Goal: Task Accomplishment & Management: Use online tool/utility

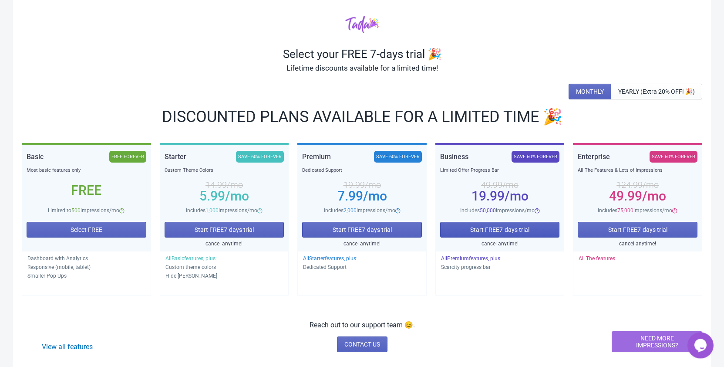
scroll to position [37, 0]
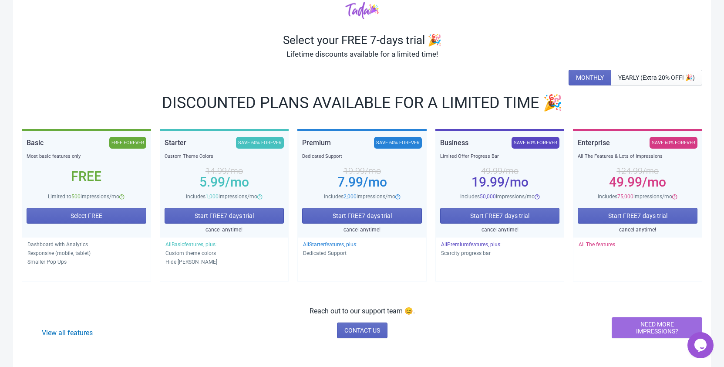
click at [170, 313] on div "View all features Reach out to our support team 😊. CONTACT US NEED MORE IMPRESS…" at bounding box center [362, 322] width 680 height 32
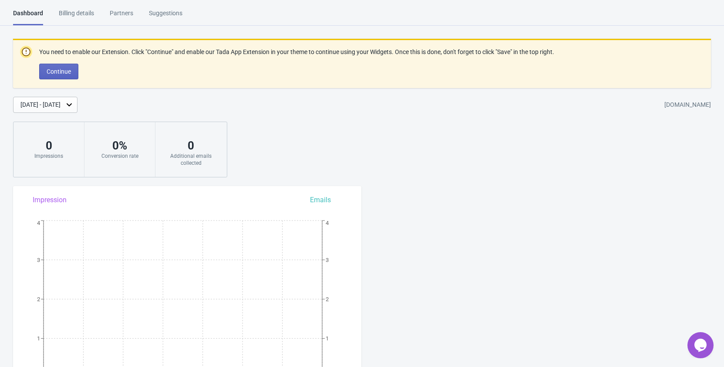
click at [158, 10] on div "Suggestions" at bounding box center [166, 16] width 34 height 15
click at [70, 13] on div "Billing details" at bounding box center [76, 16] width 35 height 15
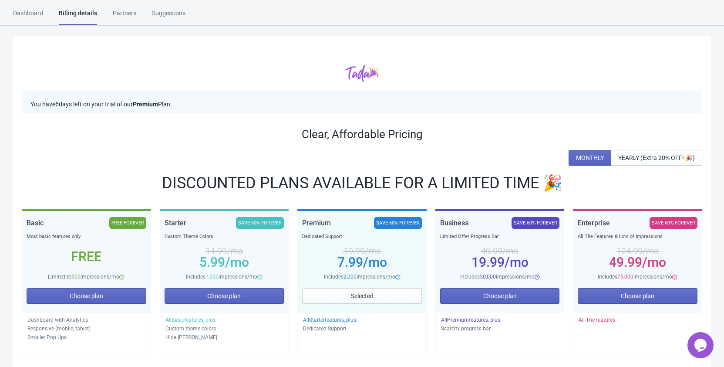
click at [11, 13] on div "Dashboard Billing details Partners Suggestions Dashboard Billing details Partne…" at bounding box center [362, 17] width 724 height 17
click at [29, 13] on div "Dashboard" at bounding box center [28, 16] width 30 height 15
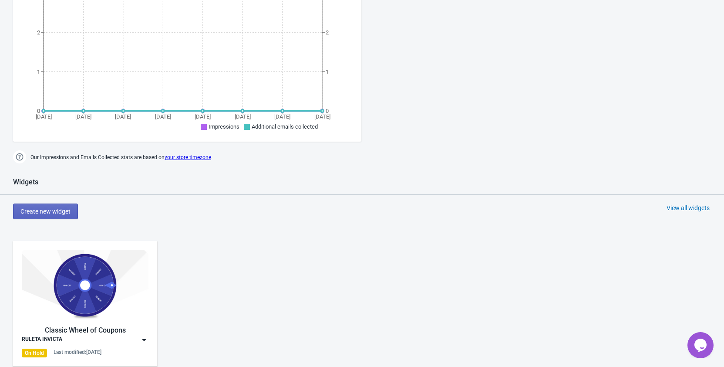
scroll to position [400, 0]
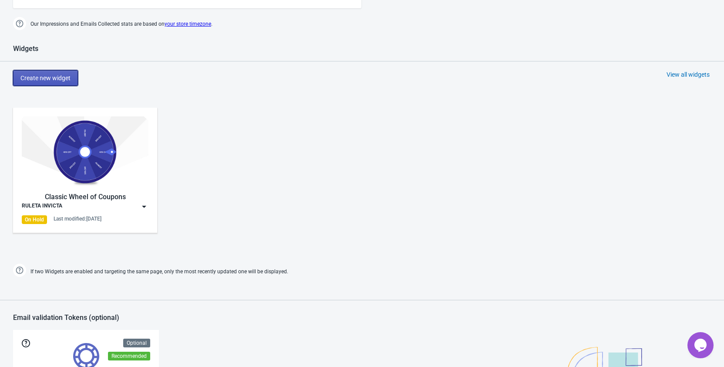
click at [54, 77] on span "Create new widget" at bounding box center [45, 77] width 50 height 7
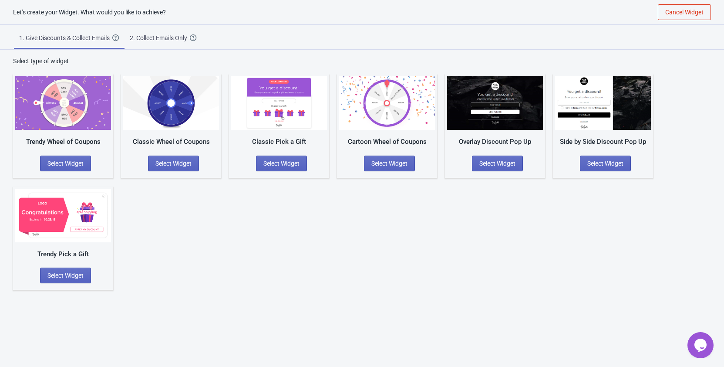
scroll to position [9, 0]
click at [246, 256] on div "Trendy Wheel of Coupons Select Widget Classic Wheel of Coupons Select Widget Cl…" at bounding box center [362, 177] width 698 height 224
click at [45, 38] on div "1. Give Discounts & Collect Emails" at bounding box center [65, 38] width 93 height 9
click at [35, 14] on div "Let’s create your Widget. What would you like to achieve?" at bounding box center [83, 12] width 166 height 9
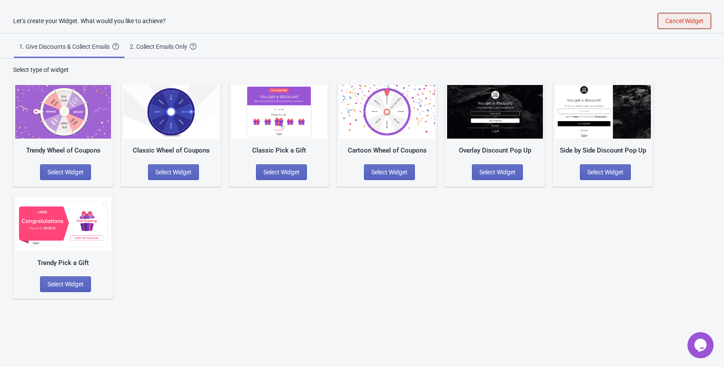
click at [683, 24] on span "Cancel Widget" at bounding box center [684, 20] width 38 height 7
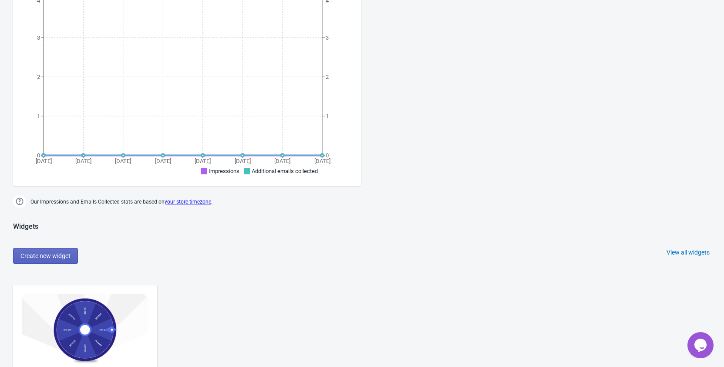
scroll to position [311, 0]
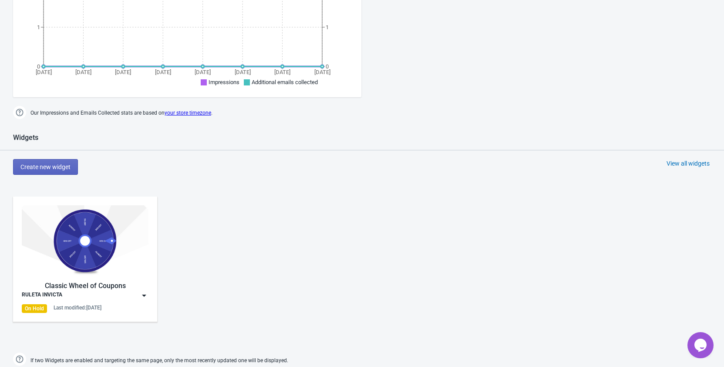
click at [74, 237] on img at bounding box center [85, 240] width 127 height 71
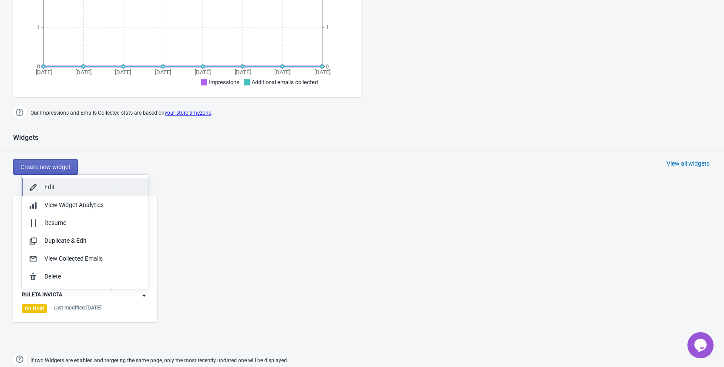
click at [116, 186] on div "Edit" at bounding box center [92, 186] width 97 height 9
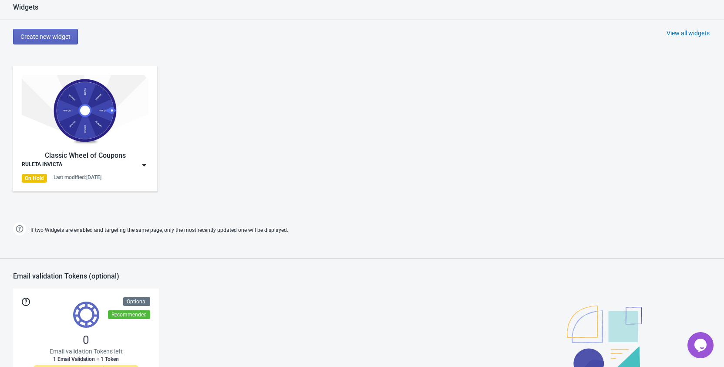
scroll to position [444, 0]
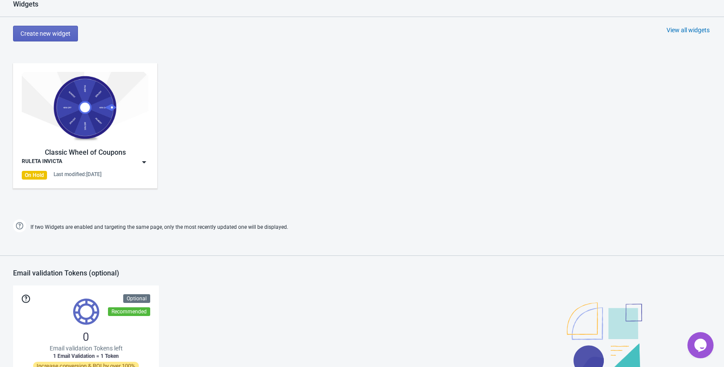
click at [145, 161] on img at bounding box center [144, 162] width 9 height 9
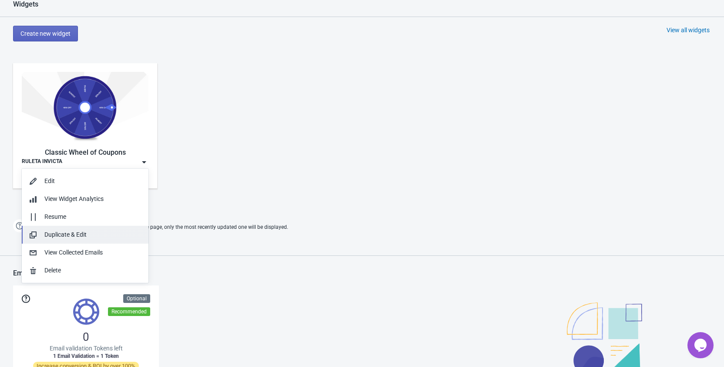
click at [131, 235] on div "Duplicate & Edit" at bounding box center [92, 234] width 97 height 9
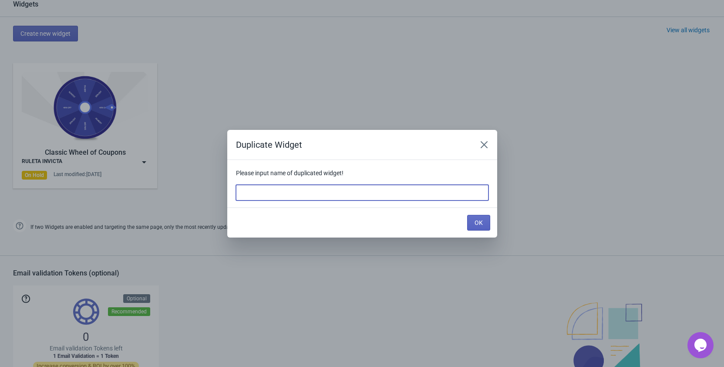
click at [391, 196] on input at bounding box center [362, 193] width 252 height 16
type input "Aniversario"
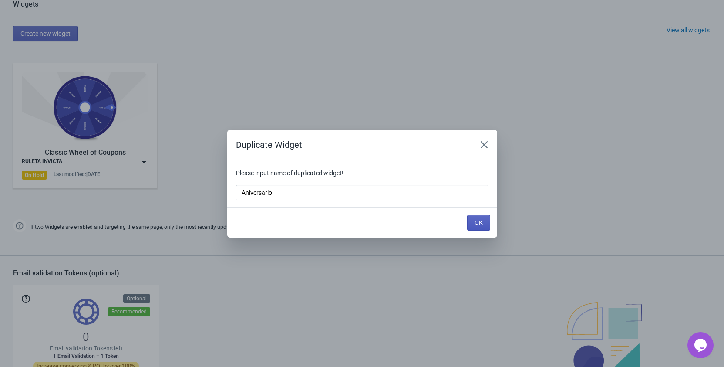
drag, startPoint x: 491, startPoint y: 222, endPoint x: 482, endPoint y: 223, distance: 9.2
click at [491, 222] on div "OK" at bounding box center [362, 222] width 270 height 30
click at [482, 223] on span "OK" at bounding box center [479, 222] width 8 height 7
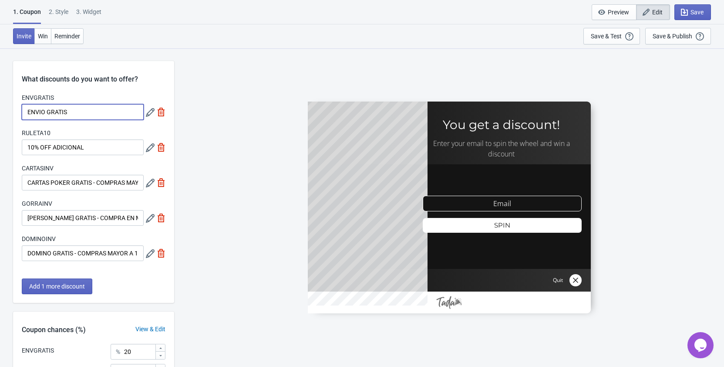
drag, startPoint x: 79, startPoint y: 115, endPoint x: 20, endPoint y: 114, distance: 59.6
click at [22, 114] on input "ENVIO GRATIS" at bounding box center [83, 112] width 122 height 16
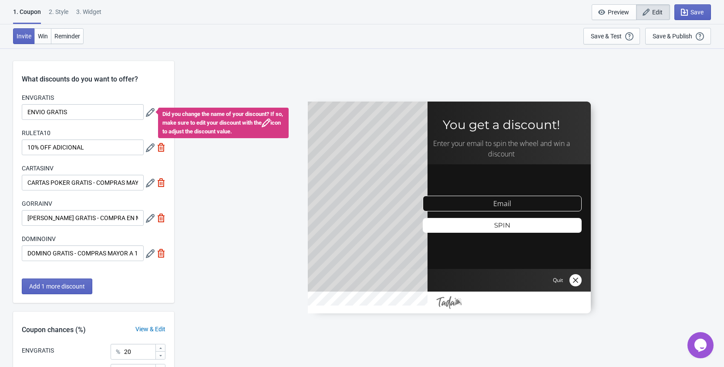
click at [90, 91] on div "What discounts do you want to offer? ENVGRATIS ENVIO GRATIS Did you change the …" at bounding box center [93, 182] width 161 height 242
click at [149, 110] on icon at bounding box center [150, 112] width 9 height 9
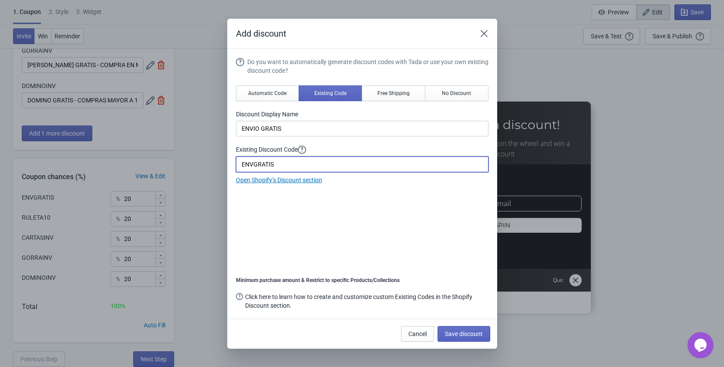
click at [253, 163] on input "ENVGRATIS" at bounding box center [362, 164] width 252 height 16
paste input "IO188"
type input "ENVIO188"
click at [346, 192] on div "Do you want to automatically generate discount codes with Tada or use your own …" at bounding box center [362, 184] width 252 height 254
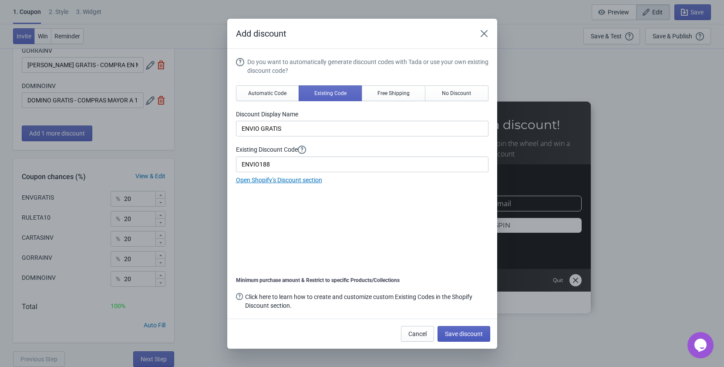
click at [471, 333] on span "Save discount" at bounding box center [464, 333] width 38 height 7
type input "ENVIO188"
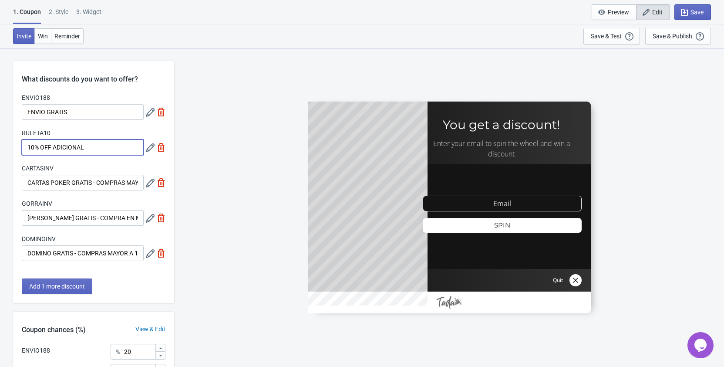
drag, startPoint x: 94, startPoint y: 144, endPoint x: 18, endPoint y: 143, distance: 75.8
click at [22, 143] on input "10% OFF ADICIONAL" at bounding box center [83, 147] width 122 height 16
paste input "5% OFF"
type input "5% OFF"
click at [148, 151] on icon at bounding box center [150, 147] width 9 height 9
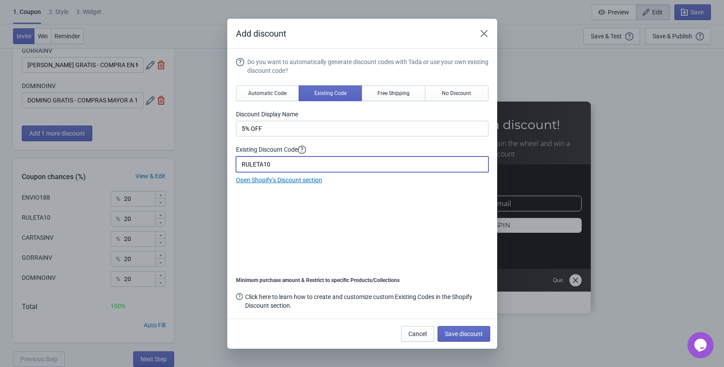
drag, startPoint x: 293, startPoint y: 162, endPoint x: 209, endPoint y: 161, distance: 84.0
click at [236, 161] on input "RULETA10" at bounding box center [362, 164] width 252 height 16
paste input "INVICTA5"
type input "INVICTA5"
click at [329, 209] on div "Do you want to automatically generate discount codes with Tada or use your own …" at bounding box center [362, 184] width 252 height 254
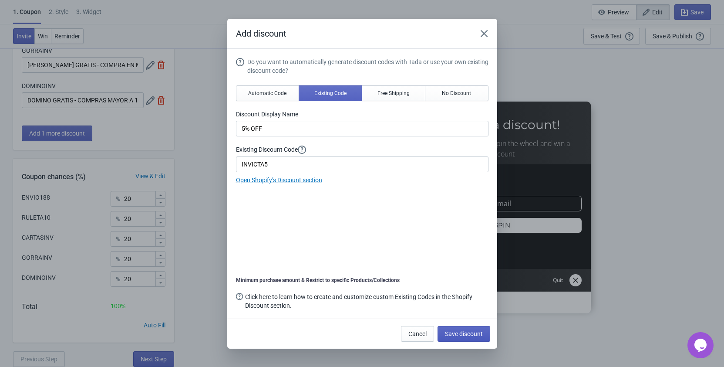
click at [461, 329] on button "Save discount" at bounding box center [464, 334] width 53 height 16
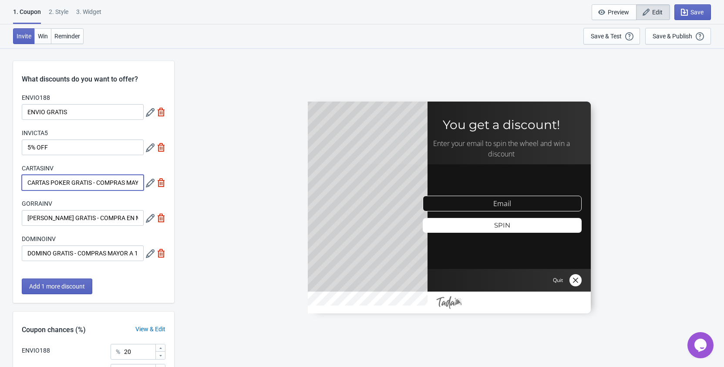
click at [73, 185] on input "CARTAS POKER GRATIS - COMPRAS MAYOR A 799.000" at bounding box center [83, 183] width 122 height 16
paste input "10% OFF"
type input "10% OFF"
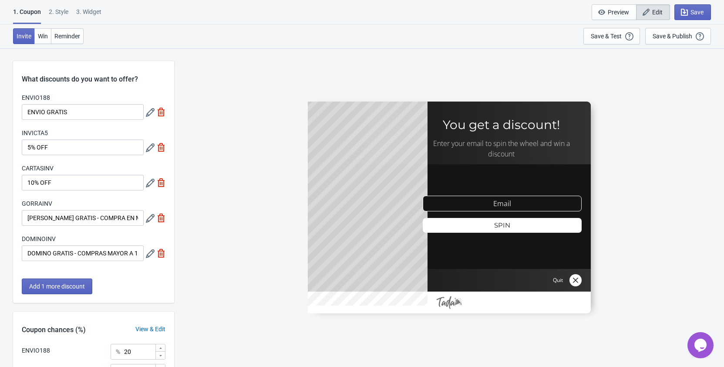
click at [148, 185] on icon at bounding box center [150, 182] width 9 height 9
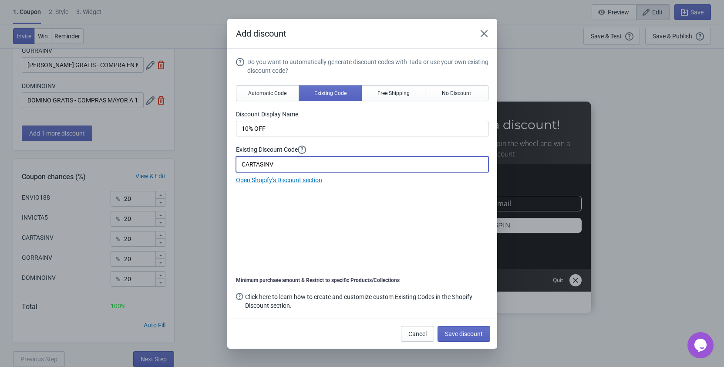
drag, startPoint x: 277, startPoint y: 165, endPoint x: 225, endPoint y: 165, distance: 51.8
click at [236, 165] on input "CARTASINV" at bounding box center [362, 164] width 252 height 16
paste input "FIESTA10"
type input "FIESTA10"
click at [458, 332] on span "Save discount" at bounding box center [464, 333] width 38 height 7
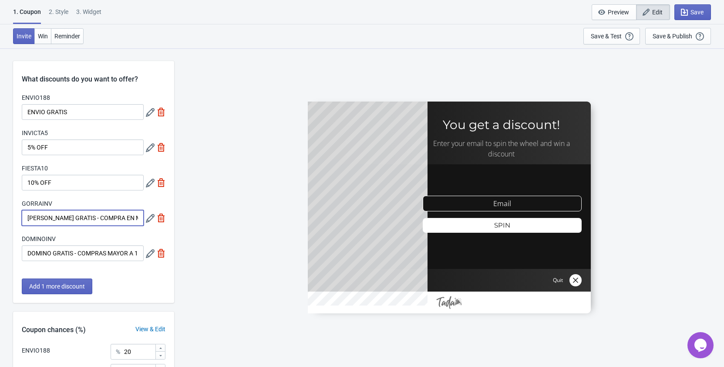
click at [102, 219] on input "GORRA GRATIS - COMPRA EN MENOS DE 24 HORAS" at bounding box center [83, 218] width 122 height 16
paste input "$30,000"
type input "$30,000"
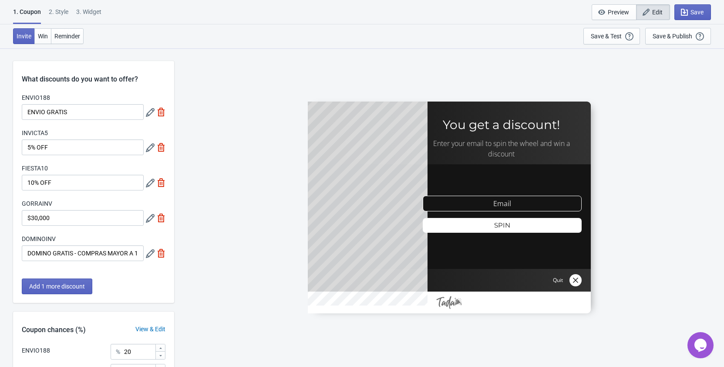
click at [165, 252] on img at bounding box center [161, 253] width 9 height 9
type input "25"
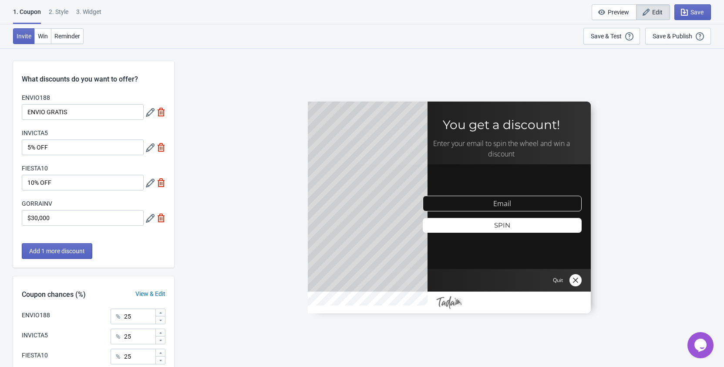
click at [153, 219] on icon at bounding box center [150, 218] width 9 height 9
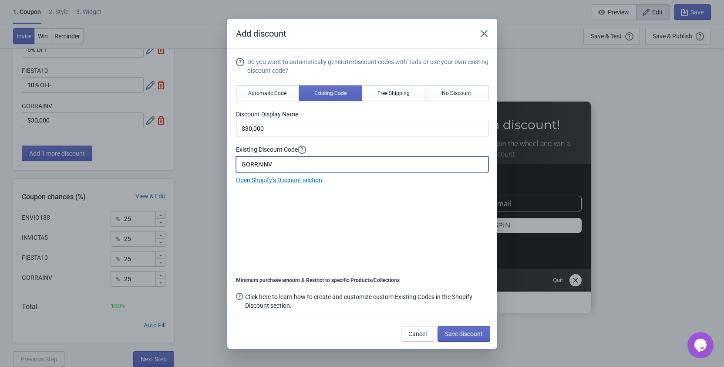
drag, startPoint x: 280, startPoint y: 163, endPoint x: 230, endPoint y: 159, distance: 50.2
click at [236, 159] on input "GORRAINV" at bounding box center [362, 164] width 252 height 16
paste input "BONO30"
type input "BONO30"
click at [351, 203] on div "Do you want to automatically generate discount codes with Tada or use your own …" at bounding box center [362, 184] width 252 height 254
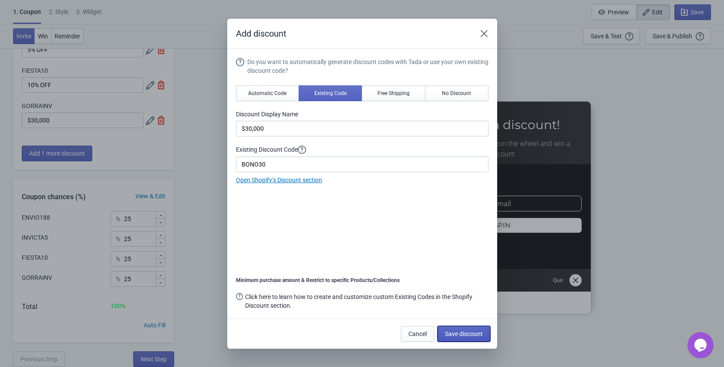
click at [475, 334] on span "Save discount" at bounding box center [464, 333] width 38 height 7
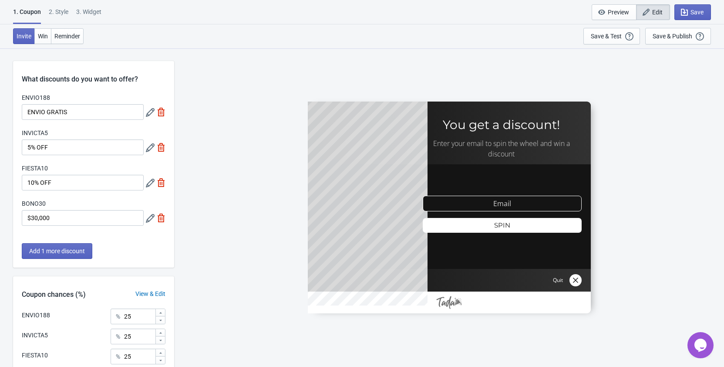
click at [151, 246] on div "Add 1 more discount" at bounding box center [93, 255] width 161 height 24
click at [31, 97] on label "ENVIO188" at bounding box center [36, 97] width 28 height 9
click at [31, 104] on input "ENVIO GRATIS" at bounding box center [83, 112] width 122 height 16
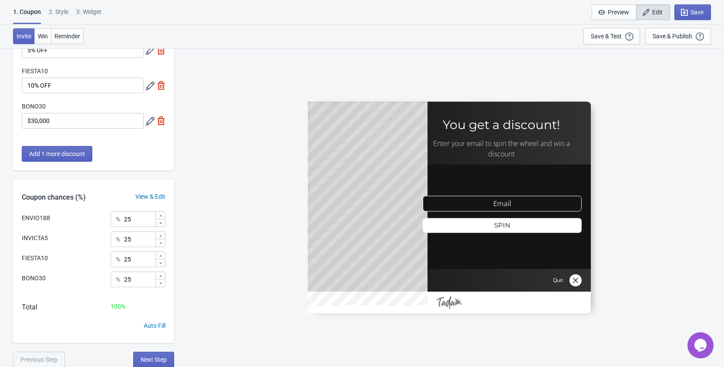
scroll to position [98, 0]
drag, startPoint x: 137, startPoint y: 219, endPoint x: 124, endPoint y: 218, distance: 12.6
click at [124, 218] on input "25" at bounding box center [139, 219] width 31 height 16
drag, startPoint x: 133, startPoint y: 238, endPoint x: 123, endPoint y: 237, distance: 9.6
click at [124, 237] on input "25" at bounding box center [139, 239] width 31 height 16
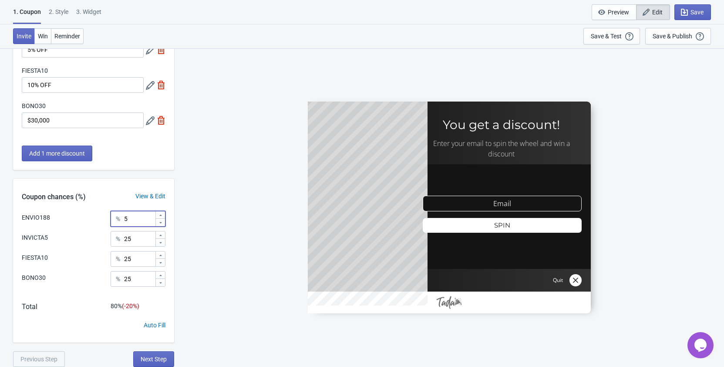
drag, startPoint x: 131, startPoint y: 216, endPoint x: 122, endPoint y: 216, distance: 8.7
click at [124, 216] on input "5" at bounding box center [139, 219] width 31 height 16
type input "25"
click at [140, 300] on div "ENVIO188 % 25 INVICTA5 % 25 FIESTA10 % 25 BONO30 % 25 Total 100 % Auto Fill" at bounding box center [93, 276] width 161 height 131
click at [142, 354] on button "Next Step" at bounding box center [153, 359] width 41 height 16
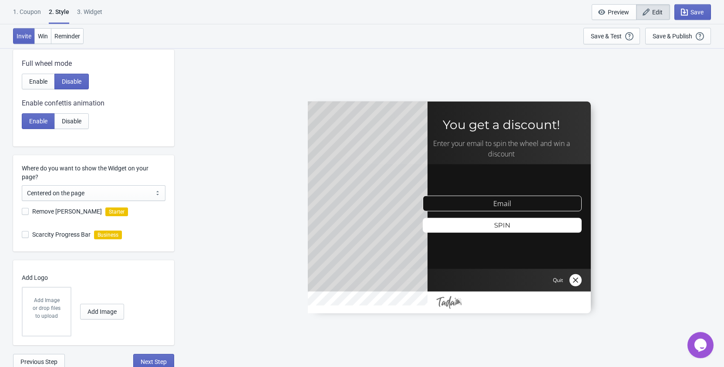
scroll to position [171, 0]
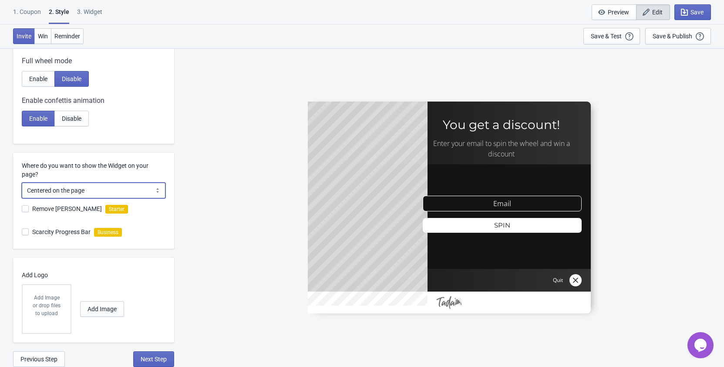
click at [22, 182] on select "Centered on the page Left side of the page" at bounding box center [94, 190] width 144 height 16
click at [157, 189] on select "Centered on the page Left side of the page" at bounding box center [94, 190] width 144 height 16
click at [158, 356] on span "Next Step" at bounding box center [154, 358] width 26 height 7
select select "once"
select select "1"
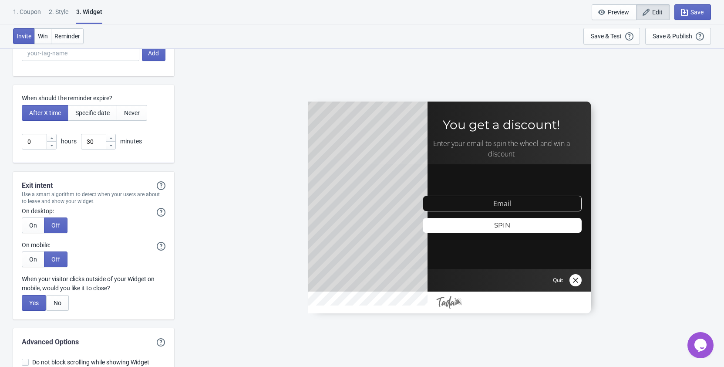
scroll to position [2171, 0]
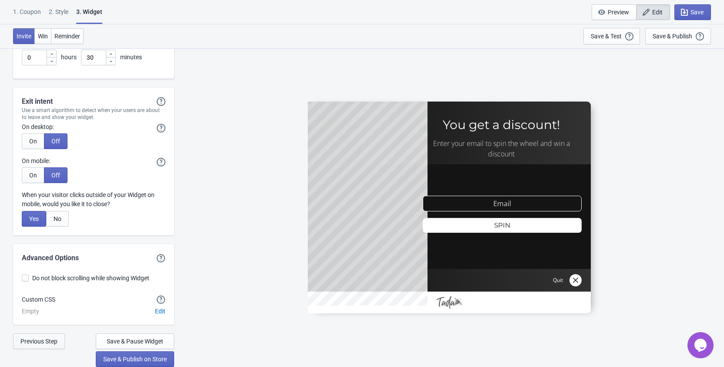
click at [47, 340] on span "Previous Step" at bounding box center [38, 340] width 37 height 7
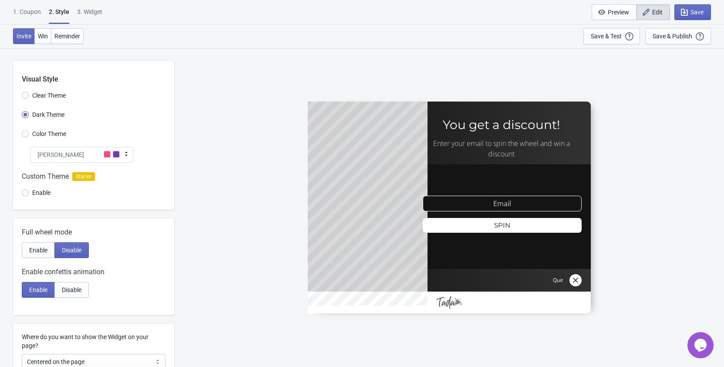
scroll to position [171, 0]
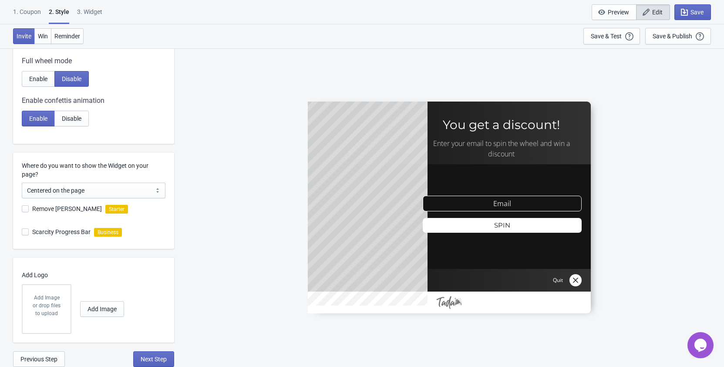
click at [26, 211] on span at bounding box center [25, 208] width 7 height 7
click at [22, 211] on input "Remove [PERSON_NAME]" at bounding box center [22, 213] width 0 height 16
checkbox input "true"
radio input "true"
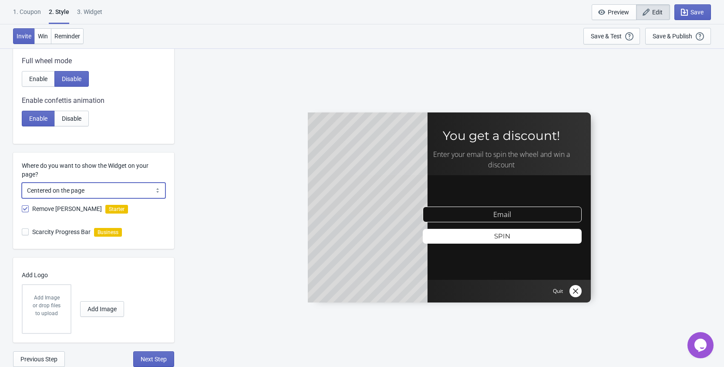
click at [22, 182] on select "Centered on the page Left side of the page" at bounding box center [94, 190] width 144 height 16
click at [140, 183] on select "Centered on the page Left side of the page" at bounding box center [94, 190] width 144 height 16
click at [161, 246] on div "Scarcity Progress Bar Business" at bounding box center [98, 234] width 152 height 27
click at [158, 359] on span "Next Step" at bounding box center [154, 358] width 26 height 7
select select "once"
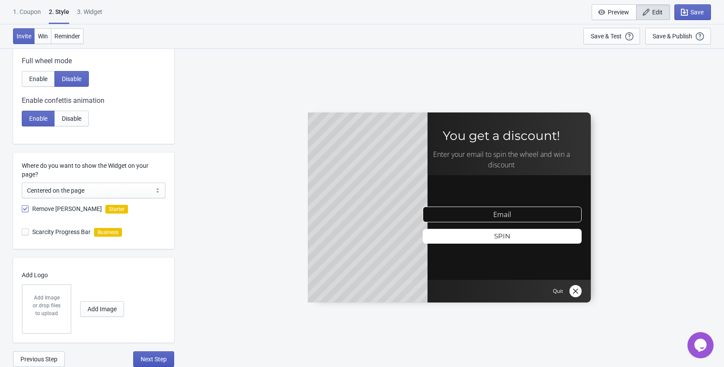
select select "1"
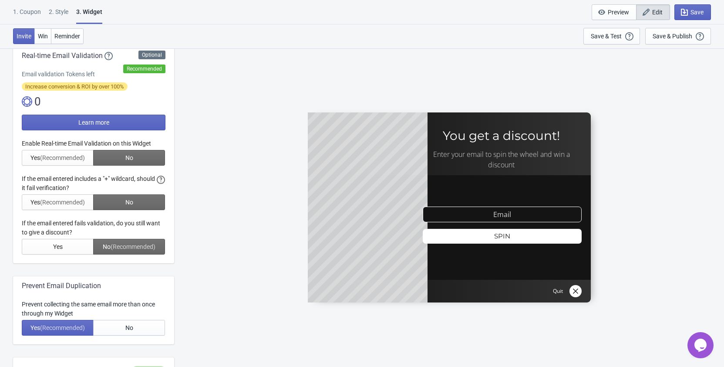
scroll to position [0, 0]
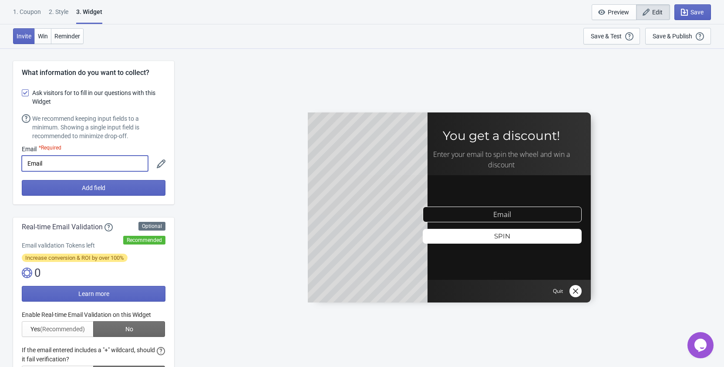
click at [72, 160] on input "Email" at bounding box center [85, 163] width 126 height 16
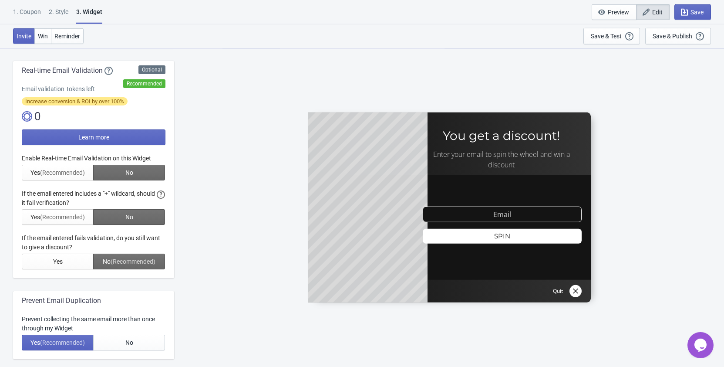
scroll to position [133, 0]
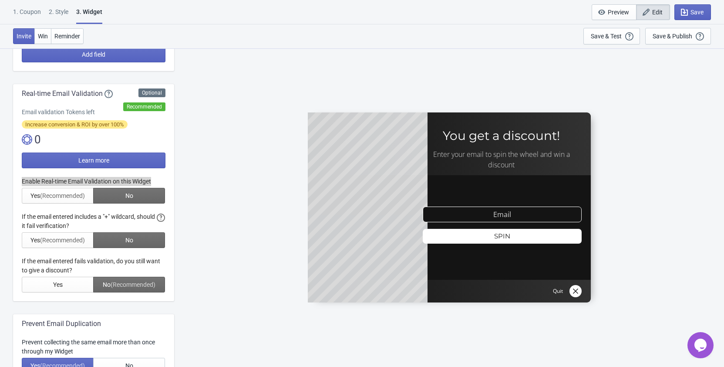
drag, startPoint x: 20, startPoint y: 181, endPoint x: 159, endPoint y: 175, distance: 139.4
click at [159, 175] on div "Optional Recommended Real-time Email Validation Email validation Tokens left In…" at bounding box center [93, 192] width 161 height 217
copy div "Enable Real-time Email Validation on this Widget"
click at [66, 218] on div at bounding box center [94, 234] width 144 height 115
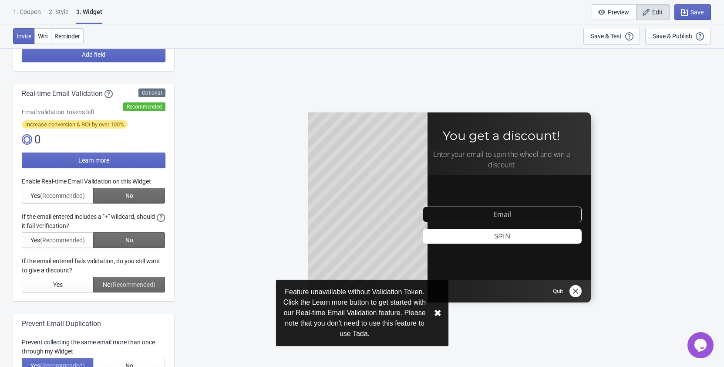
click at [66, 218] on div at bounding box center [94, 234] width 144 height 115
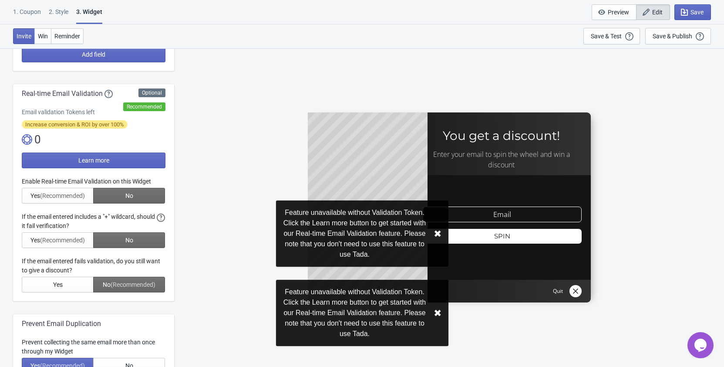
click at [66, 218] on div at bounding box center [94, 234] width 144 height 115
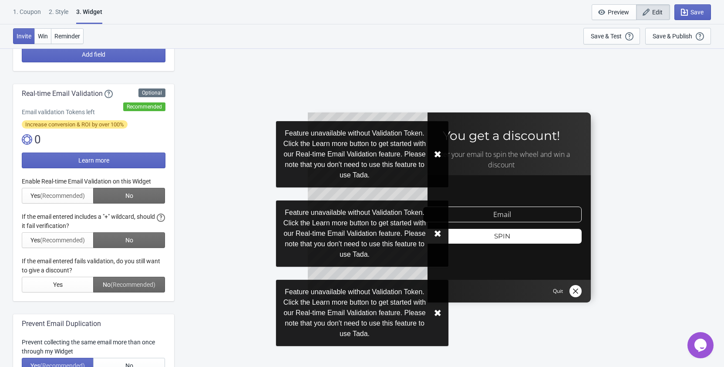
drag, startPoint x: 92, startPoint y: 224, endPoint x: 20, endPoint y: 219, distance: 71.6
click at [21, 219] on div "Optional Recommended Real-time Email Validation Email validation Tokens left In…" at bounding box center [93, 192] width 161 height 217
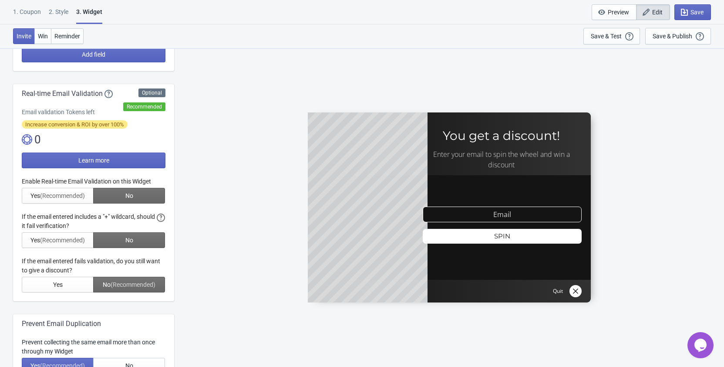
click at [19, 218] on div "Optional Recommended Real-time Email Validation Email validation Tokens left In…" at bounding box center [93, 192] width 161 height 217
drag, startPoint x: 22, startPoint y: 214, endPoint x: 90, endPoint y: 225, distance: 68.8
click at [77, 223] on div at bounding box center [94, 234] width 144 height 115
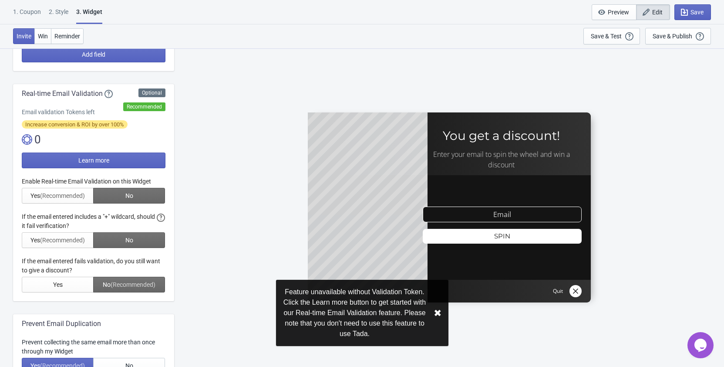
drag, startPoint x: 88, startPoint y: 225, endPoint x: 57, endPoint y: 221, distance: 31.2
click at [57, 221] on div at bounding box center [94, 234] width 144 height 115
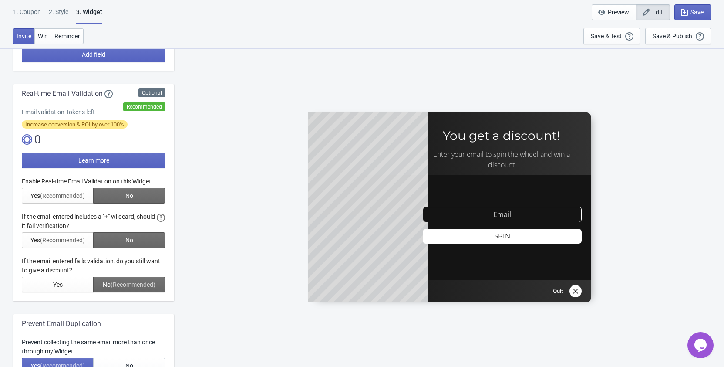
click at [36, 221] on div at bounding box center [94, 234] width 144 height 115
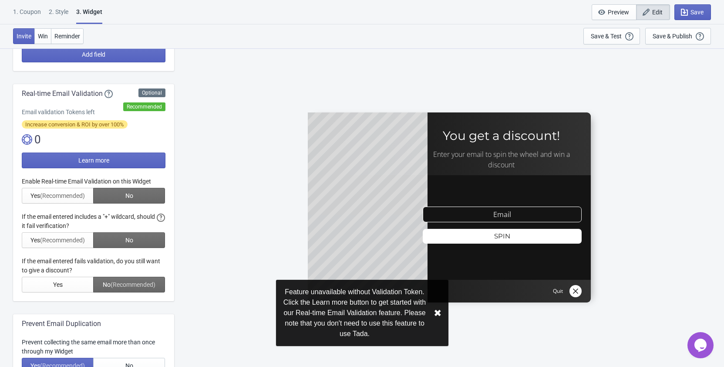
click at [200, 223] on div "ENVIO188 You get a discount! Enter your email to spin the wheel and win a disco…" at bounding box center [448, 207] width 541 height 318
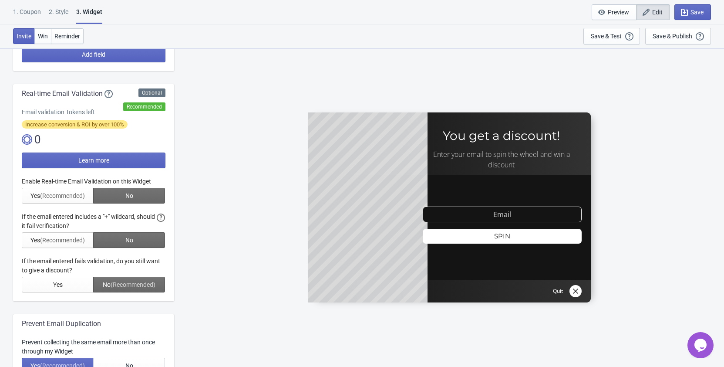
click at [156, 218] on div at bounding box center [94, 234] width 144 height 115
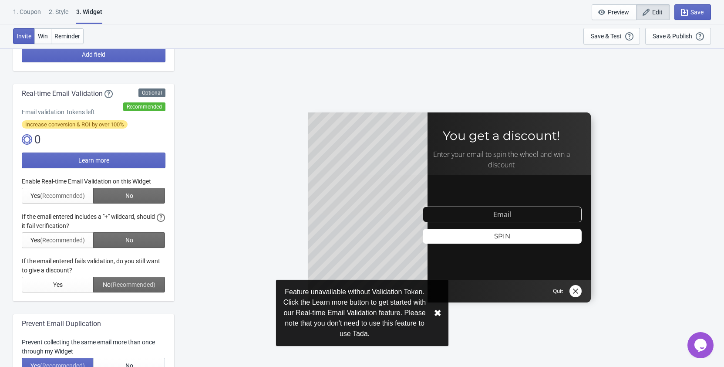
click at [161, 217] on div at bounding box center [94, 234] width 144 height 115
click at [188, 223] on div "ENVIO188 You get a discount! Enter your email to spin the wheel and win a disco…" at bounding box center [448, 207] width 541 height 318
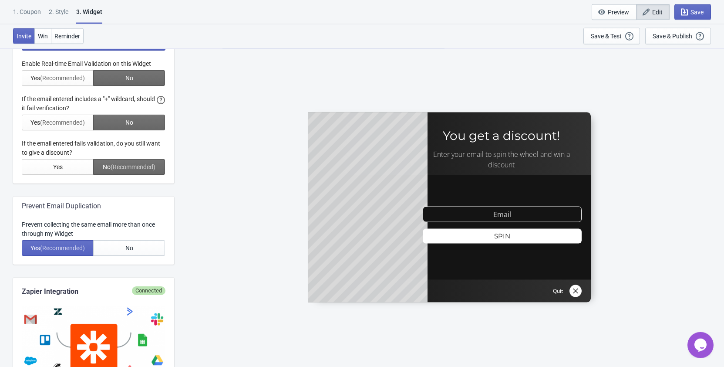
scroll to position [266, 0]
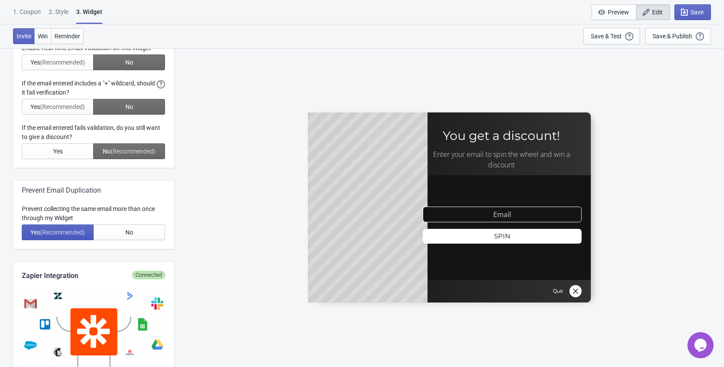
click at [84, 234] on span "(Recommended)" at bounding box center [62, 232] width 45 height 7
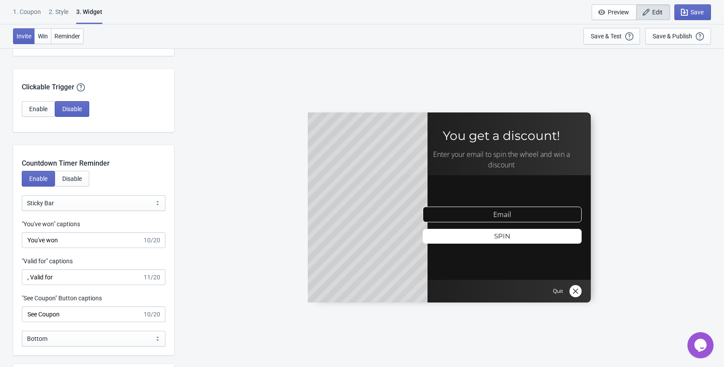
scroll to position [799, 0]
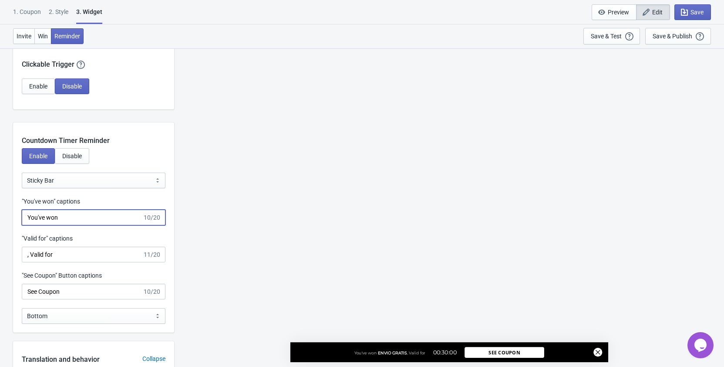
drag, startPoint x: 64, startPoint y: 217, endPoint x: 24, endPoint y: 217, distance: 40.1
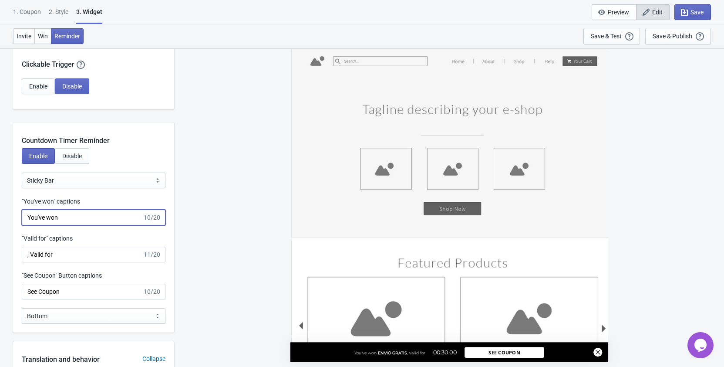
click at [24, 217] on input "You've won" at bounding box center [82, 217] width 121 height 16
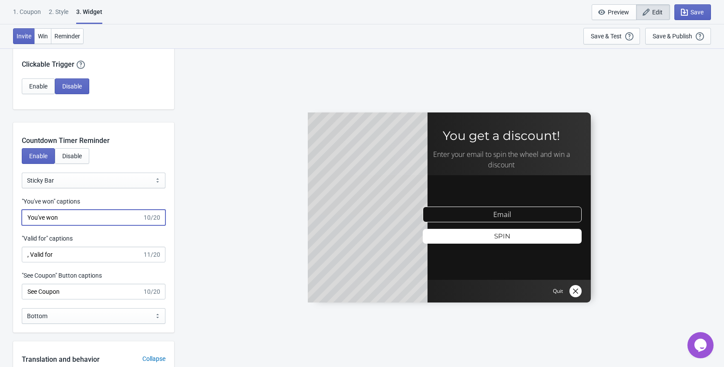
click at [50, 219] on input "You've won" at bounding box center [82, 217] width 121 height 16
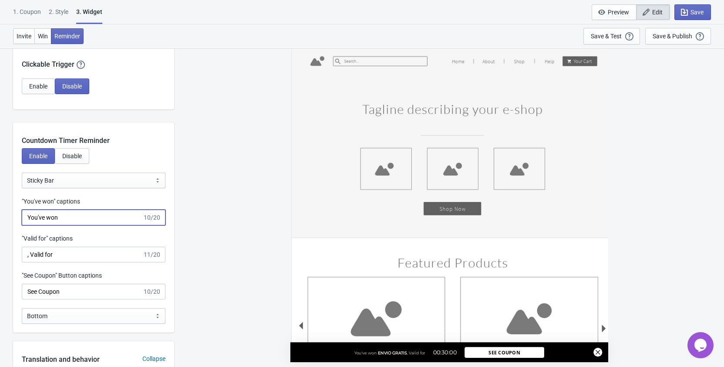
click at [50, 219] on input "You've won" at bounding box center [82, 217] width 121 height 16
paste input "Tú has ganado"
type input "Tú has ganado"
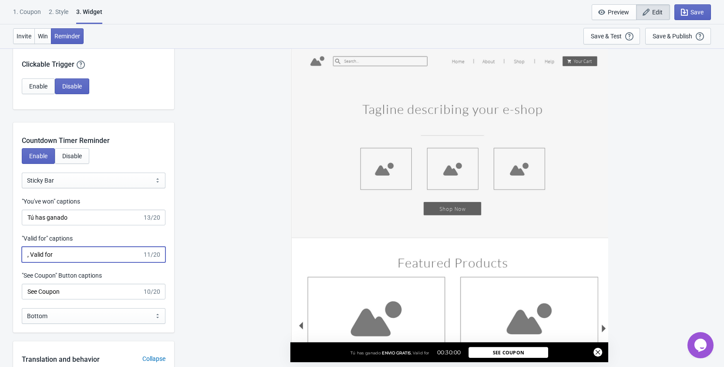
drag, startPoint x: 61, startPoint y: 252, endPoint x: 13, endPoint y: 249, distance: 48.9
click at [22, 249] on input ", Valid for" at bounding box center [82, 254] width 121 height 16
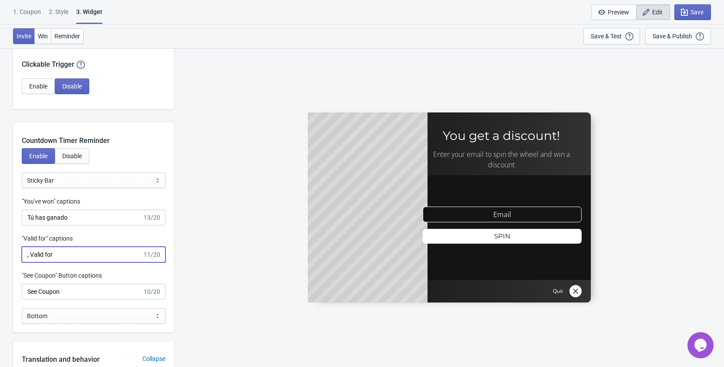
click at [37, 254] on input ", Valid for" at bounding box center [82, 254] width 121 height 16
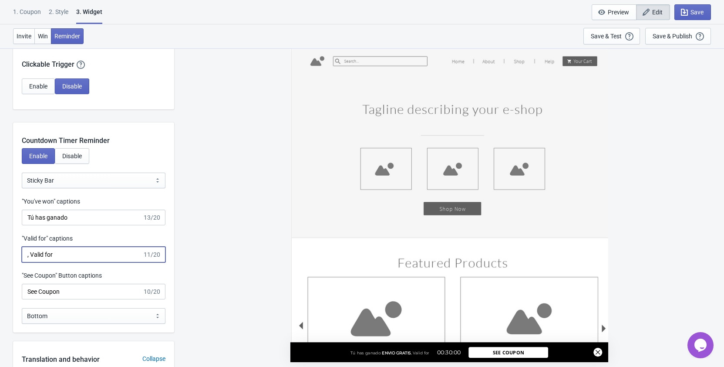
click at [44, 254] on input ", Valid for" at bounding box center [82, 254] width 121 height 16
type input ", Valida por"
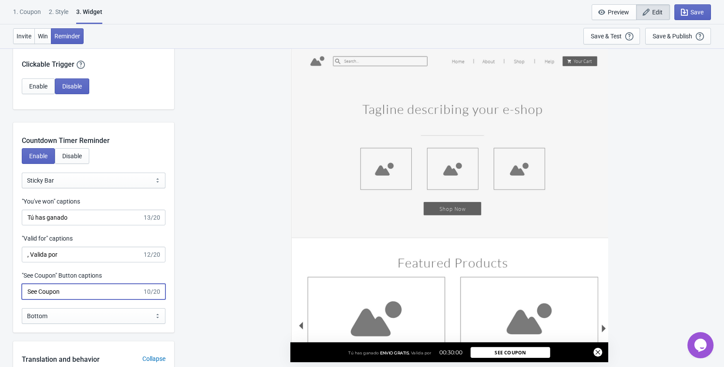
drag, startPoint x: 74, startPoint y: 287, endPoint x: 23, endPoint y: 285, distance: 50.5
click at [23, 285] on input "See Coupon" at bounding box center [82, 291] width 121 height 16
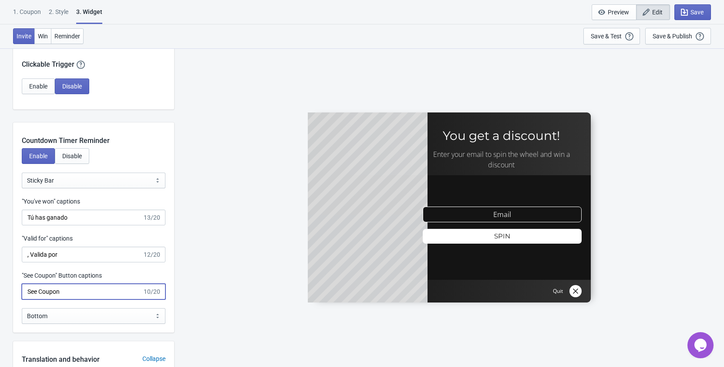
click at [65, 291] on input "See Coupon" at bounding box center [82, 291] width 121 height 16
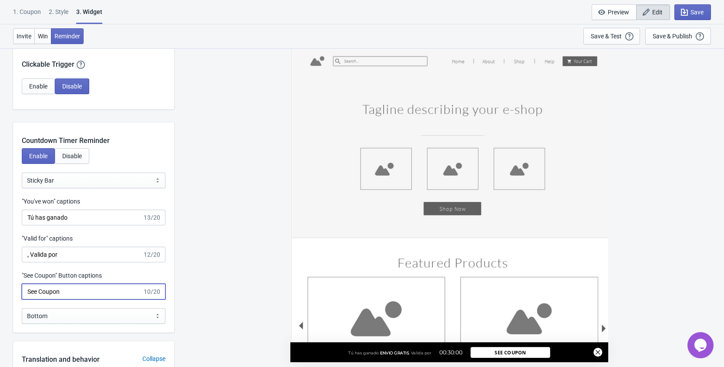
drag, startPoint x: 65, startPoint y: 291, endPoint x: 27, endPoint y: 285, distance: 38.8
click at [27, 285] on input "See Coupon" at bounding box center [82, 291] width 121 height 16
paste input "V"
drag, startPoint x: 70, startPoint y: 286, endPoint x: 8, endPoint y: 285, distance: 61.8
click at [22, 285] on input "See Coupon" at bounding box center [82, 291] width 121 height 16
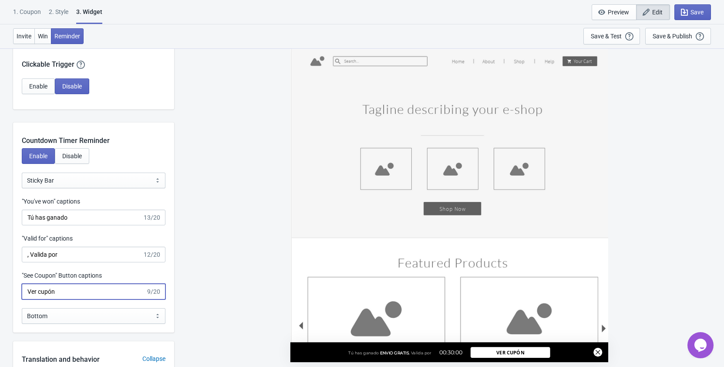
type input "Ver cupón"
click at [123, 277] on div ""See Coupon" Button captions" at bounding box center [94, 276] width 144 height 11
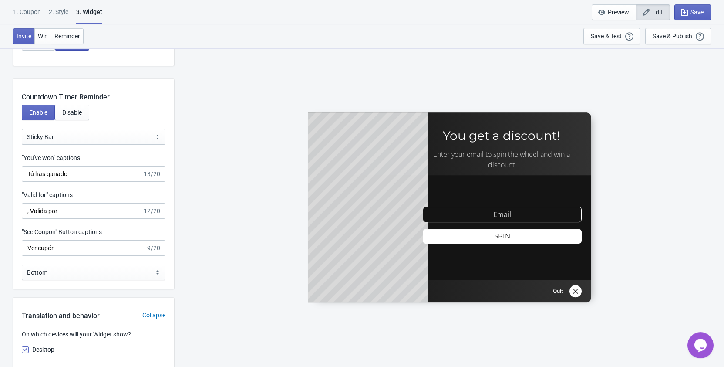
scroll to position [844, 0]
click at [22, 263] on select "Bottom Top" at bounding box center [94, 271] width 144 height 16
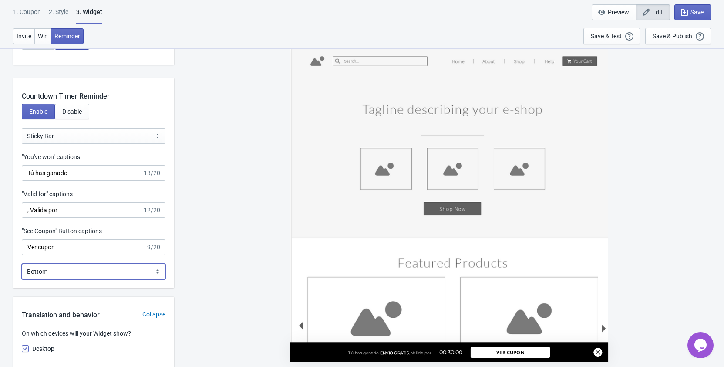
click at [22, 263] on select "Bottom Top" at bounding box center [94, 271] width 144 height 16
click option "Top" at bounding box center [0, 0] width 0 height 0
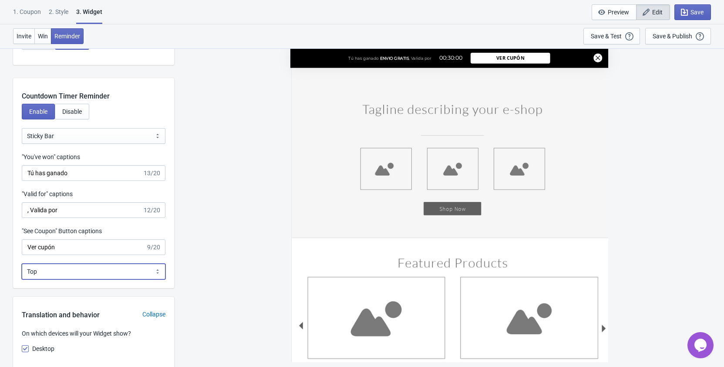
click at [22, 263] on select "Bottom Top" at bounding box center [94, 271] width 144 height 16
select select "0"
click option "Bottom" at bounding box center [0, 0] width 0 height 0
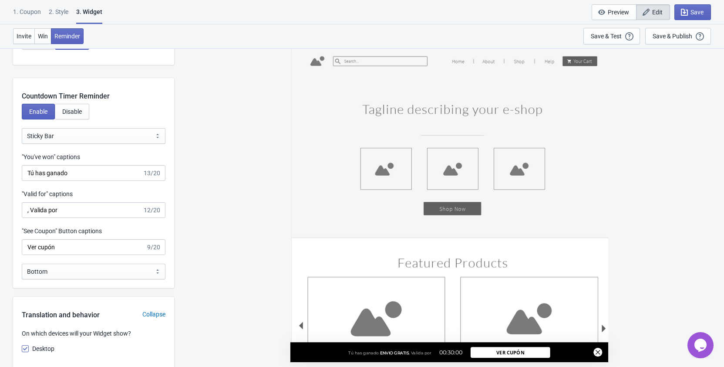
click at [145, 259] on div "Countdown Timer Reminder Enable Disable Bubble Sticky Bar Sticky Bar "You've wo…" at bounding box center [93, 183] width 161 height 210
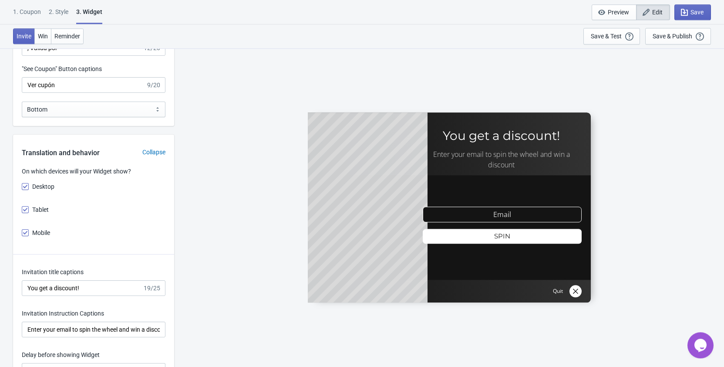
scroll to position [1021, 0]
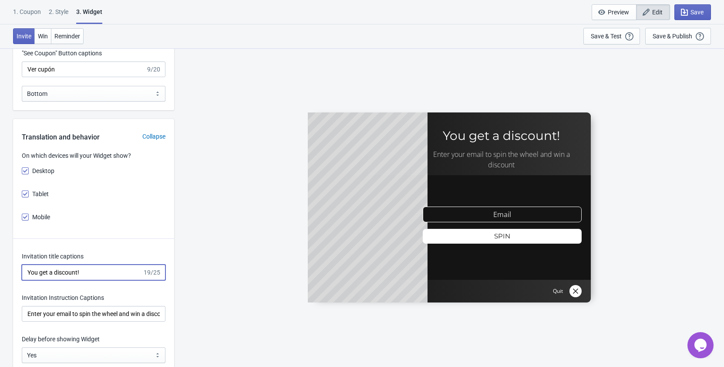
drag, startPoint x: 93, startPoint y: 271, endPoint x: 9, endPoint y: 267, distance: 84.1
click at [22, 267] on input "You get a discount!" at bounding box center [82, 272] width 121 height 16
click at [110, 273] on input "You get a discount!" at bounding box center [82, 272] width 121 height 16
drag, startPoint x: 110, startPoint y: 273, endPoint x: 21, endPoint y: 270, distance: 89.3
click at [22, 270] on input "You get a discount!" at bounding box center [82, 272] width 121 height 16
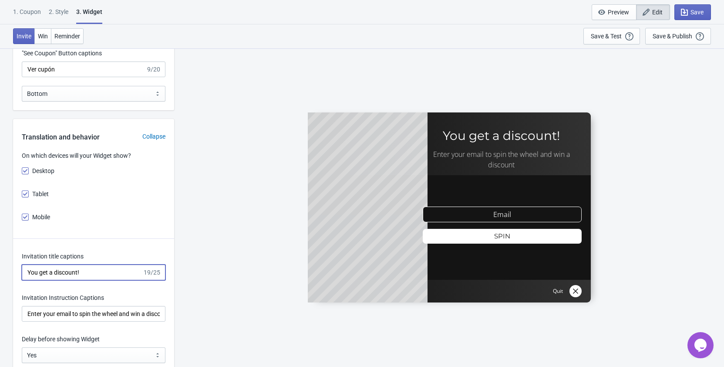
paste input "¡Obtendrás un descuento"
type input "¡Obtendrás un descuento!"
click at [96, 314] on input "Enter your email to spin the wheel and win a discount" at bounding box center [94, 314] width 144 height 16
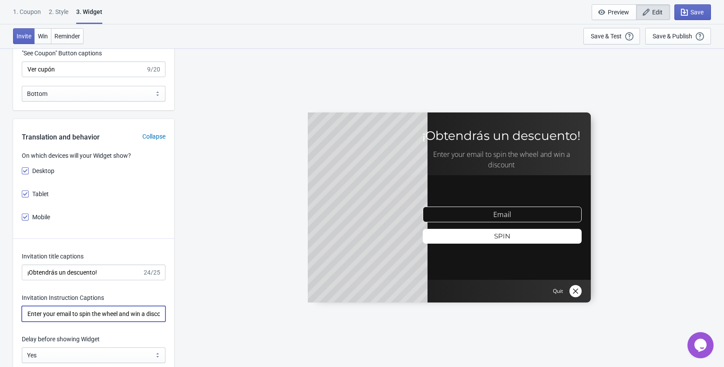
click at [96, 314] on input "Enter your email to spin the wheel and win a discount" at bounding box center [94, 314] width 144 height 16
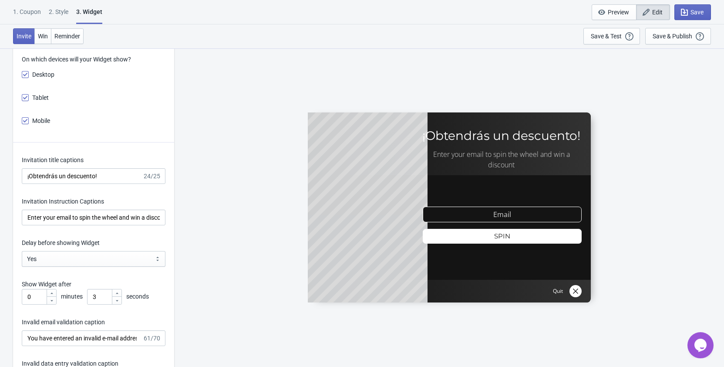
scroll to position [1154, 0]
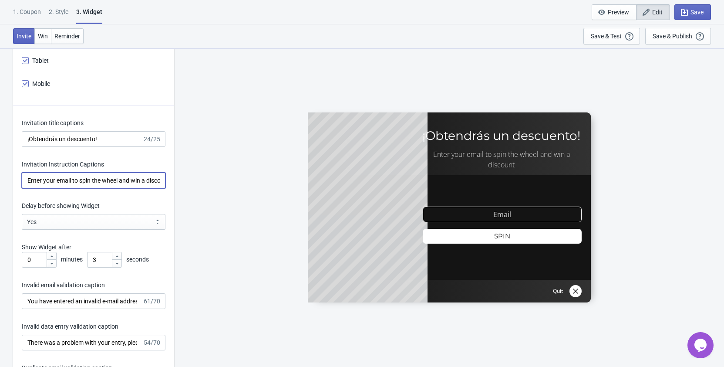
click at [98, 179] on input "Enter your email to spin the wheel and win a discount" at bounding box center [94, 180] width 144 height 16
paste input "Introduce tu email para girar [PERSON_NAME] y ganar un descuento"
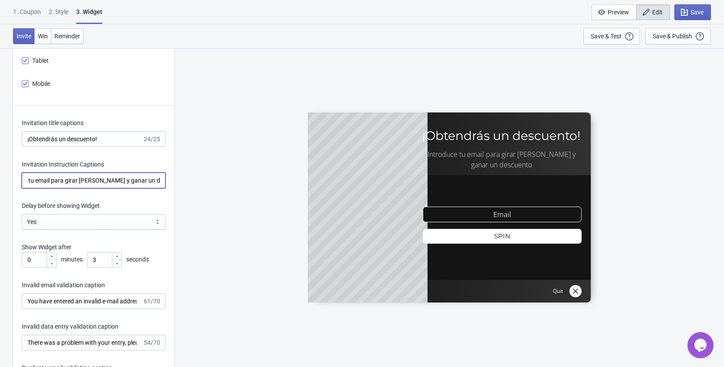
type input "Introduce tu email para girar [PERSON_NAME] y ganar un descuento"
click at [113, 203] on div "Delay before showing Widget" at bounding box center [94, 206] width 144 height 11
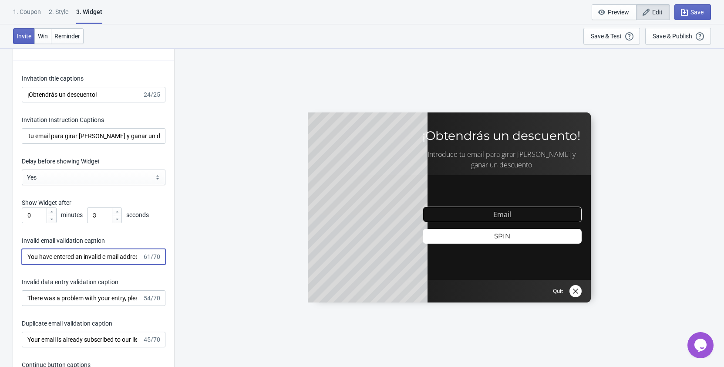
click at [95, 261] on input "You have entered an invalid e-mail address. Please try again." at bounding box center [82, 257] width 121 height 16
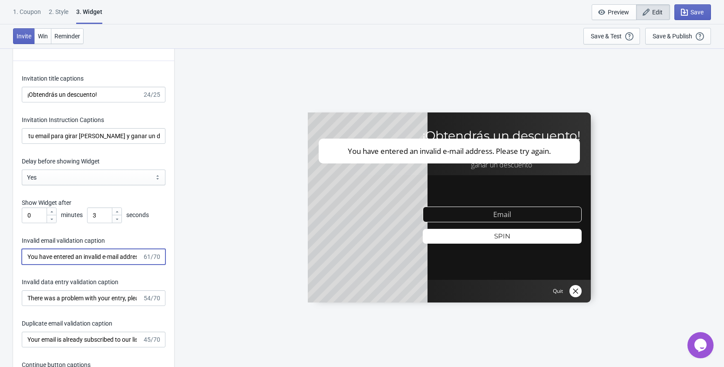
click at [95, 261] on input "You have entered an invalid e-mail address. Please try again." at bounding box center [82, 257] width 121 height 16
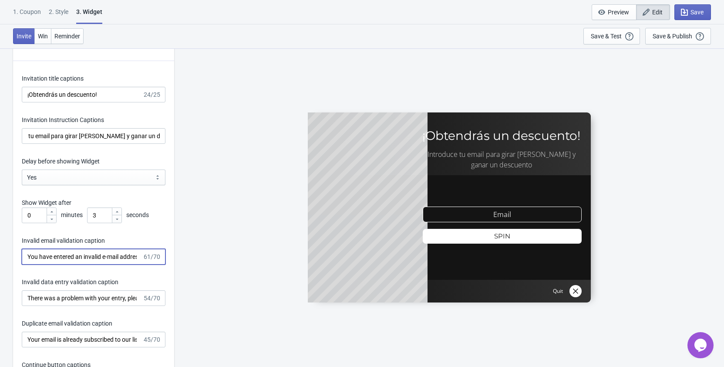
click at [90, 257] on input "You have entered an invalid e-mail address. Please try again." at bounding box center [82, 257] width 121 height 16
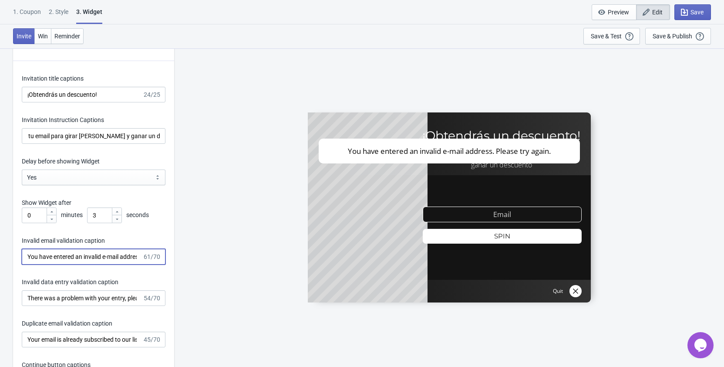
click at [90, 257] on input "You have entered an invalid e-mail address. Please try again." at bounding box center [82, 257] width 121 height 16
click at [105, 259] on input "You have entered an invalid e-mail address. Please try again." at bounding box center [82, 257] width 121 height 16
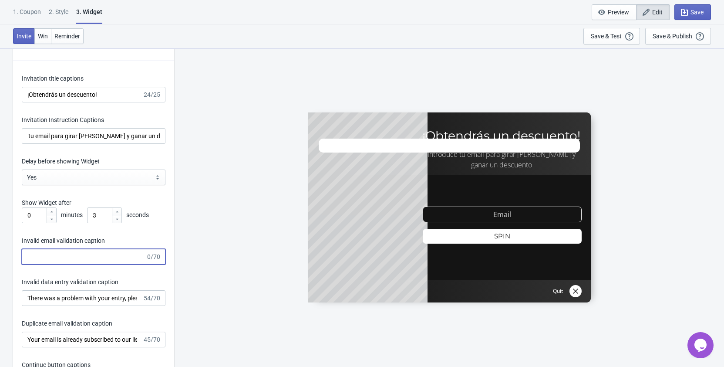
paste input "Ha introducido una dirección de correo electrónico no válida. Inténtel"
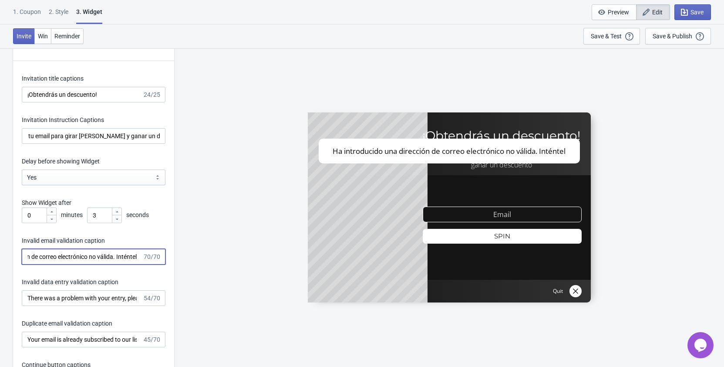
type input "Ha introducido una dirección de correo electrónico no válida. Inténtel"
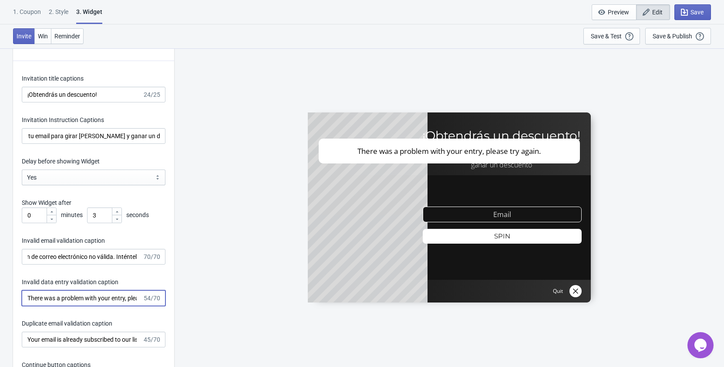
click at [108, 298] on input "There was a problem with your entry, please try again." at bounding box center [82, 298] width 121 height 16
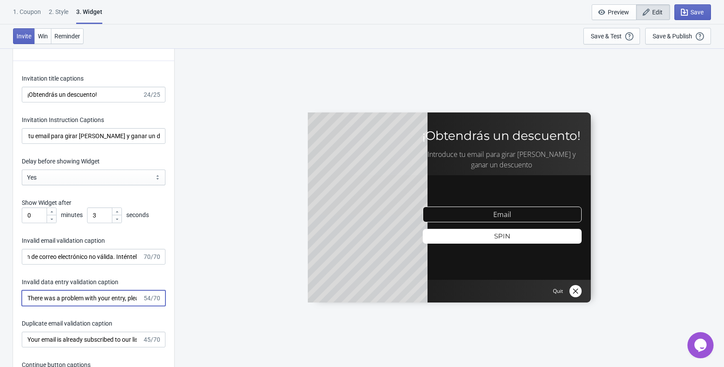
click at [125, 300] on input "There was a problem with your entry, please try again." at bounding box center [82, 298] width 121 height 16
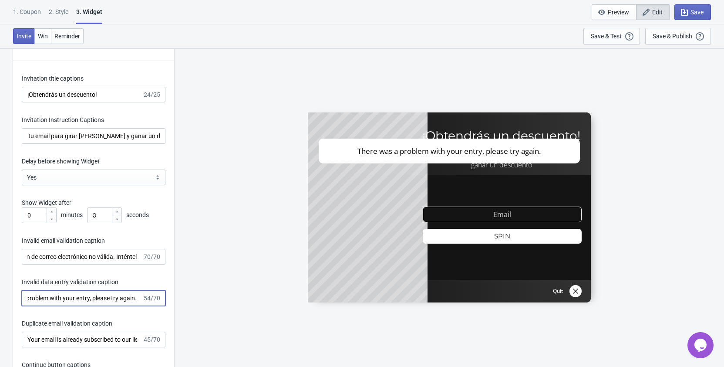
scroll to position [0, 0]
paste input "Hubo un problema con tu entrada, por favor inténtalo de nuevo"
type input "Hubo un problema con tu entrada, por favor inténtalo de nuevo."
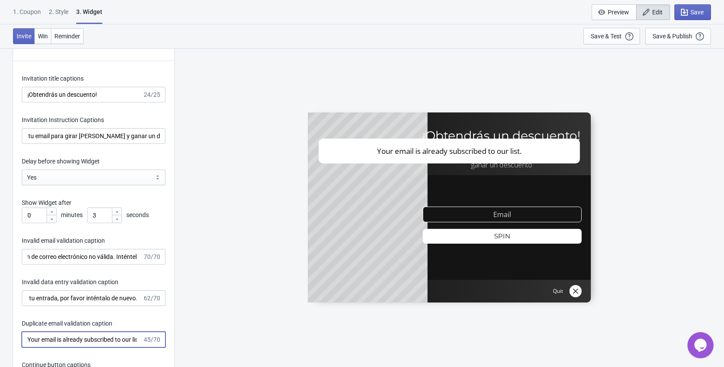
click at [113, 341] on input "Your email is already subscribed to our list." at bounding box center [82, 339] width 121 height 16
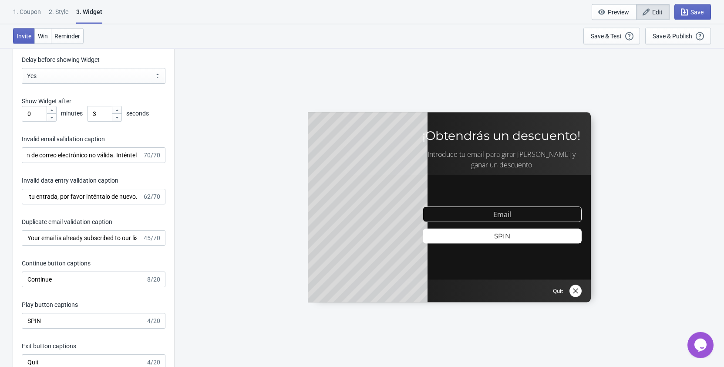
scroll to position [1332, 0]
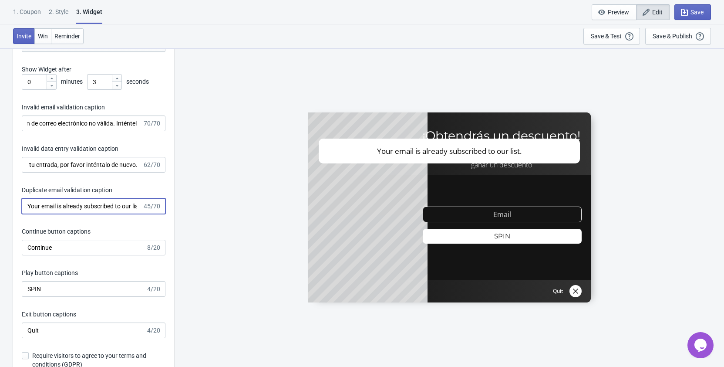
click at [134, 204] on input "Your email is already subscribed to our list." at bounding box center [82, 206] width 121 height 16
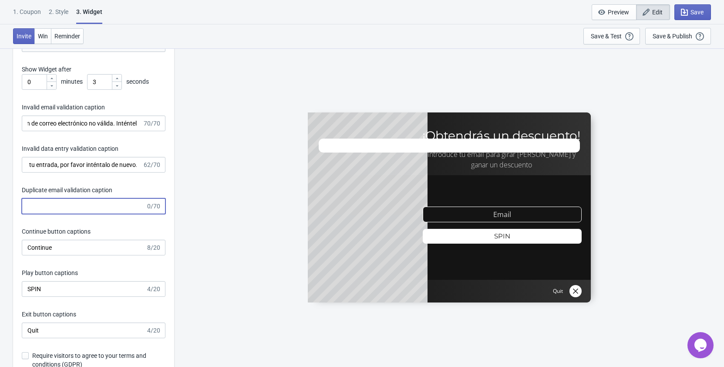
paste input "Tu correo electrónico ya está suscrito a nuestra lista."
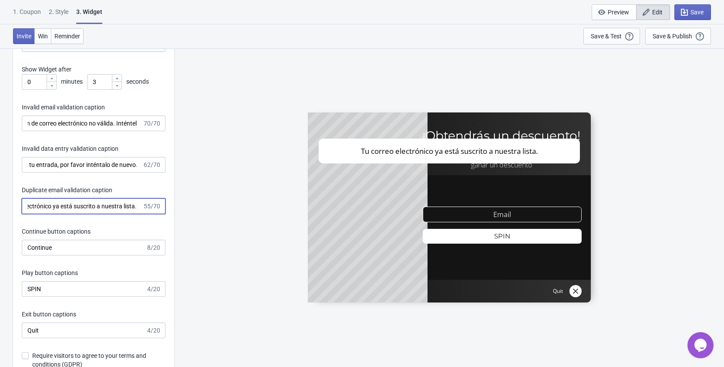
type input "Tu correo electrónico ya está suscrito a nuestra lista."
click at [47, 247] on input "Continue" at bounding box center [84, 247] width 124 height 16
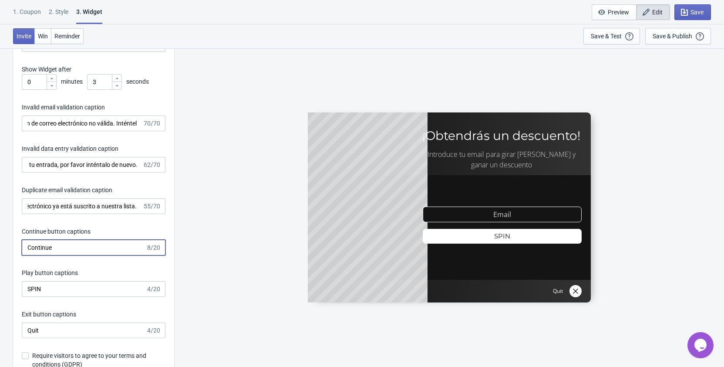
drag, startPoint x: 60, startPoint y: 247, endPoint x: 26, endPoint y: 247, distance: 34.4
click at [26, 247] on input "Continue" at bounding box center [84, 247] width 124 height 16
click at [61, 241] on input "Continue" at bounding box center [84, 247] width 124 height 16
drag, startPoint x: 64, startPoint y: 244, endPoint x: 1, endPoint y: 241, distance: 63.2
click at [22, 241] on input "Continue" at bounding box center [84, 247] width 124 height 16
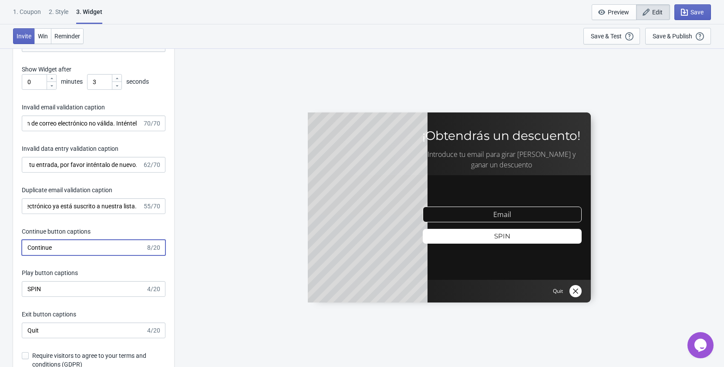
paste input "ar"
type input "Continuar"
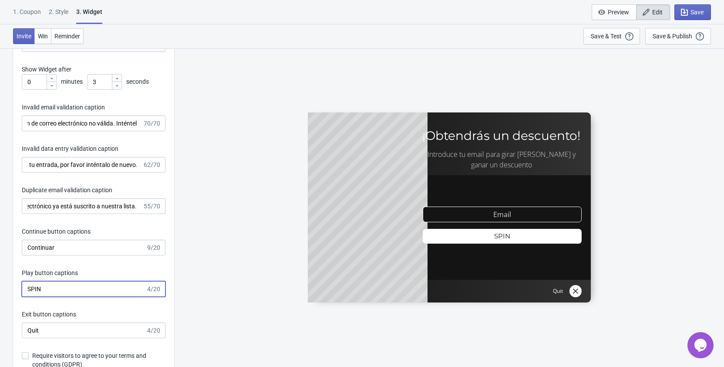
drag, startPoint x: 62, startPoint y: 286, endPoint x: 17, endPoint y: 286, distance: 44.8
click at [22, 286] on input "SPIN" at bounding box center [84, 289] width 124 height 16
click at [48, 286] on input "SPIN" at bounding box center [84, 289] width 124 height 16
drag, startPoint x: 47, startPoint y: 286, endPoint x: 26, endPoint y: 287, distance: 21.3
click at [26, 287] on input "SPIN" at bounding box center [84, 289] width 124 height 16
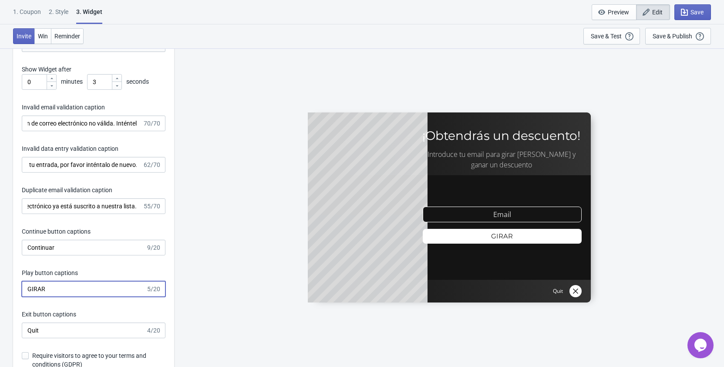
scroll to position [1421, 0]
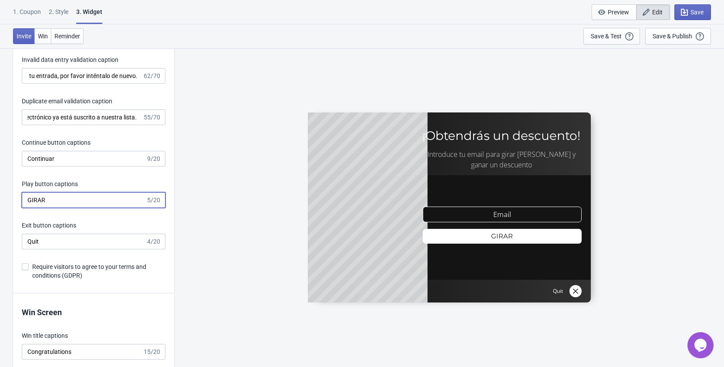
type input "GIRAR"
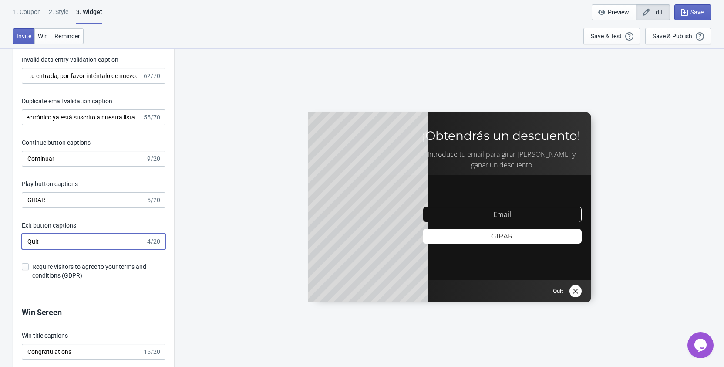
drag, startPoint x: 45, startPoint y: 234, endPoint x: 11, endPoint y: 238, distance: 34.2
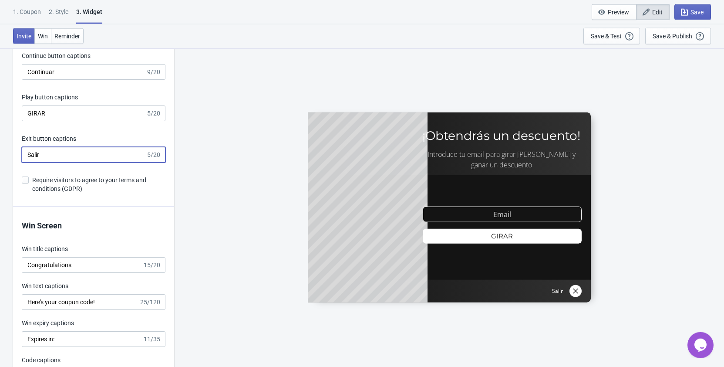
scroll to position [1510, 0]
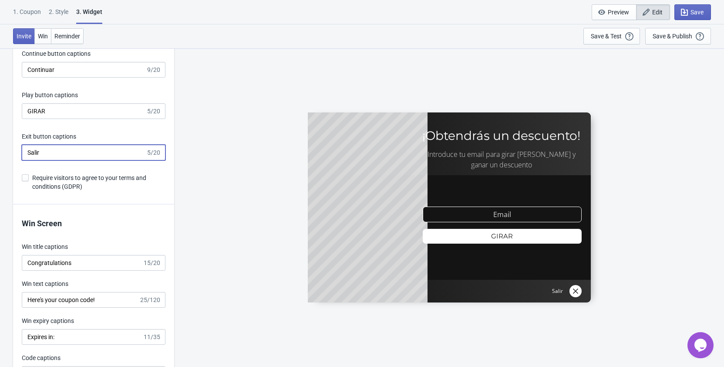
type input "Salir"
click at [80, 263] on input "Congratulations" at bounding box center [82, 263] width 121 height 16
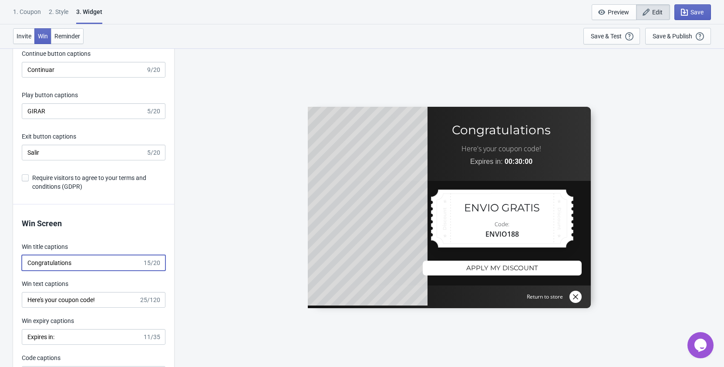
click at [80, 263] on input "Congratulations" at bounding box center [82, 263] width 121 height 16
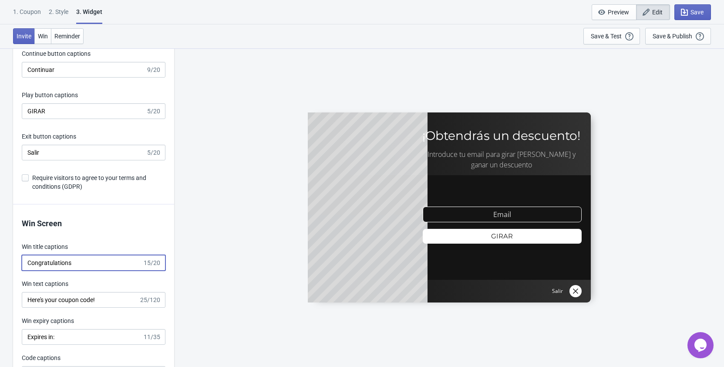
click at [77, 265] on input "Congratulations" at bounding box center [82, 263] width 121 height 16
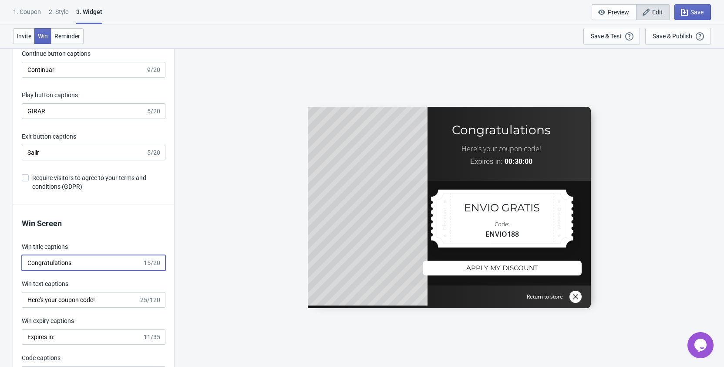
drag, startPoint x: 79, startPoint y: 263, endPoint x: -7, endPoint y: 263, distance: 86.2
click at [22, 263] on input "Congratulations" at bounding box center [82, 263] width 121 height 16
paste input "Felicidade"
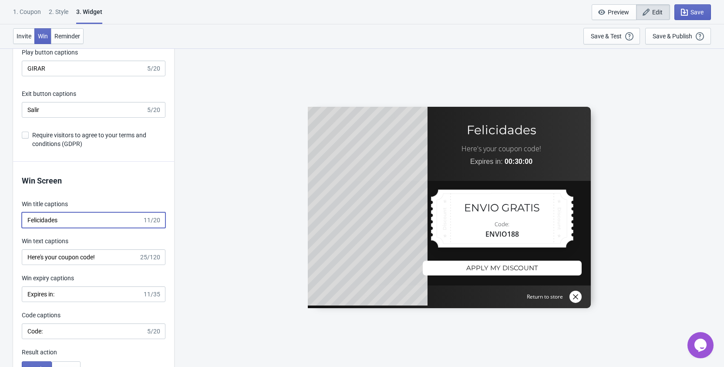
scroll to position [1554, 0]
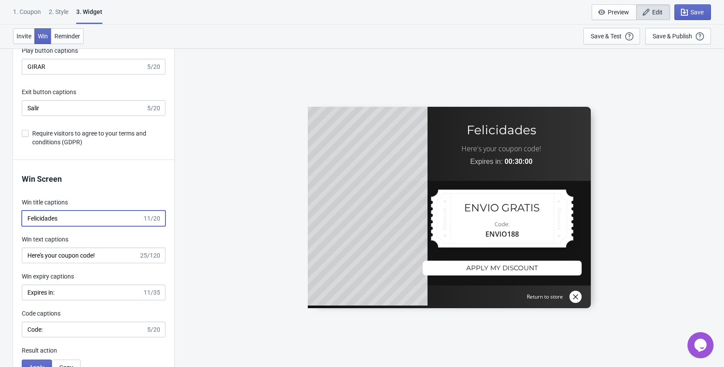
type input "Felicidades"
drag, startPoint x: 104, startPoint y: 256, endPoint x: 4, endPoint y: 251, distance: 99.4
click at [22, 251] on input "Here's your coupon code!" at bounding box center [80, 255] width 117 height 16
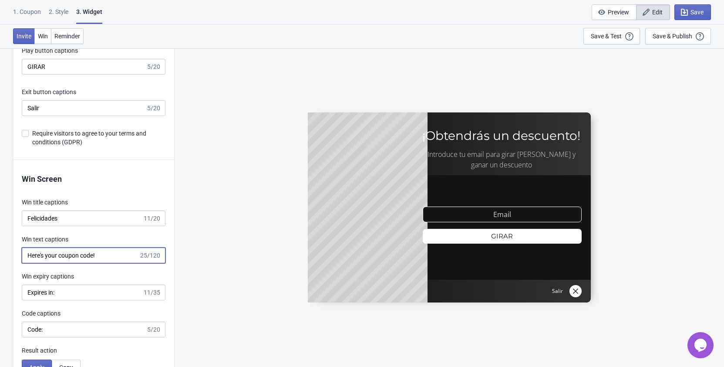
click at [117, 255] on input "Here's your coupon code!" at bounding box center [80, 255] width 117 height 16
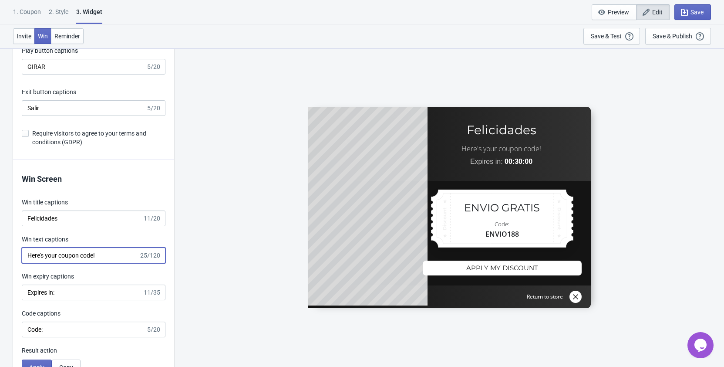
drag, startPoint x: 117, startPoint y: 255, endPoint x: 8, endPoint y: 255, distance: 108.8
click at [22, 255] on input "Here's your coupon code!" at bounding box center [80, 255] width 117 height 16
paste input "¡Aquí está tu código de cupón!"
type input "¡Aquí está tu código de cupón!"
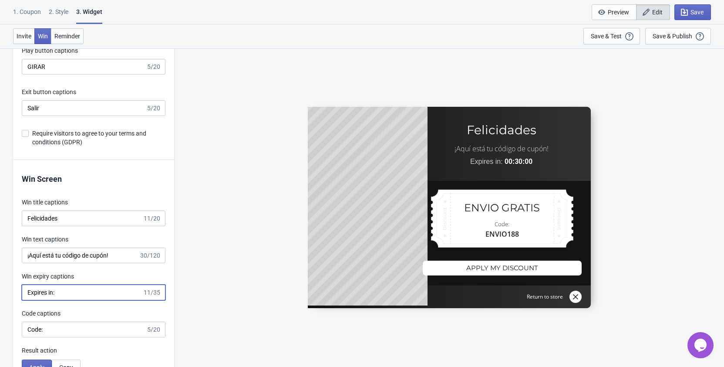
drag, startPoint x: 58, startPoint y: 292, endPoint x: 21, endPoint y: 292, distance: 37.0
click at [22, 292] on input "Expires in:" at bounding box center [82, 292] width 121 height 16
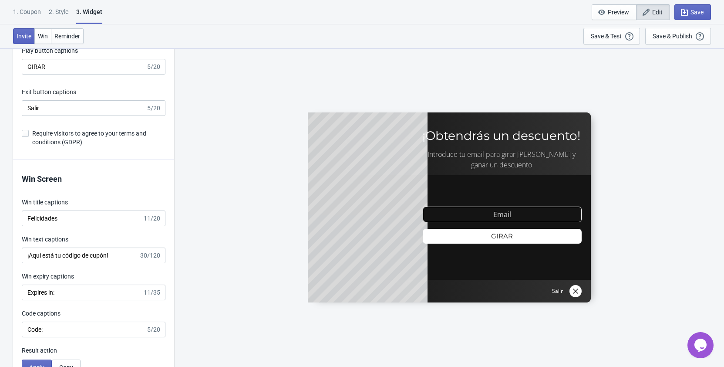
click at [79, 283] on div "Win expiry captions Expires in: 11/35" at bounding box center [94, 286] width 144 height 28
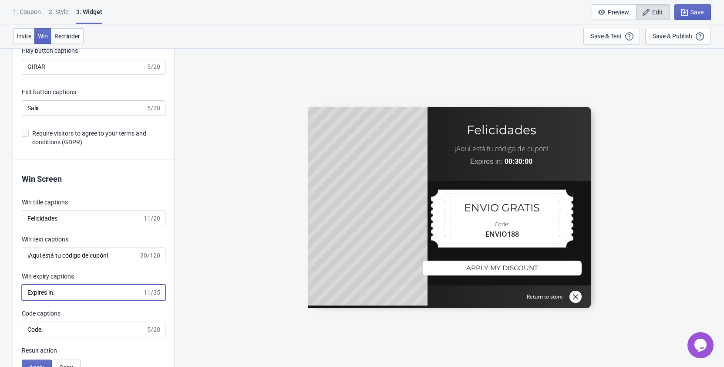
click at [87, 295] on input "Expires in:" at bounding box center [82, 292] width 121 height 16
drag, startPoint x: 87, startPoint y: 295, endPoint x: 7, endPoint y: 296, distance: 79.7
click at [22, 296] on input "Expires in:" at bounding box center [82, 292] width 121 height 16
paste input "Caduca e"
type input "Caduca en:"
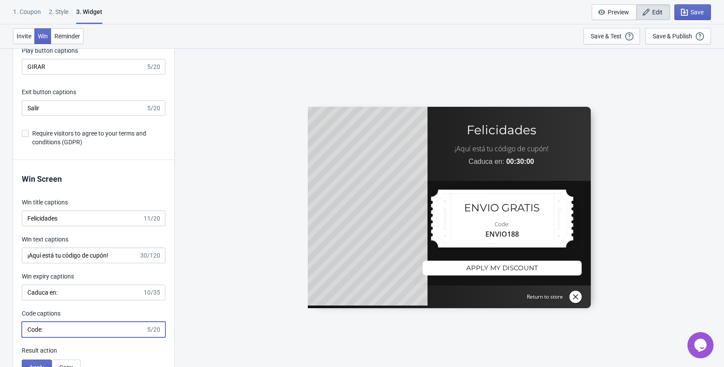
drag, startPoint x: 48, startPoint y: 326, endPoint x: 21, endPoint y: 329, distance: 27.6
click at [22, 329] on input "Code:" at bounding box center [84, 329] width 124 height 16
click at [61, 323] on input "Code:" at bounding box center [84, 329] width 124 height 16
drag, startPoint x: 54, startPoint y: 326, endPoint x: 4, endPoint y: 325, distance: 50.5
click at [22, 325] on input "Code:" at bounding box center [84, 329] width 124 height 16
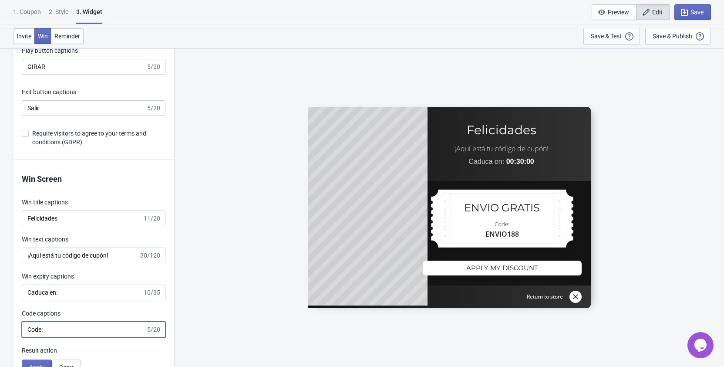
paste input "ódigo"
type input "Código:"
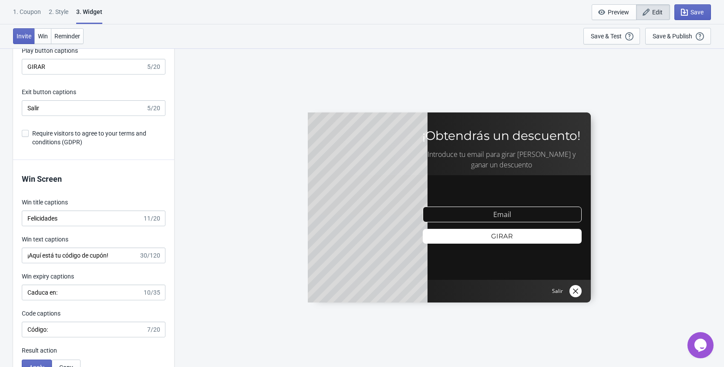
click at [77, 312] on div "Code captions" at bounding box center [94, 314] width 144 height 11
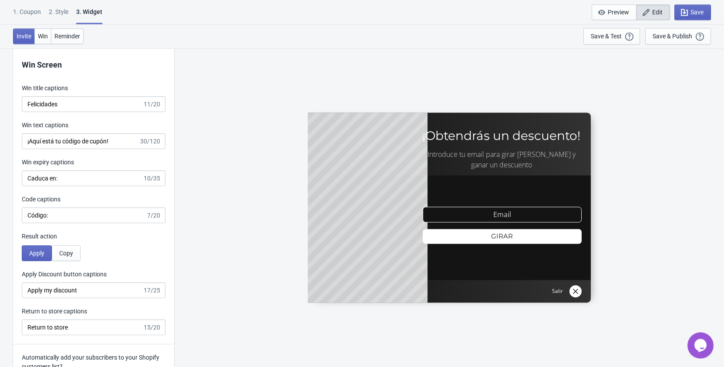
scroll to position [1687, 0]
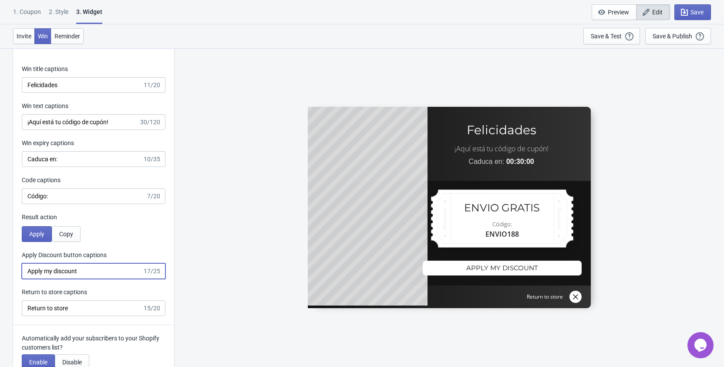
drag, startPoint x: 84, startPoint y: 272, endPoint x: 16, endPoint y: 269, distance: 68.8
click at [22, 269] on input "Apply my discount" at bounding box center [82, 271] width 121 height 16
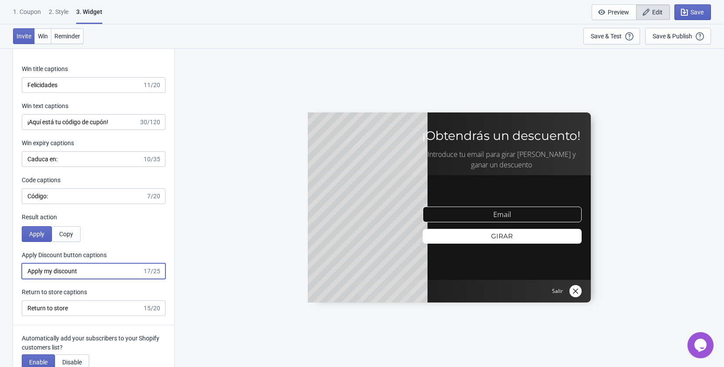
click at [106, 278] on input "Apply my discount" at bounding box center [82, 271] width 121 height 16
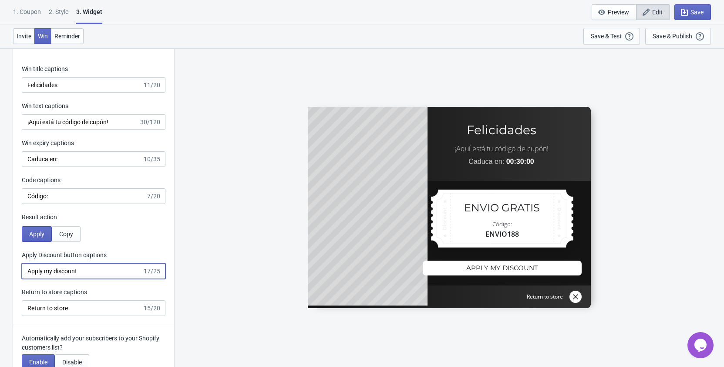
drag, startPoint x: 76, startPoint y: 273, endPoint x: 2, endPoint y: 273, distance: 73.6
click at [22, 273] on input "Apply my discount" at bounding box center [82, 271] width 121 height 16
paste input "licar mi descuento"
type input "Aplicar mi descuento"
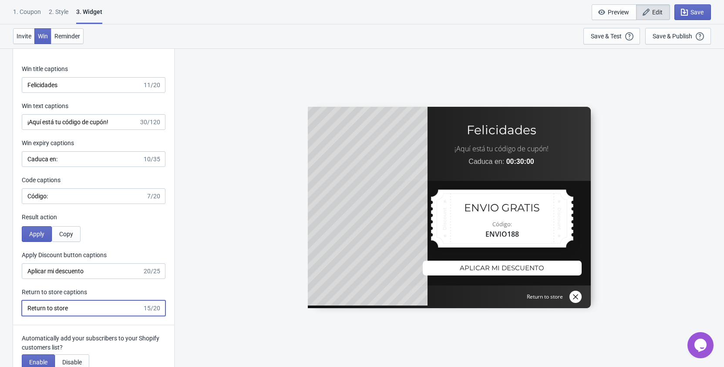
drag, startPoint x: 76, startPoint y: 306, endPoint x: 9, endPoint y: 306, distance: 66.6
click at [22, 306] on input "Return to store" at bounding box center [82, 308] width 121 height 16
click at [97, 300] on input "Return to store" at bounding box center [82, 308] width 121 height 16
drag, startPoint x: 97, startPoint y: 304, endPoint x: 24, endPoint y: 302, distance: 73.2
click at [24, 302] on input "Return to store" at bounding box center [82, 308] width 121 height 16
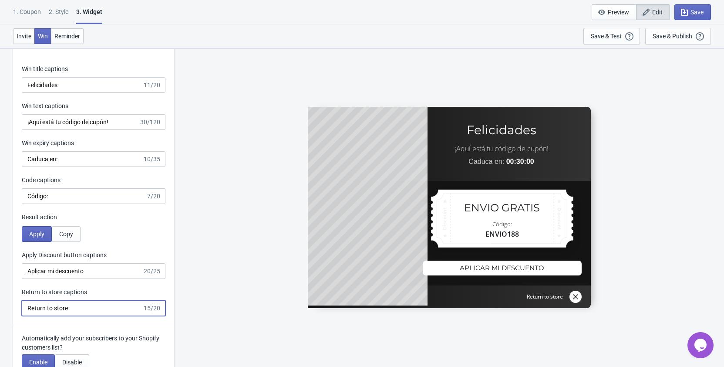
paste input "Devolver a la tienda"
type input "Devolver a la tienda"
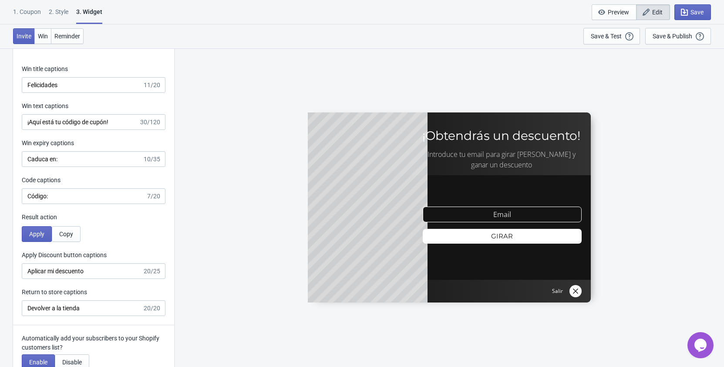
click at [95, 286] on div "Win Screen Win title captions Felicidades 11/20 Win text captions ¡Aquí está tu…" at bounding box center [93, 176] width 161 height 298
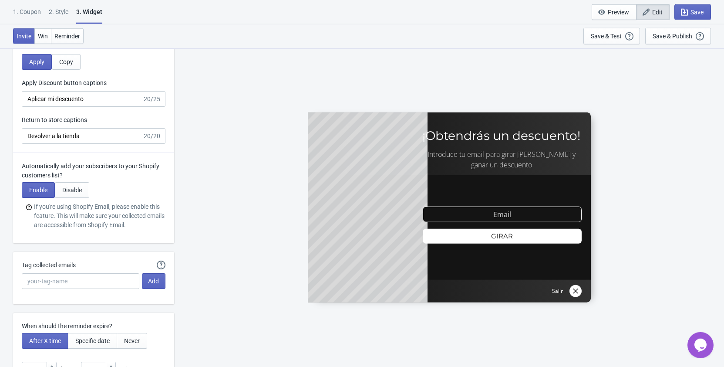
scroll to position [1865, 0]
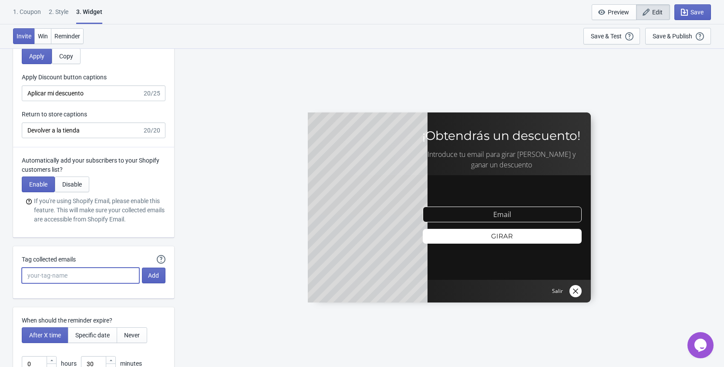
click at [84, 278] on input "Tag collected emails" at bounding box center [81, 275] width 118 height 16
type input "ANIVERSARIO"
click at [148, 278] on span "Add" at bounding box center [153, 275] width 11 height 7
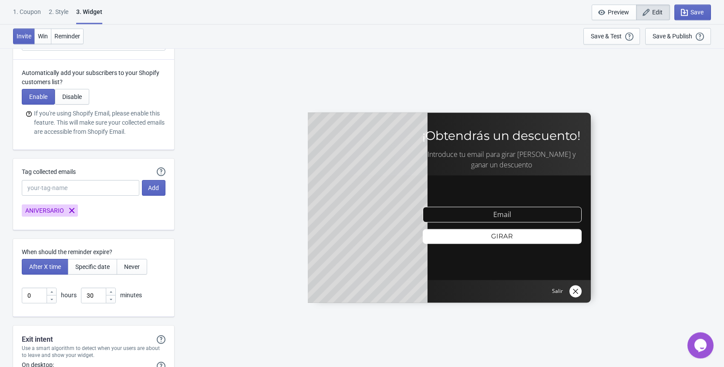
scroll to position [1954, 0]
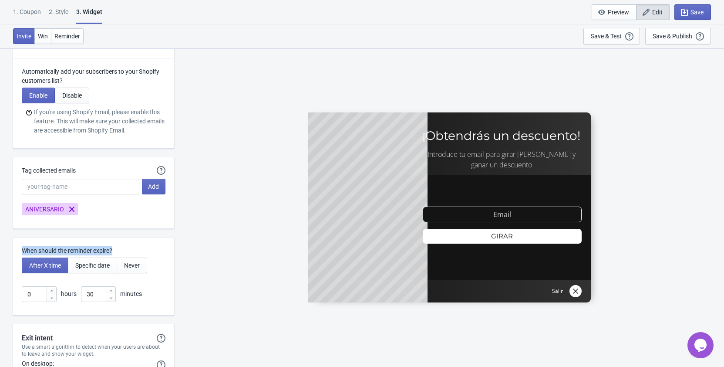
drag, startPoint x: 116, startPoint y: 250, endPoint x: 22, endPoint y: 253, distance: 93.6
click at [22, 253] on p "When should the reminder expire?" at bounding box center [94, 250] width 144 height 9
copy p "When should the reminder expire?"
click at [158, 293] on div "0 hours 30 minutes" at bounding box center [94, 294] width 144 height 16
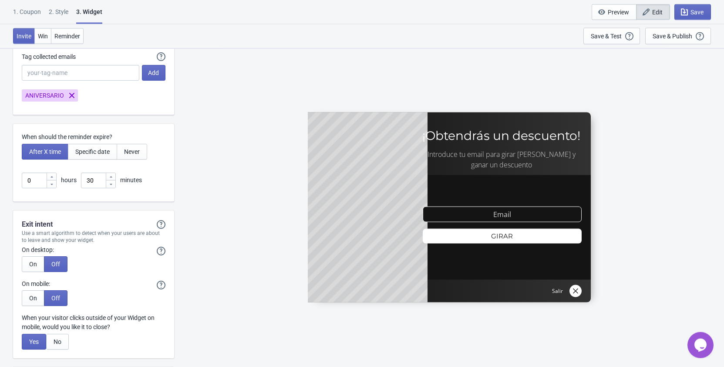
scroll to position [2087, 0]
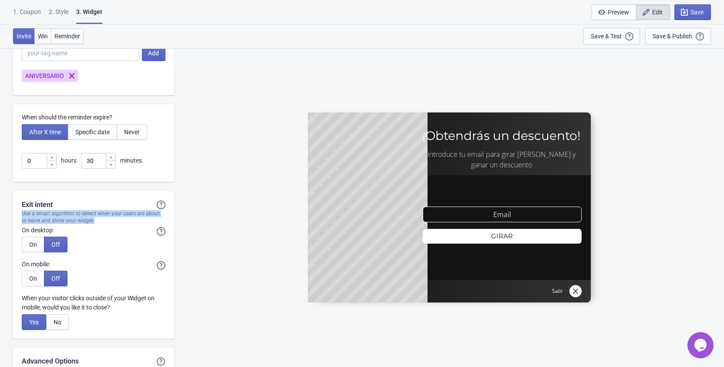
drag, startPoint x: 88, startPoint y: 220, endPoint x: 19, endPoint y: 215, distance: 69.8
click at [19, 215] on div "Use a smart algorithm to detect when your users are about to leave and show you…" at bounding box center [93, 217] width 161 height 14
copy div "Use a smart algorithm to detect when your users are about to leave and show you…"
click at [30, 243] on span "On" at bounding box center [33, 244] width 8 height 7
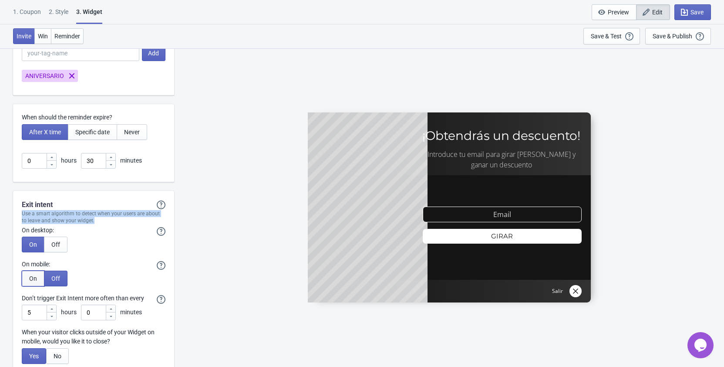
click at [30, 277] on span "On" at bounding box center [33, 278] width 8 height 7
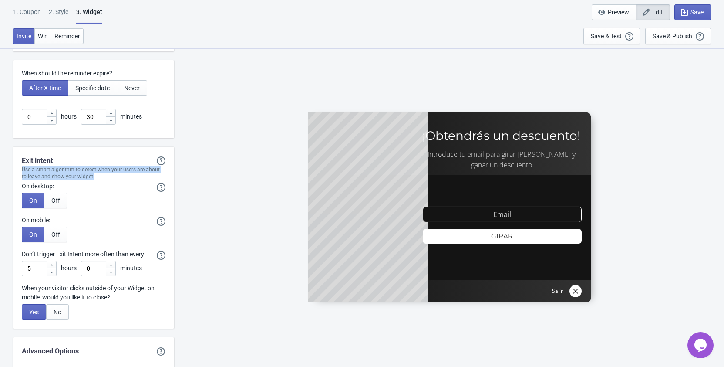
scroll to position [2131, 0]
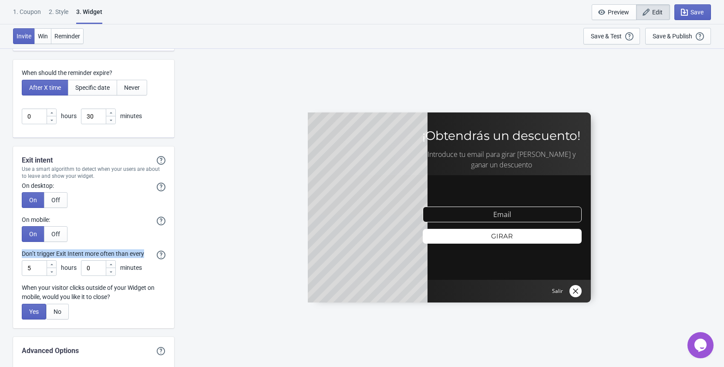
drag, startPoint x: 22, startPoint y: 255, endPoint x: 155, endPoint y: 249, distance: 133.3
click at [155, 249] on div "Exit intent Exit intent will only show the Widget if it hasn't showed previousl…" at bounding box center [93, 237] width 161 height 182
copy label "Don’t trigger Exit Intent more often than every"
click at [115, 294] on p "When your visitor clicks outside of your Widget on mobile, would you like it to…" at bounding box center [94, 292] width 144 height 18
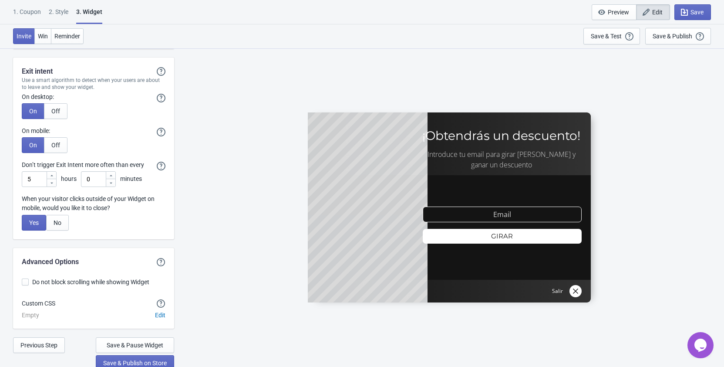
scroll to position [2224, 0]
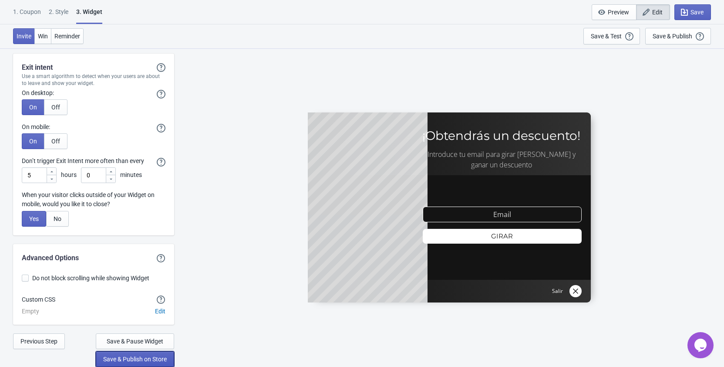
click at [139, 358] on span "Save & Publish on Store" at bounding box center [135, 358] width 64 height 7
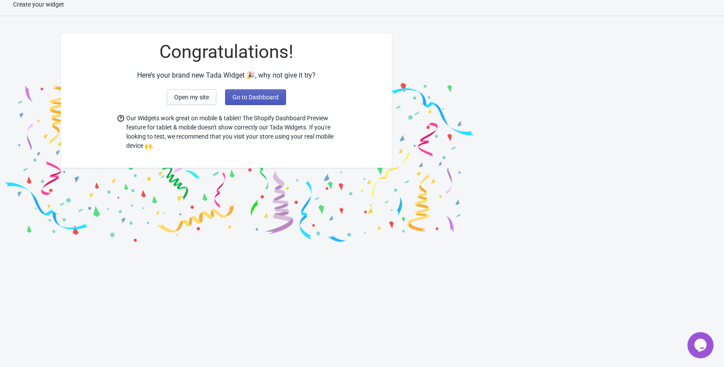
click at [247, 100] on span "Go to Dashboard" at bounding box center [255, 97] width 46 height 7
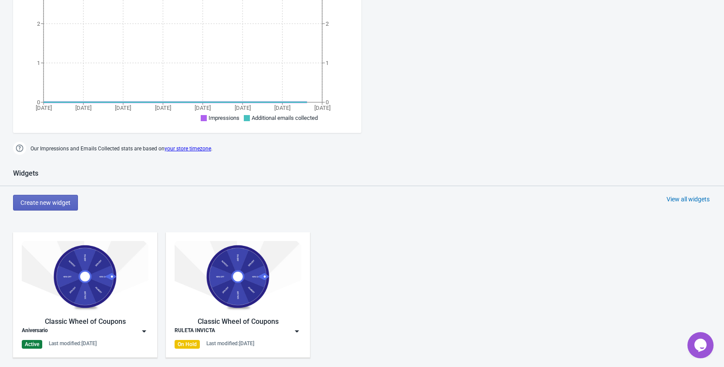
scroll to position [453, 0]
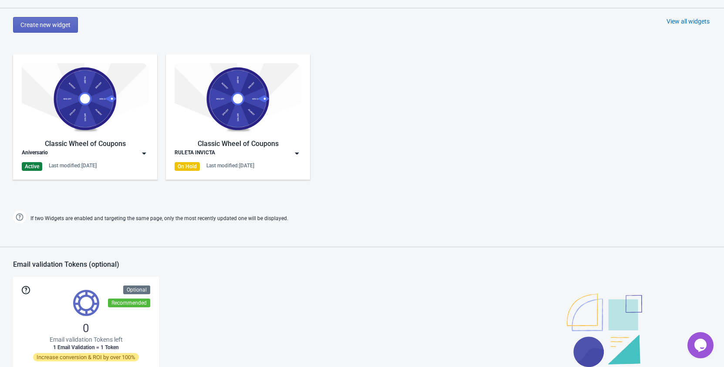
click at [143, 151] on img at bounding box center [144, 153] width 9 height 9
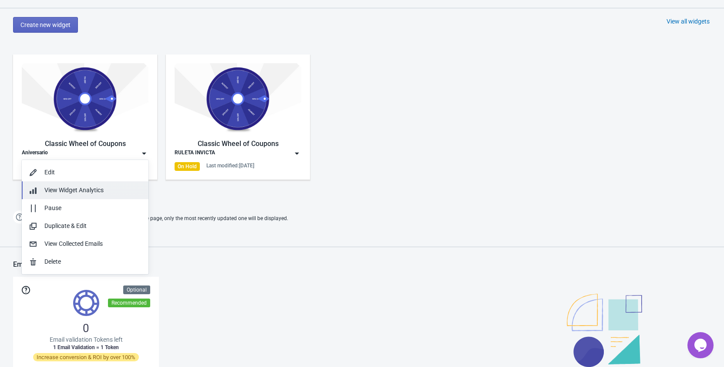
click at [110, 192] on div "View Widget Analytics" at bounding box center [92, 189] width 97 height 9
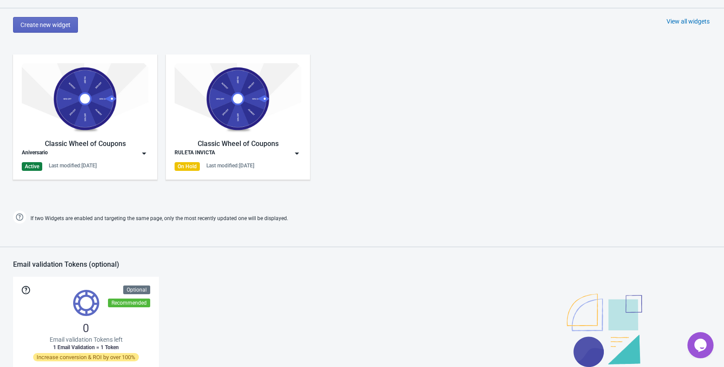
scroll to position [9, 0]
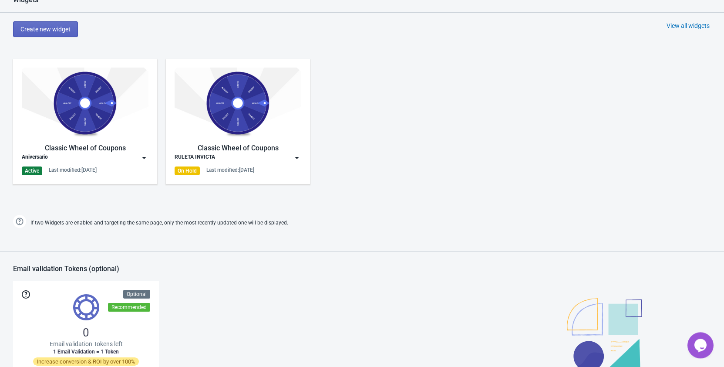
scroll to position [453, 0]
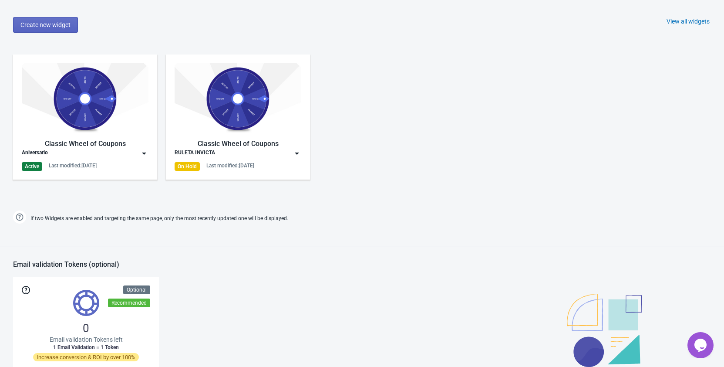
click at [145, 151] on img at bounding box center [144, 153] width 9 height 9
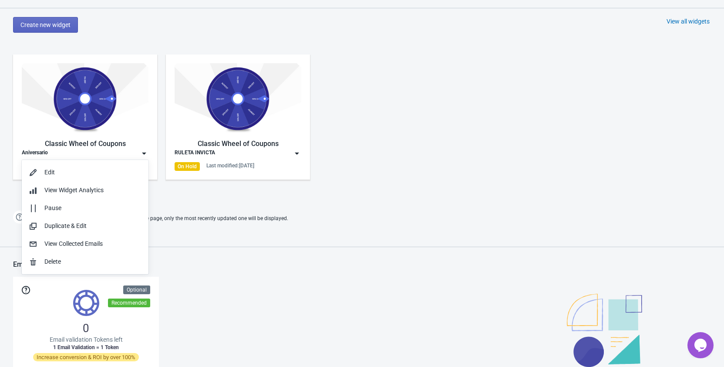
click at [145, 125] on img at bounding box center [85, 98] width 127 height 71
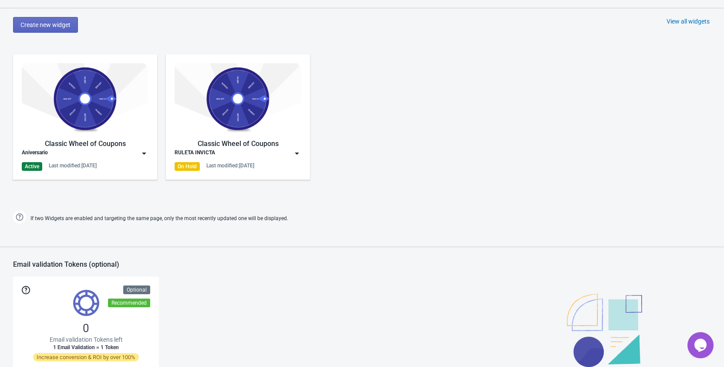
click at [145, 125] on img at bounding box center [85, 98] width 127 height 71
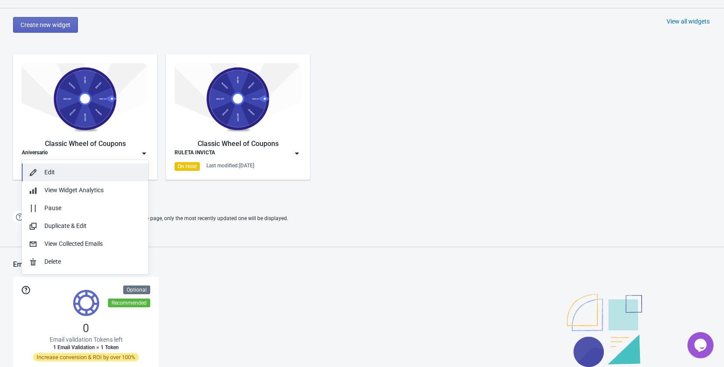
click at [71, 169] on div "Edit" at bounding box center [92, 172] width 97 height 9
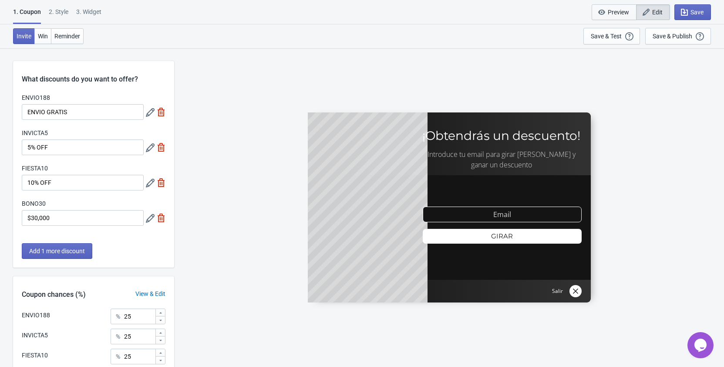
click at [602, 14] on icon "button" at bounding box center [601, 12] width 7 height 5
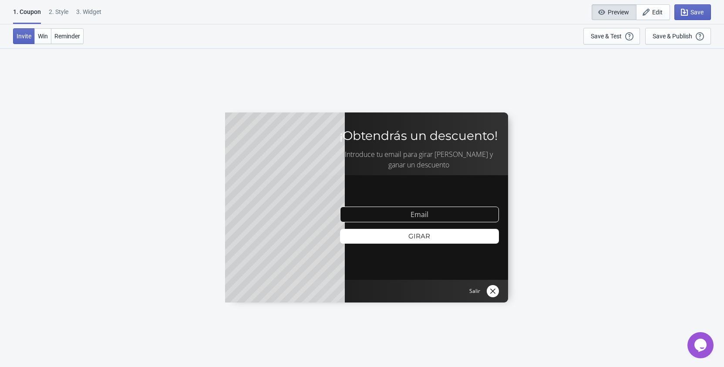
click at [446, 209] on div at bounding box center [366, 207] width 283 height 190
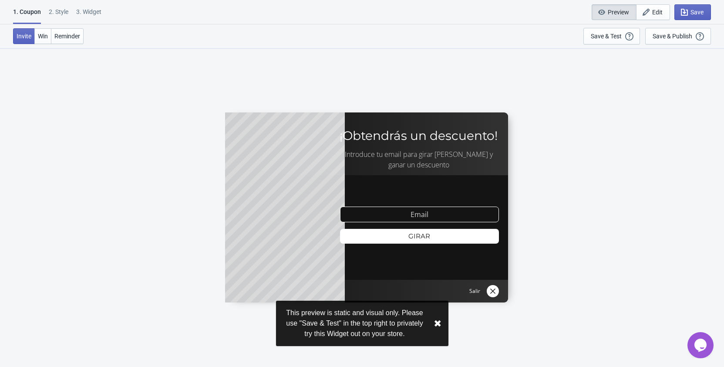
click at [432, 213] on div at bounding box center [366, 207] width 283 height 190
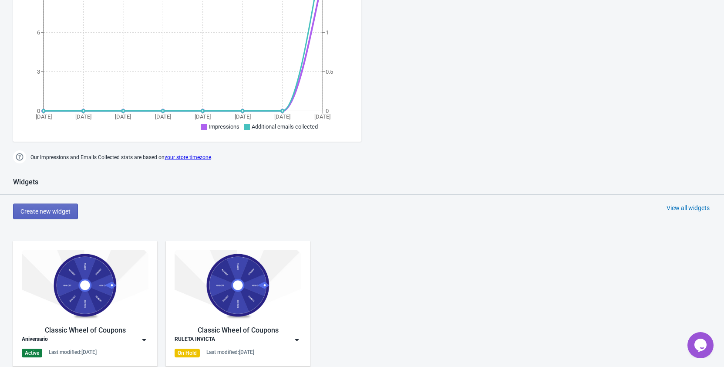
scroll to position [400, 0]
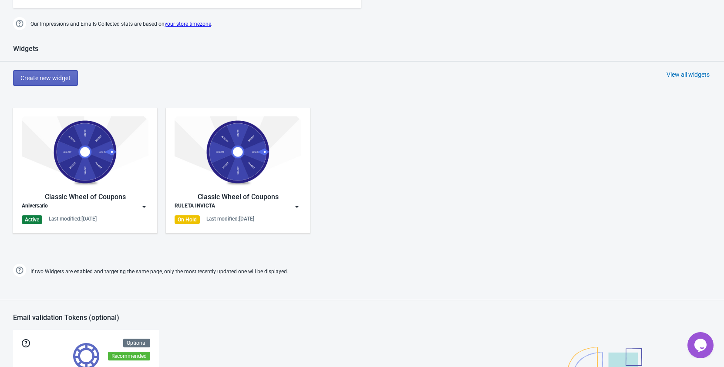
click at [90, 155] on img at bounding box center [85, 151] width 127 height 71
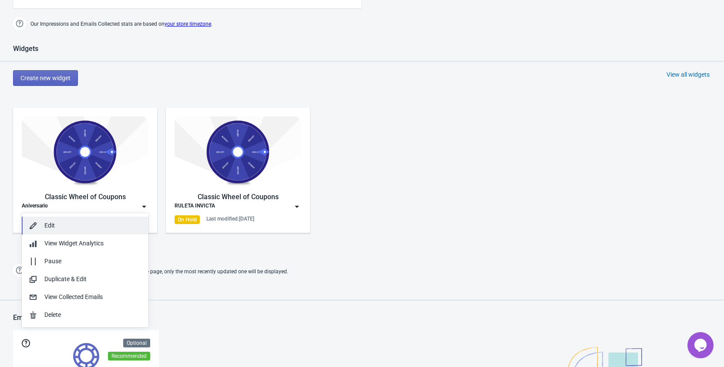
click at [92, 218] on button "Edit" at bounding box center [85, 225] width 127 height 18
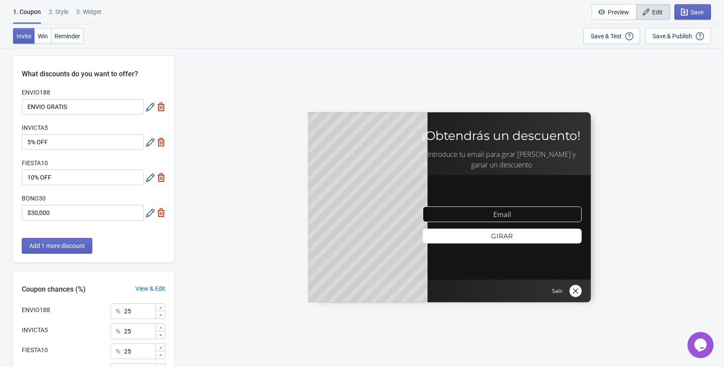
scroll to position [98, 0]
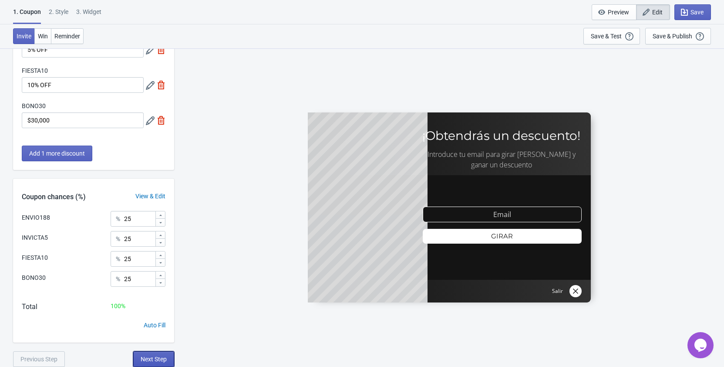
click at [167, 359] on button "Next Step" at bounding box center [153, 359] width 41 height 16
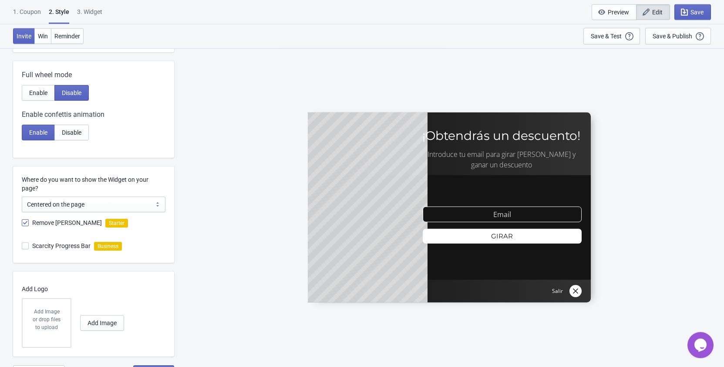
scroll to position [171, 0]
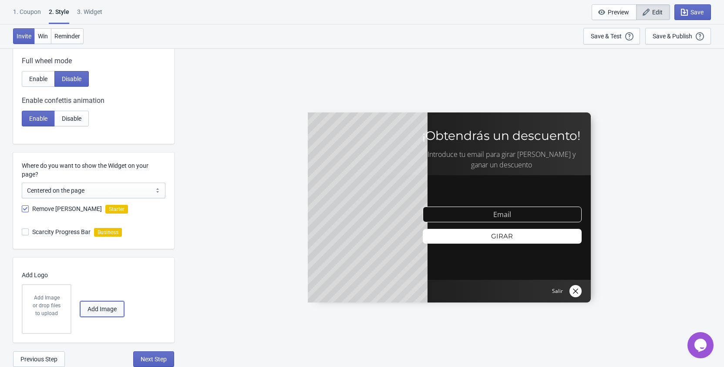
click at [91, 310] on span "Add Image" at bounding box center [102, 308] width 29 height 7
radio input "true"
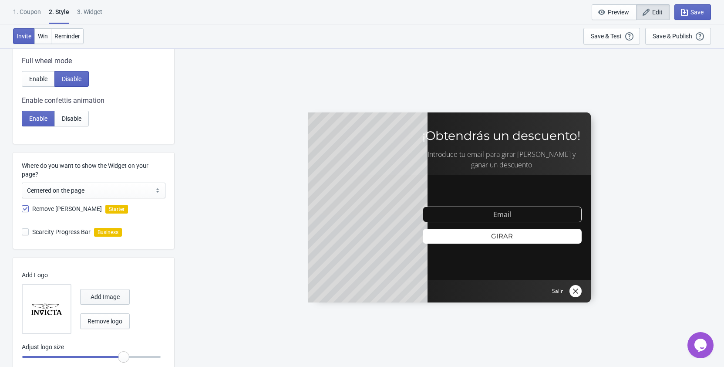
scroll to position [0, 0]
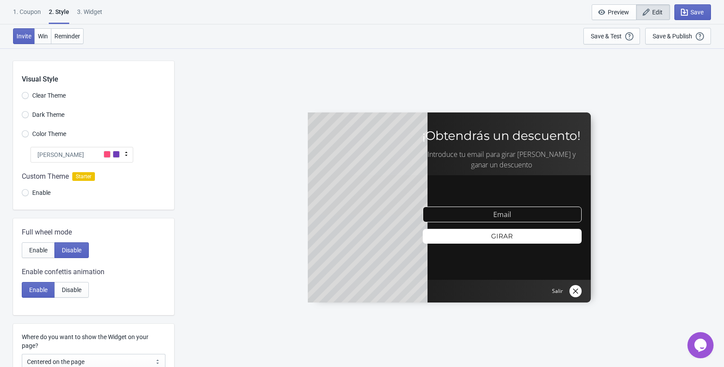
click at [52, 94] on span "Clear Theme" at bounding box center [49, 95] width 34 height 9
click at [29, 94] on input "Clear Theme" at bounding box center [25, 100] width 7 height 16
radio input "true"
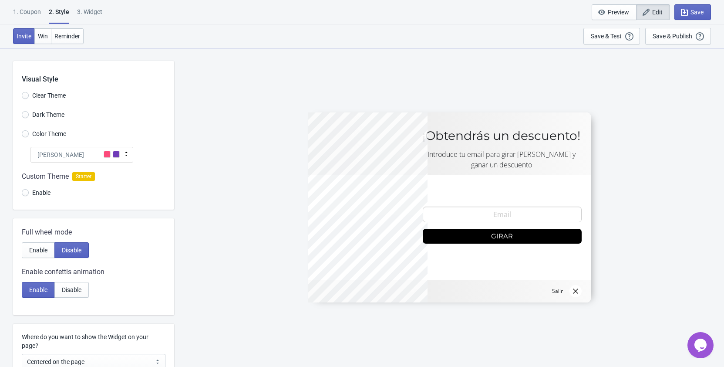
click at [50, 115] on span "Dark Theme" at bounding box center [48, 114] width 32 height 9
click at [29, 115] on input "Dark Theme" at bounding box center [25, 119] width 7 height 16
radio input "true"
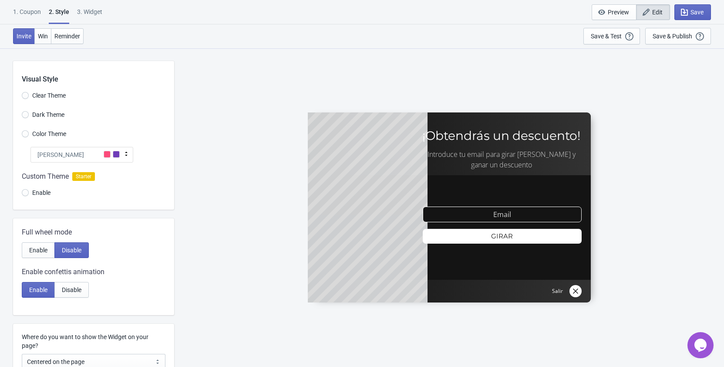
click at [51, 133] on span "Color Theme" at bounding box center [49, 133] width 34 height 9
click at [29, 133] on input "Color Theme" at bounding box center [25, 138] width 7 height 16
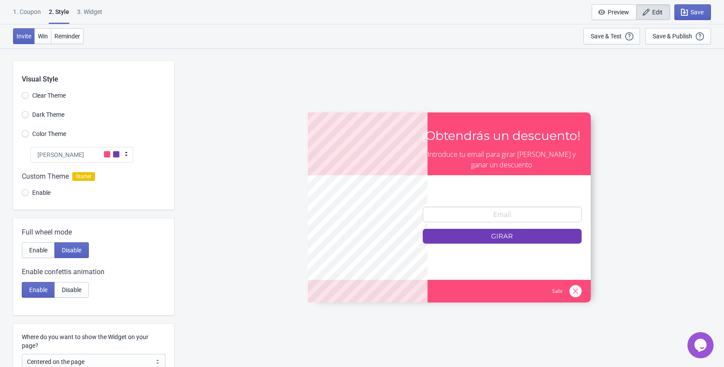
click at [126, 153] on icon at bounding box center [126, 153] width 3 height 4
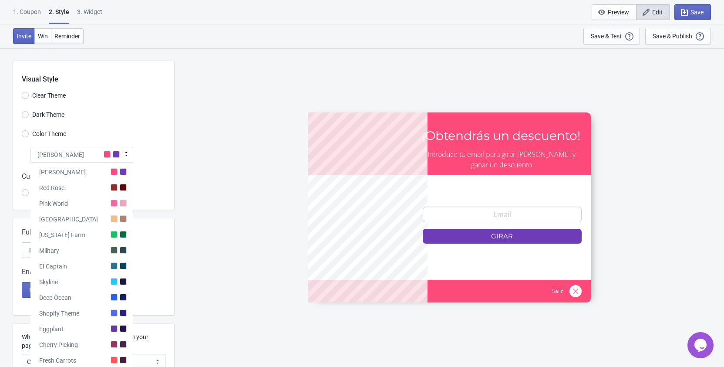
click at [126, 153] on icon at bounding box center [126, 153] width 3 height 4
radio input "true"
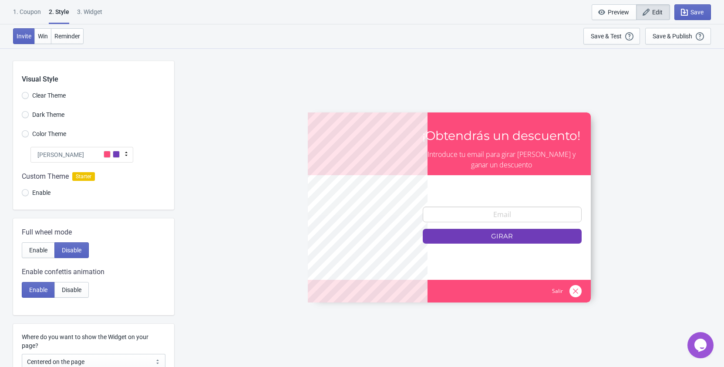
click at [36, 192] on span "Enable" at bounding box center [41, 192] width 18 height 9
click at [29, 192] on input "Enable" at bounding box center [25, 197] width 7 height 16
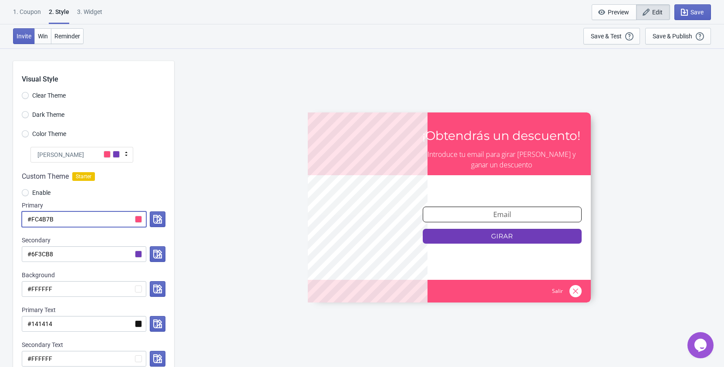
click at [70, 215] on input "#FC4B7B" at bounding box center [84, 219] width 125 height 16
drag, startPoint x: 70, startPoint y: 216, endPoint x: 3, endPoint y: 216, distance: 66.2
click at [22, 216] on input "#FC4B7B" at bounding box center [84, 219] width 125 height 16
paste input "feee00"
radio input "true"
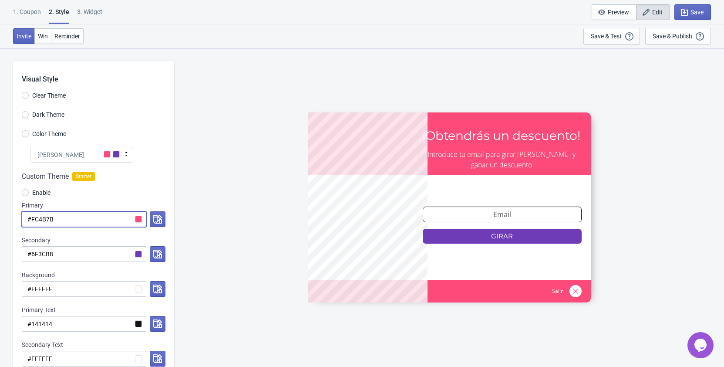
type input "#feee00"
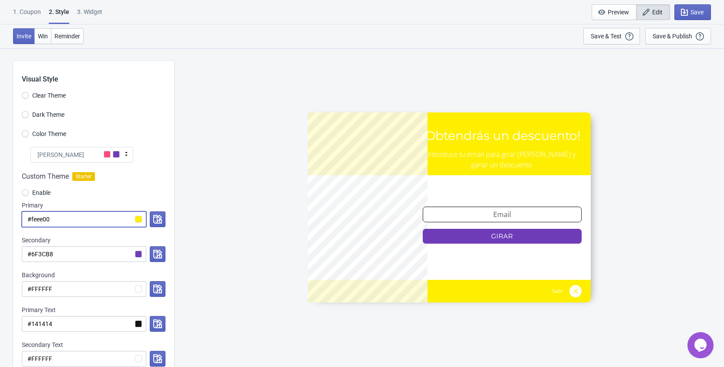
radio input "true"
type input "#FC4B7B"
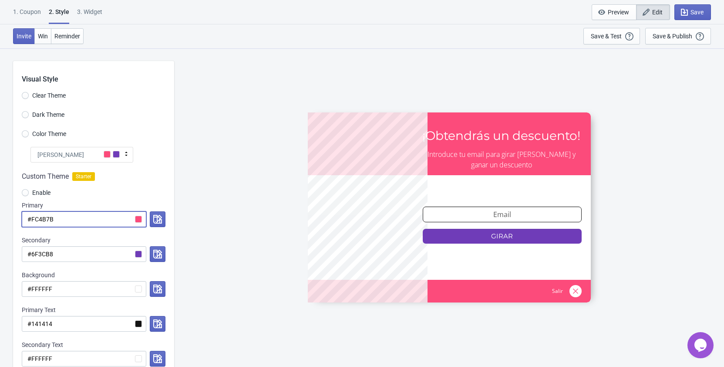
click at [136, 219] on input "#FC4B7B" at bounding box center [84, 219] width 125 height 16
click at [138, 222] on input "#FC4B7B" at bounding box center [84, 219] width 125 height 16
click at [64, 221] on input "#FC4B7B" at bounding box center [84, 219] width 125 height 16
drag, startPoint x: 64, startPoint y: 217, endPoint x: 31, endPoint y: 222, distance: 32.9
click at [31, 222] on input "#FC4B7B" at bounding box center [84, 219] width 125 height 16
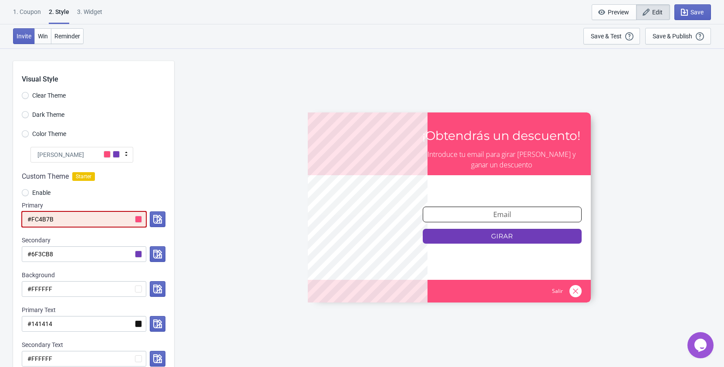
radio input "true"
type input "#0"
radio input "true"
type input "#00"
radio input "true"
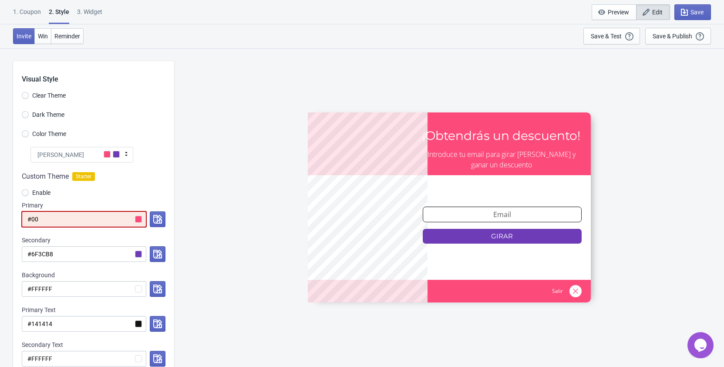
type input "#000"
radio input "true"
type input "#0000"
radio input "true"
type input "#00000"
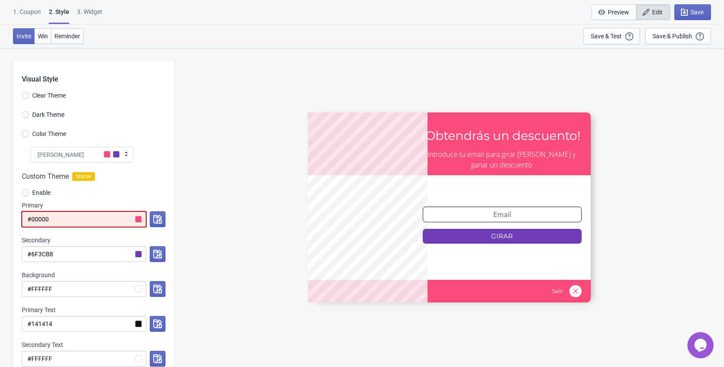
radio input "true"
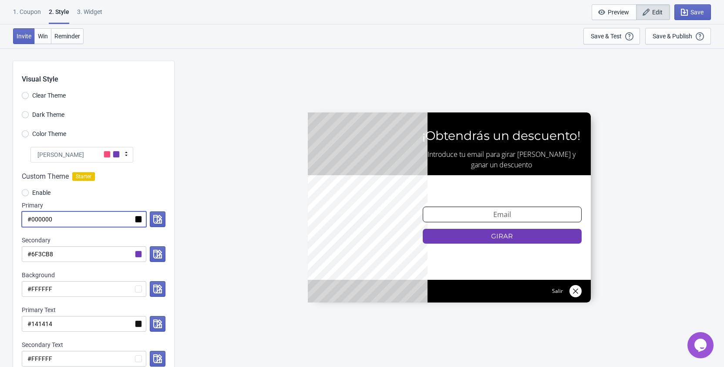
type input "#000000"
click at [108, 190] on div "Enable" at bounding box center [94, 193] width 144 height 14
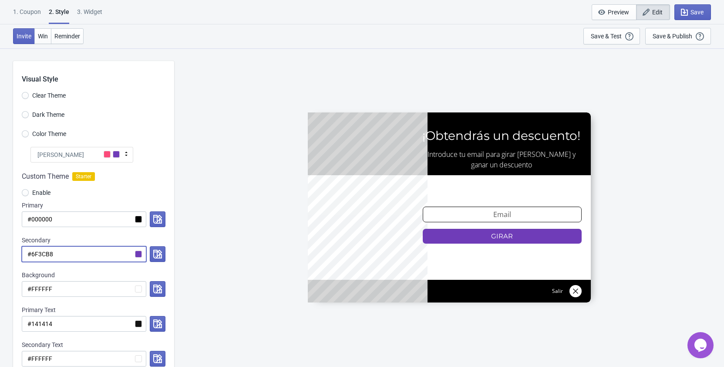
drag, startPoint x: 60, startPoint y: 250, endPoint x: 31, endPoint y: 252, distance: 28.3
click at [31, 252] on input "#6F3CB8" at bounding box center [84, 254] width 125 height 16
paste input "#feee00"
radio input "true"
type input "##feee00"
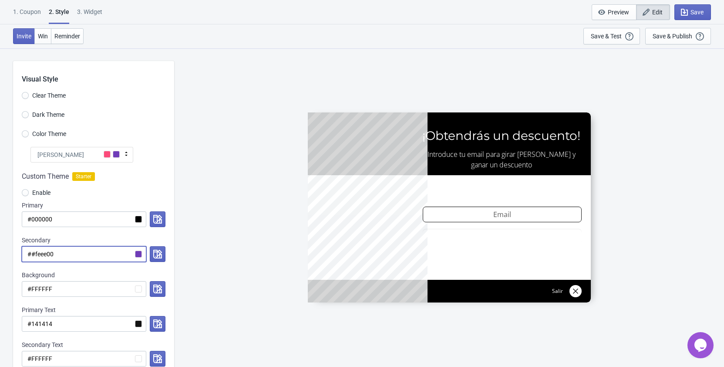
drag, startPoint x: 67, startPoint y: 252, endPoint x: 1, endPoint y: 245, distance: 65.6
click at [22, 246] on input "##feee00" at bounding box center [84, 254] width 125 height 16
paste input
radio input "true"
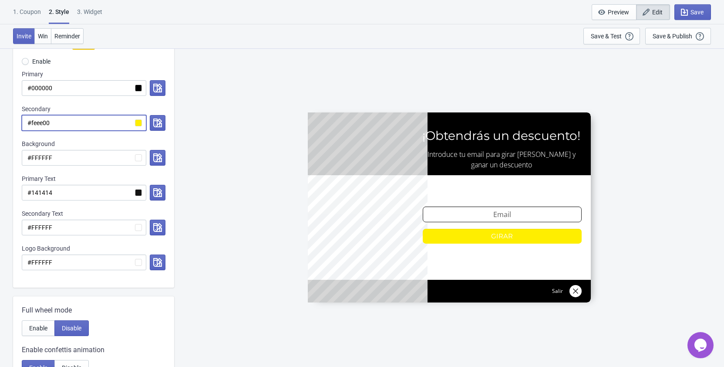
scroll to position [133, 0]
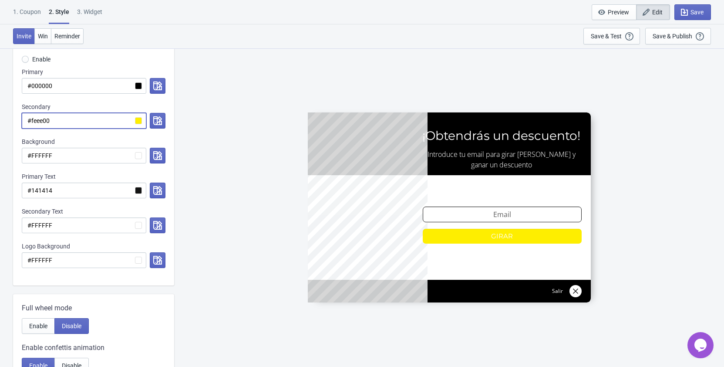
type input "#feee00"
click at [130, 190] on input "#141414" at bounding box center [84, 190] width 125 height 16
drag, startPoint x: 75, startPoint y: 191, endPoint x: 31, endPoint y: 194, distance: 44.5
click at [31, 194] on input "#141414" at bounding box center [84, 190] width 125 height 16
radio input "true"
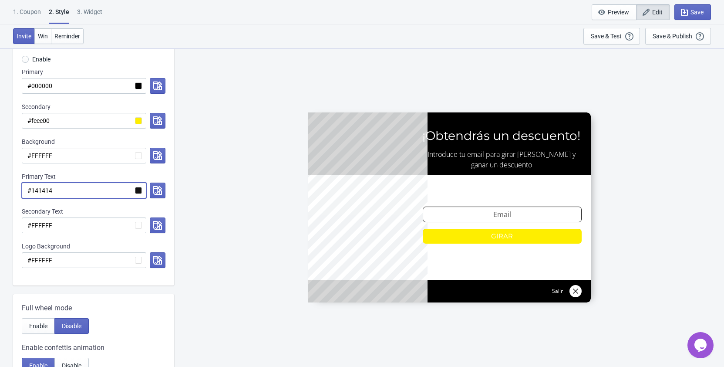
type input "#0"
radio input "true"
type input "#00"
radio input "true"
type input "#000"
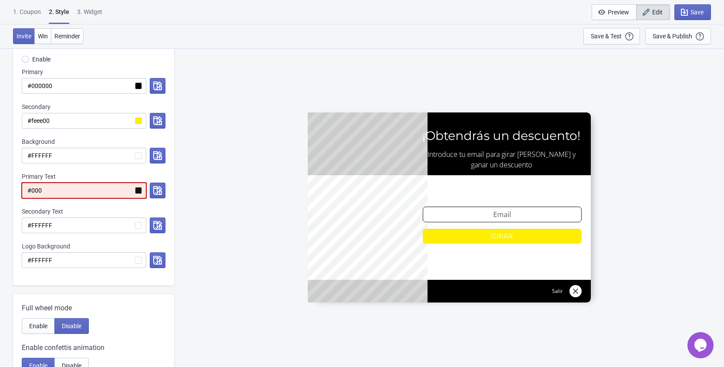
radio input "true"
type input "#0000"
radio input "true"
type input "#00000"
radio input "true"
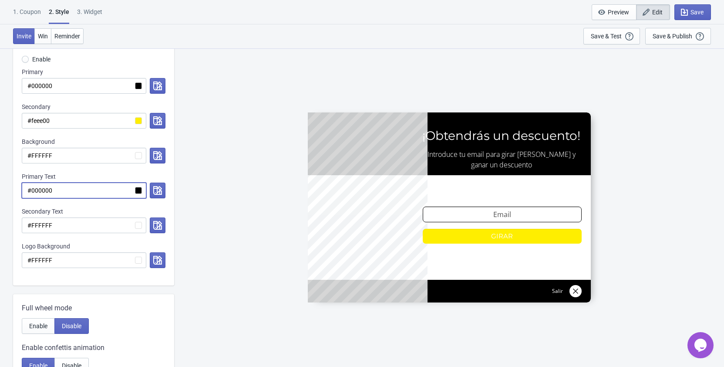
type input "#000000"
click at [132, 171] on div "Custom Theme Starter Enable Primary #000000 Secondary #feee00 Background #FFFFF…" at bounding box center [93, 157] width 161 height 256
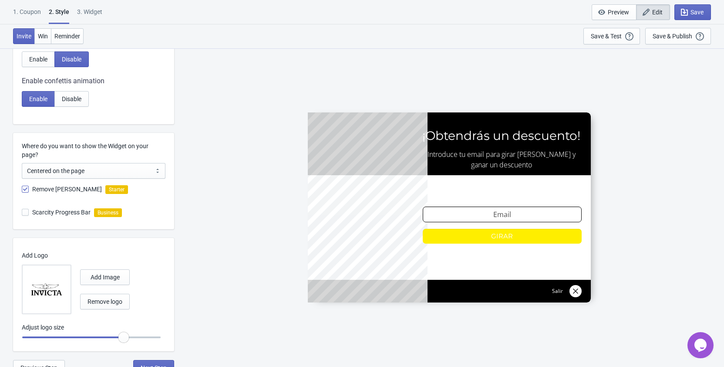
scroll to position [408, 0]
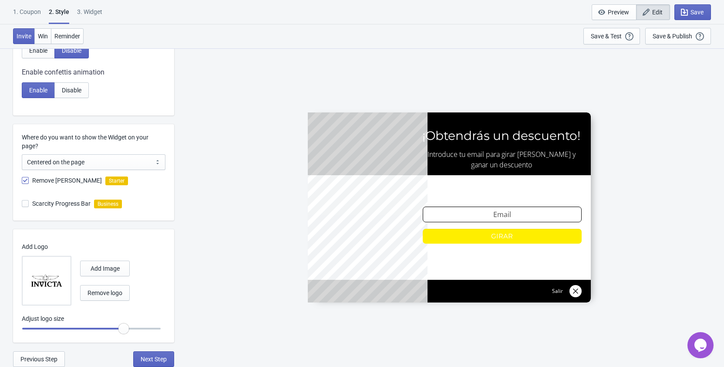
click at [689, 2] on div "1. Coupon 2 . Style 3. Widget 1. Coupon 2 . Style 3. Widget Save and Exit Previ…" at bounding box center [362, 12] width 724 height 24
click at [690, 10] on span "Save" at bounding box center [693, 12] width 22 height 9
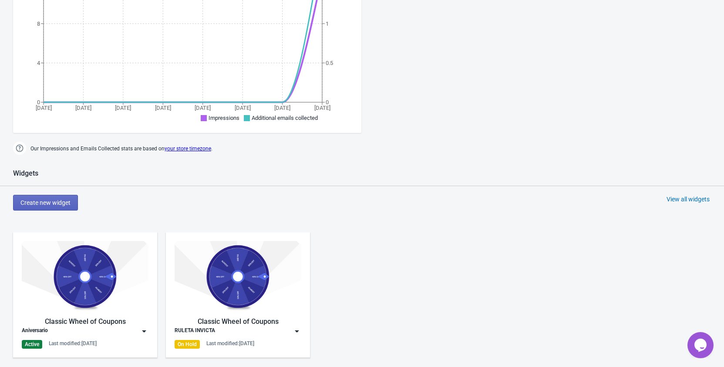
scroll to position [453, 0]
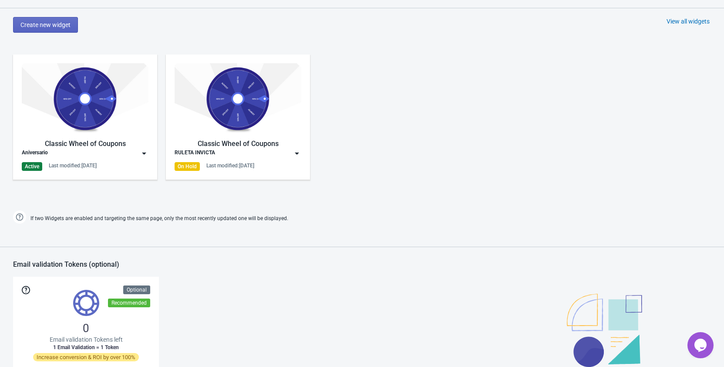
click at [88, 106] on img at bounding box center [85, 98] width 127 height 71
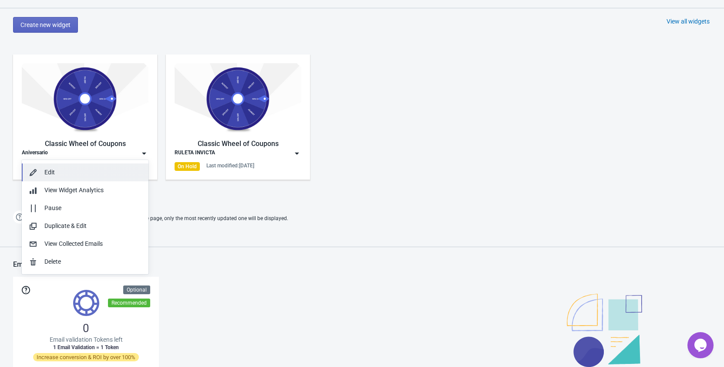
click at [111, 166] on button "Edit" at bounding box center [85, 172] width 127 height 18
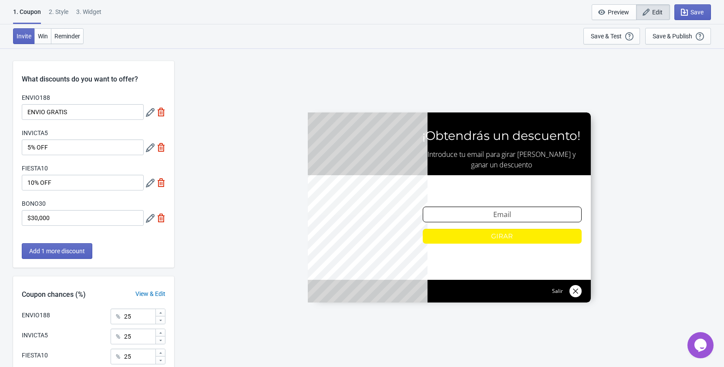
click at [35, 132] on label "INVICTA5" at bounding box center [35, 132] width 26 height 9
click at [35, 139] on input "5% OFF" at bounding box center [83, 147] width 122 height 16
paste input "¡Quedaste cerca!"
type input "¡Quedaste cerca!"
click at [151, 147] on icon at bounding box center [150, 147] width 9 height 9
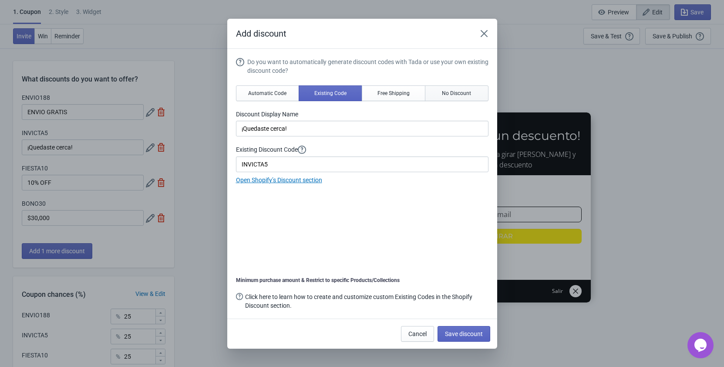
click at [456, 93] on span "No Discount" at bounding box center [456, 93] width 29 height 7
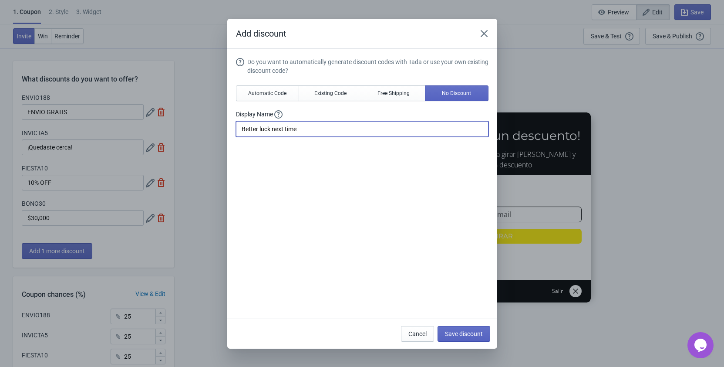
drag, startPoint x: 306, startPoint y: 128, endPoint x: 212, endPoint y: 126, distance: 94.5
click at [236, 126] on input "Better luck next time" at bounding box center [362, 129] width 252 height 16
click at [305, 131] on input "Better luck next time" at bounding box center [362, 129] width 252 height 16
drag, startPoint x: 313, startPoint y: 125, endPoint x: 201, endPoint y: 111, distance: 112.4
click at [236, 121] on input "Better luck next time" at bounding box center [362, 129] width 252 height 16
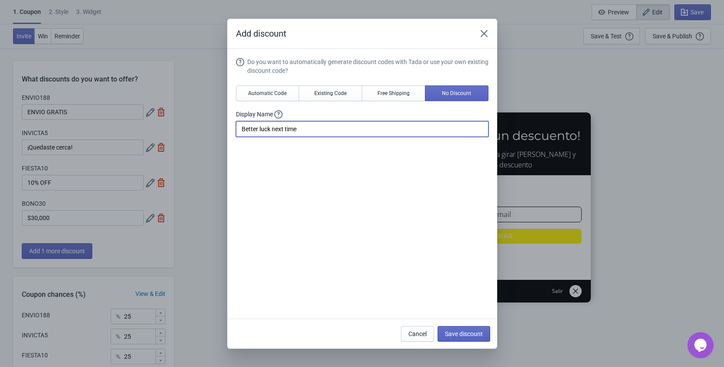
paste input "Mejor suerte la próxima vez."
type input "Mejor suerte la próxima vez."
click at [350, 179] on div "Do you want to automatically generate discount codes with Tada or use your own …" at bounding box center [362, 184] width 252 height 254
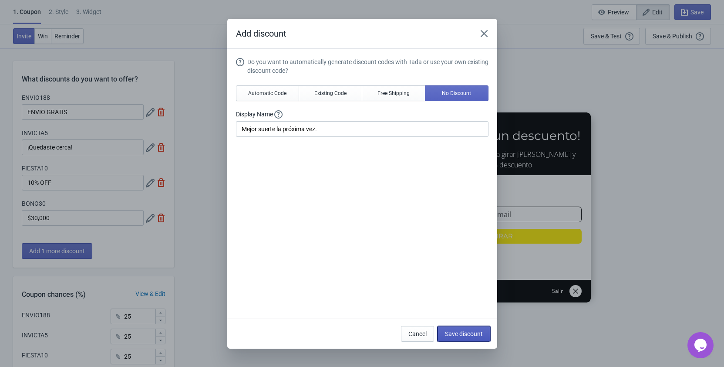
click at [467, 333] on span "Save discount" at bounding box center [464, 333] width 38 height 7
type input "Mejor suerte la próxima vez."
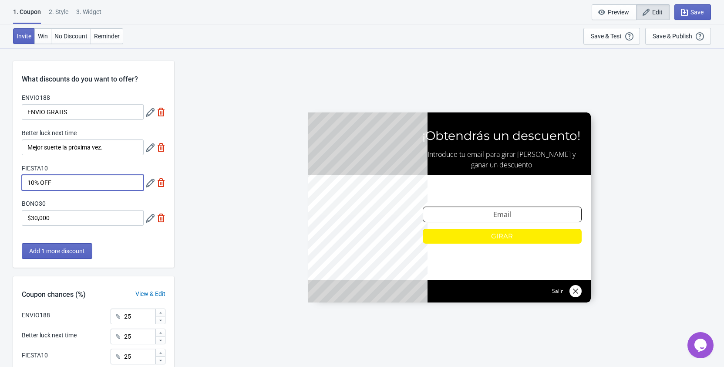
click at [34, 180] on input "10% OFF" at bounding box center [83, 183] width 122 height 16
type input "5% OFF"
drag, startPoint x: 111, startPoint y: 143, endPoint x: -15, endPoint y: 143, distance: 126.2
click at [22, 143] on input "Mejor suerte la próxima vez." at bounding box center [83, 147] width 122 height 16
paste input "¡Quedaste cerca!"
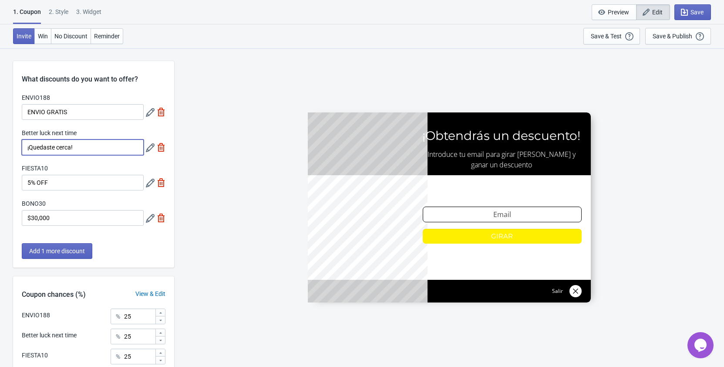
type input "¡Quedaste cerca!"
click at [147, 148] on icon at bounding box center [150, 147] width 9 height 9
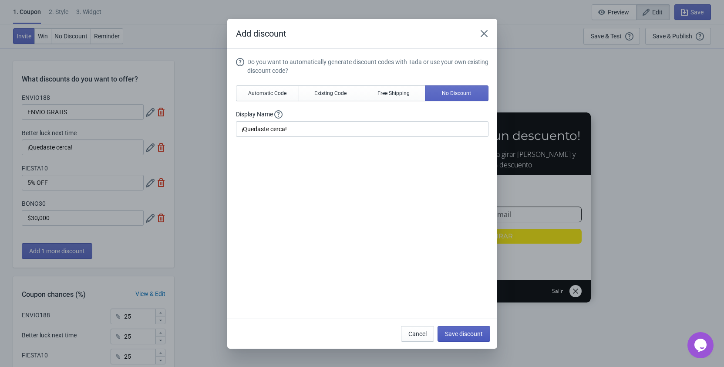
click at [466, 337] on button "Save discount" at bounding box center [464, 334] width 53 height 16
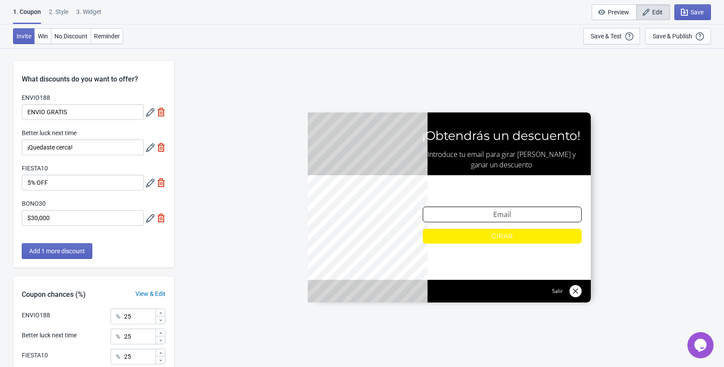
click at [150, 184] on icon at bounding box center [150, 182] width 9 height 9
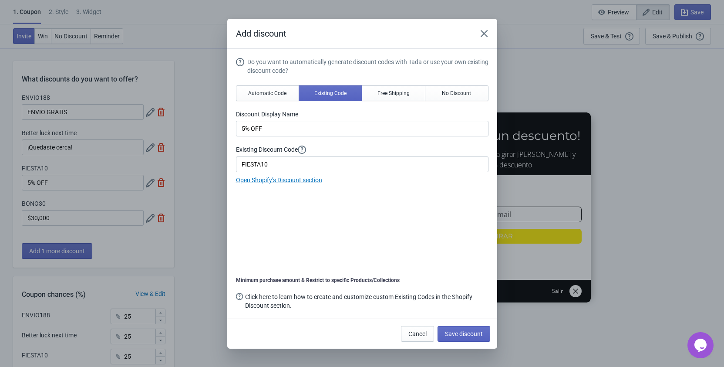
click at [270, 156] on div "Existing Discount Code FIESTA10" at bounding box center [362, 158] width 252 height 27
drag, startPoint x: 272, startPoint y: 159, endPoint x: 229, endPoint y: 159, distance: 43.5
click at [236, 159] on input "FIESTA10" at bounding box center [362, 164] width 252 height 16
paste input "INVICTA5"
type input "INVICTA5"
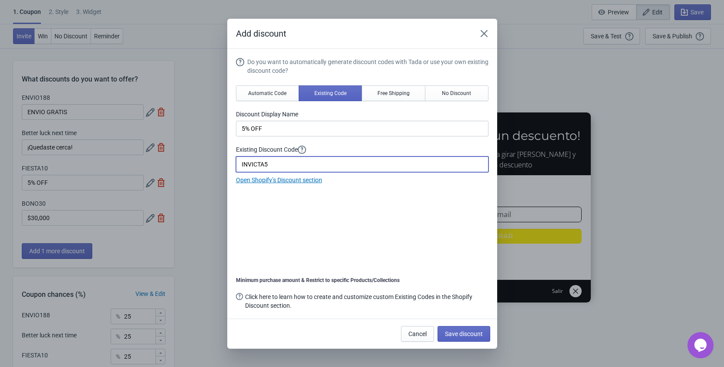
click at [364, 208] on div "Do you want to automatically generate discount codes with Tada or use your own …" at bounding box center [362, 184] width 252 height 254
click at [472, 333] on span "Save discount" at bounding box center [464, 333] width 38 height 7
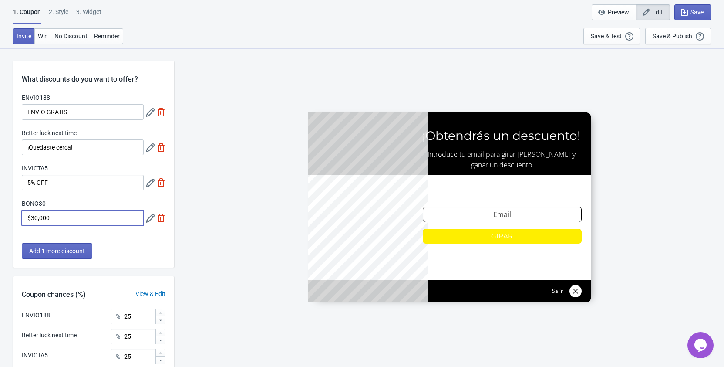
drag, startPoint x: 58, startPoint y: 212, endPoint x: 10, endPoint y: 207, distance: 49.0
click at [22, 210] on input "$30,000" at bounding box center [83, 218] width 122 height 16
paste input "¡Quedaste cerca!"
type input "¡Quedaste cerca!"
click at [149, 216] on icon at bounding box center [150, 218] width 9 height 9
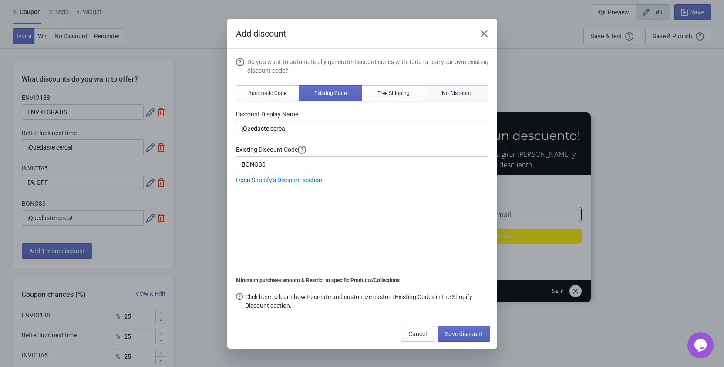
click at [446, 95] on span "No Discount" at bounding box center [456, 93] width 29 height 7
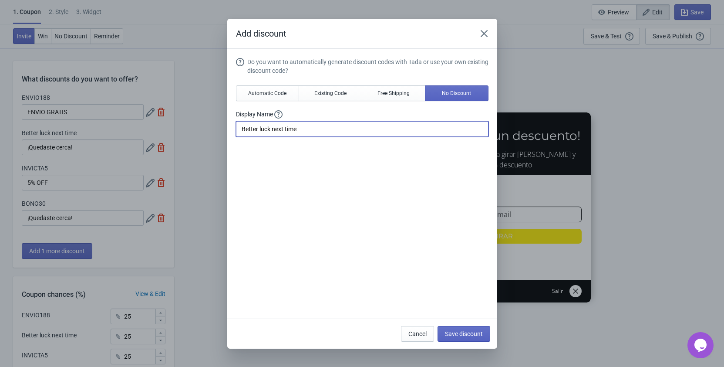
drag, startPoint x: 296, startPoint y: 129, endPoint x: 225, endPoint y: 128, distance: 70.5
click at [236, 128] on input "Better luck next time" at bounding box center [362, 129] width 252 height 16
paste input "¡Quedaste cerca!"
type input "¡Quedaste cerca!"
click at [476, 330] on span "Save discount" at bounding box center [464, 333] width 38 height 7
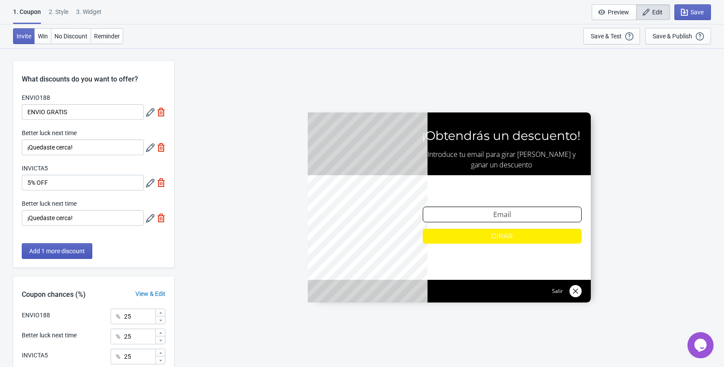
click at [66, 247] on button "Add 1 more discount" at bounding box center [57, 251] width 71 height 16
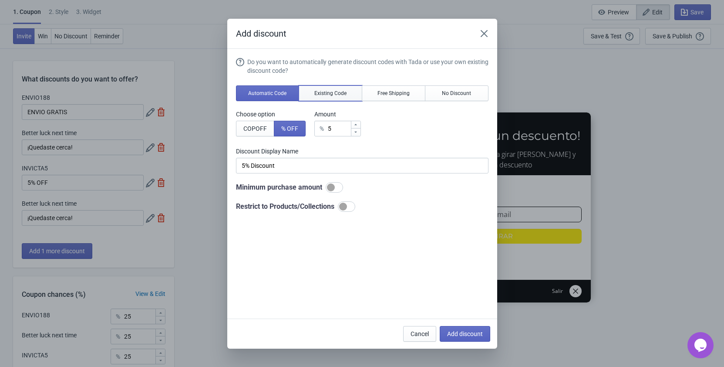
click at [340, 91] on span "Existing Code" at bounding box center [330, 93] width 32 height 7
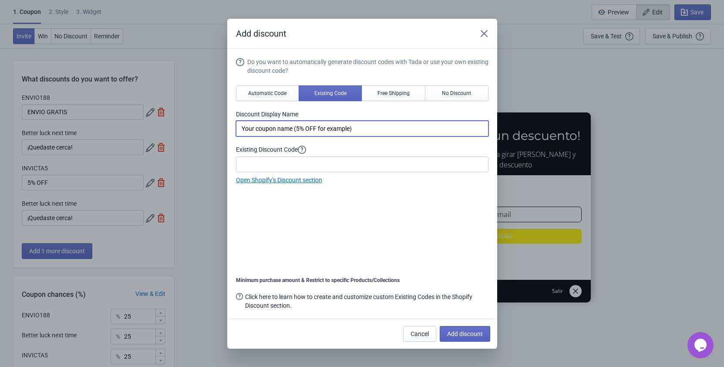
drag, startPoint x: 364, startPoint y: 128, endPoint x: 212, endPoint y: 125, distance: 152.4
click at [236, 125] on input "Your coupon name (5% OFF for example)" at bounding box center [362, 129] width 252 height 16
paste input "10% OFF"
type input "10% OFF"
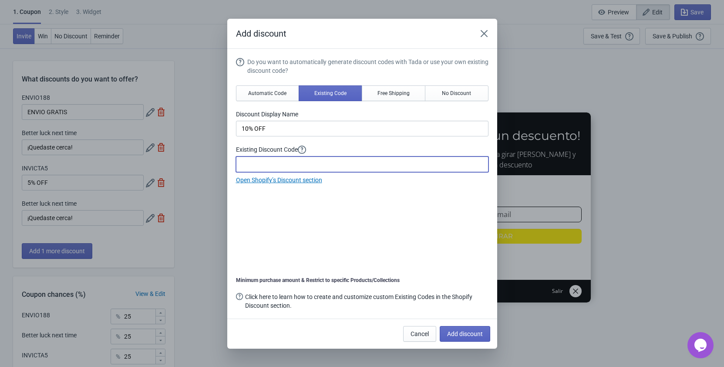
click at [366, 165] on input at bounding box center [362, 164] width 252 height 16
paste input "FIESTA10"
type input "FIESTA10"
click at [463, 330] on span "Add discount" at bounding box center [465, 333] width 36 height 7
type input "20"
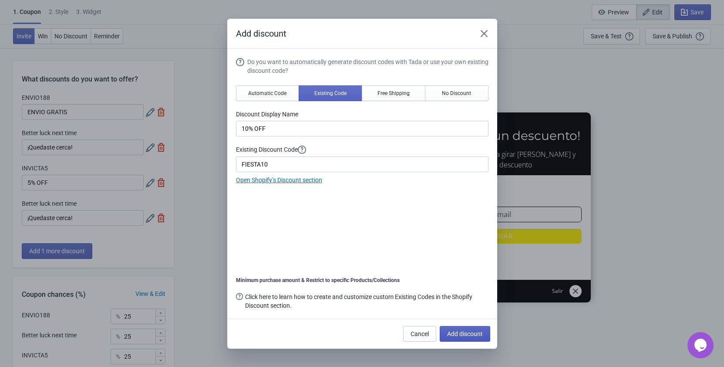
type input "20"
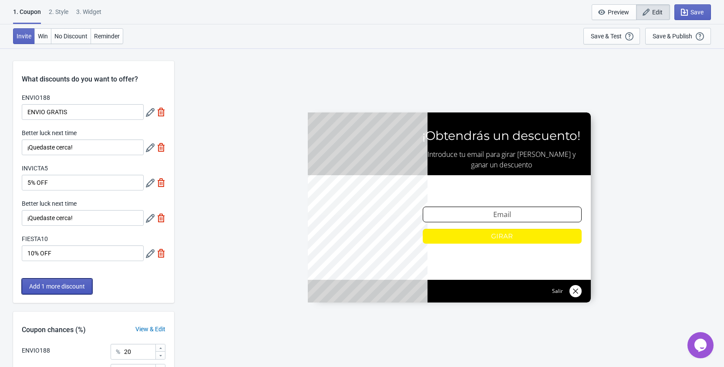
click at [77, 282] on button "Add 1 more discount" at bounding box center [57, 286] width 71 height 16
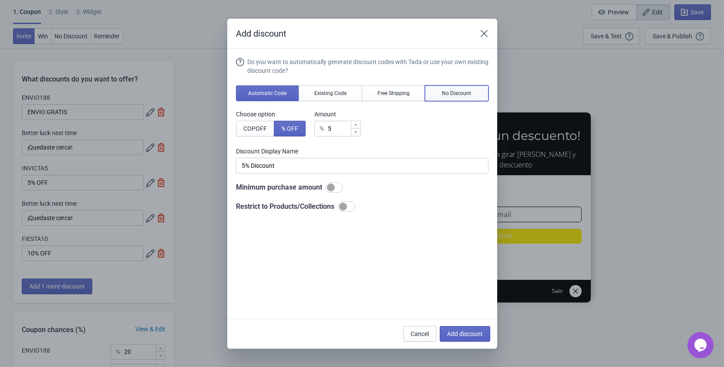
click at [454, 90] on span "No Discount" at bounding box center [456, 93] width 29 height 7
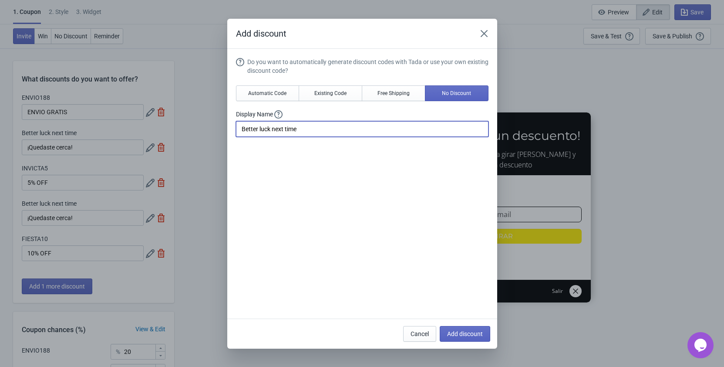
drag, startPoint x: 294, startPoint y: 132, endPoint x: 225, endPoint y: 132, distance: 68.8
click at [236, 132] on input "Better luck next time" at bounding box center [362, 129] width 252 height 16
drag, startPoint x: 310, startPoint y: 131, endPoint x: 239, endPoint y: 131, distance: 70.5
click at [239, 131] on input "Better luck next time" at bounding box center [362, 129] width 252 height 16
paste input "¡Quedaste cerca!"
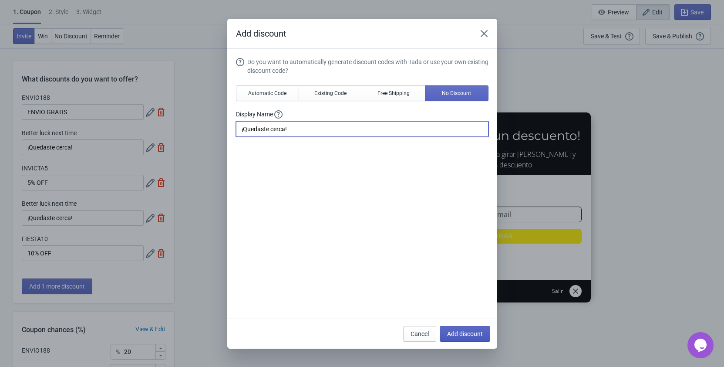
type input "¡Quedaste cerca!"
click at [468, 327] on button "Add discount" at bounding box center [465, 334] width 50 height 16
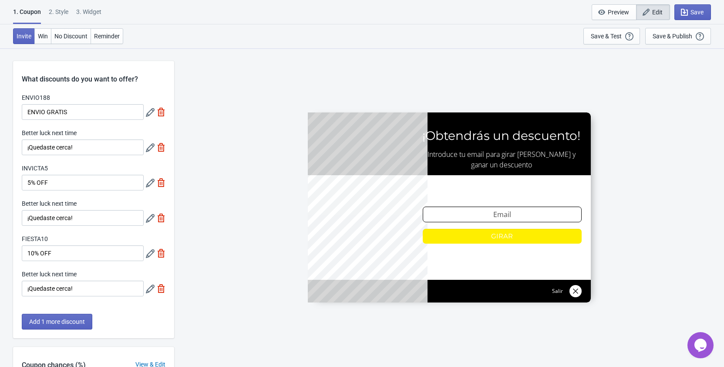
type input "16"
type input "17"
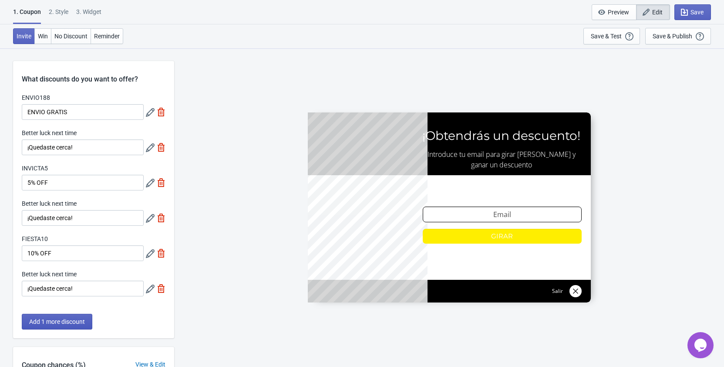
click at [86, 317] on button "Add 1 more discount" at bounding box center [57, 321] width 71 height 16
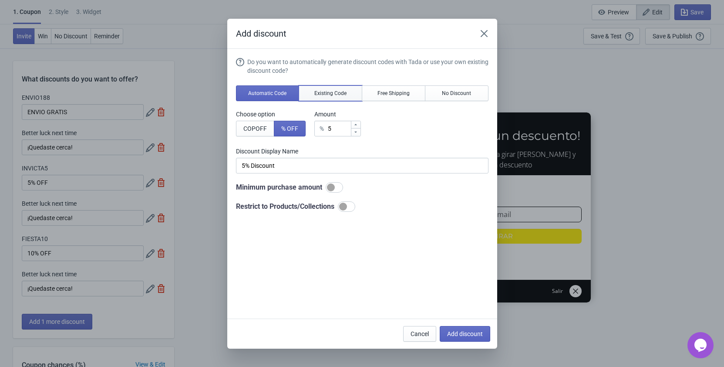
click at [352, 93] on button "Existing Code" at bounding box center [331, 93] width 64 height 16
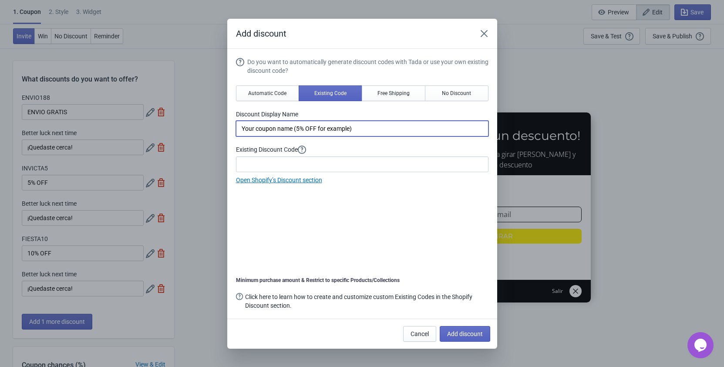
drag, startPoint x: 376, startPoint y: 128, endPoint x: 217, endPoint y: 117, distance: 158.8
click at [236, 121] on input "Your coupon name (5% OFF for example)" at bounding box center [362, 129] width 252 height 16
paste input "$30,000"
type input "$30,000"
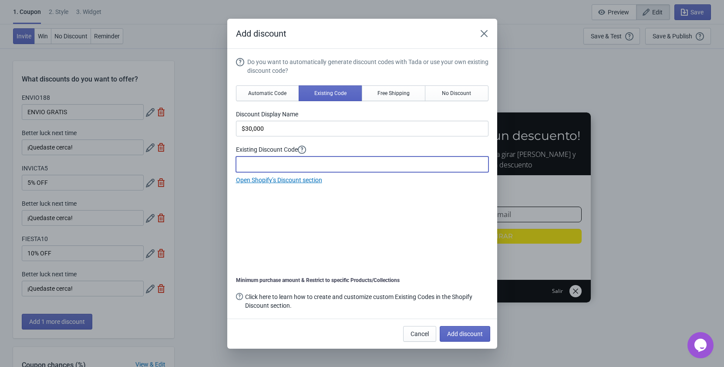
click at [343, 169] on input at bounding box center [362, 164] width 252 height 16
paste input "BONO30"
type input "BONO30"
click at [394, 211] on div "Do you want to automatically generate discount codes with Tada or use your own …" at bounding box center [362, 184] width 252 height 254
click at [474, 332] on span "Add discount" at bounding box center [465, 333] width 36 height 7
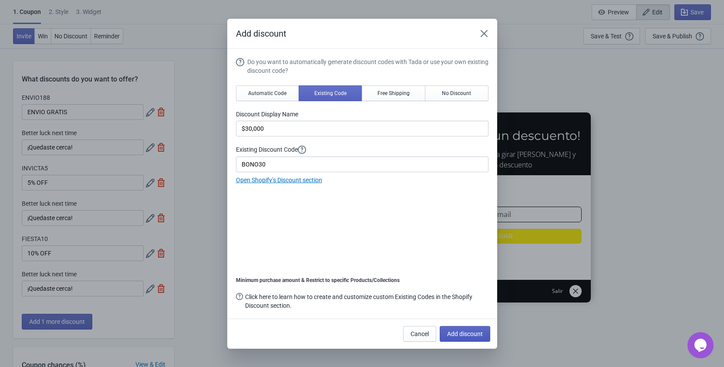
type input "14"
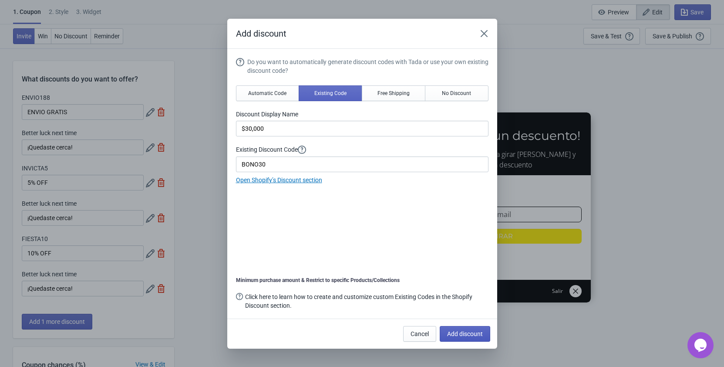
type input "15"
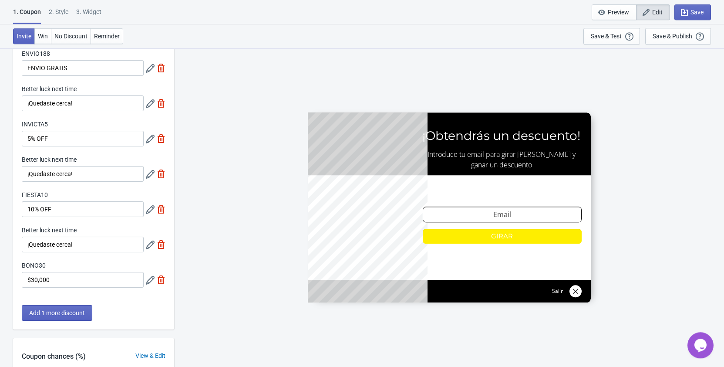
scroll to position [44, 0]
drag, startPoint x: 81, startPoint y: 242, endPoint x: 16, endPoint y: 233, distance: 65.0
click at [22, 236] on input "¡Quedaste cerca!" at bounding box center [83, 244] width 122 height 16
click at [58, 310] on span "Add 1 more discount" at bounding box center [57, 312] width 56 height 7
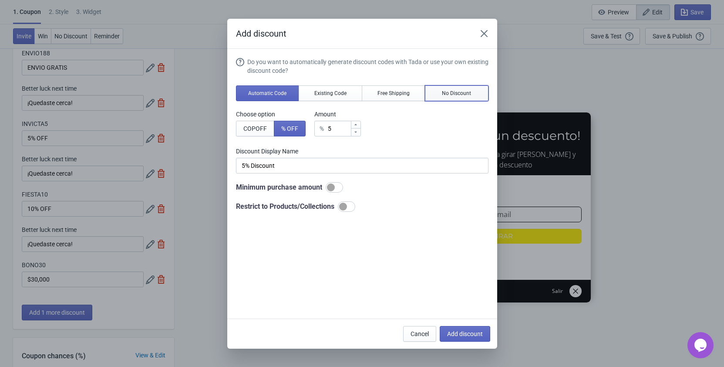
click at [457, 94] on span "No Discount" at bounding box center [456, 93] width 29 height 7
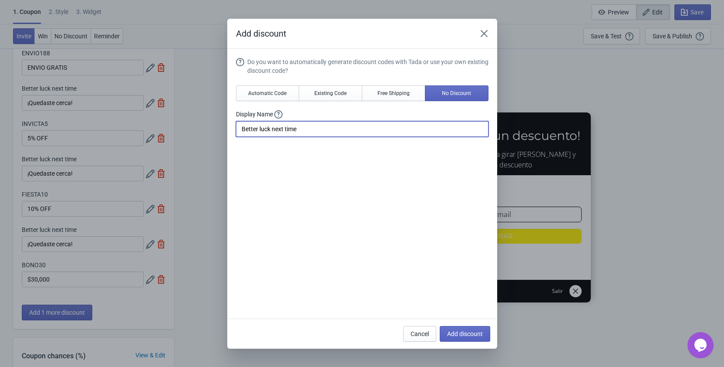
drag, startPoint x: 316, startPoint y: 126, endPoint x: 207, endPoint y: 125, distance: 108.8
click at [236, 125] on input "Better luck next time" at bounding box center [362, 129] width 252 height 16
paste input "¡Quedaste cerca!"
type input "¡Quedaste cerca!"
click at [481, 331] on span "Add discount" at bounding box center [465, 333] width 36 height 7
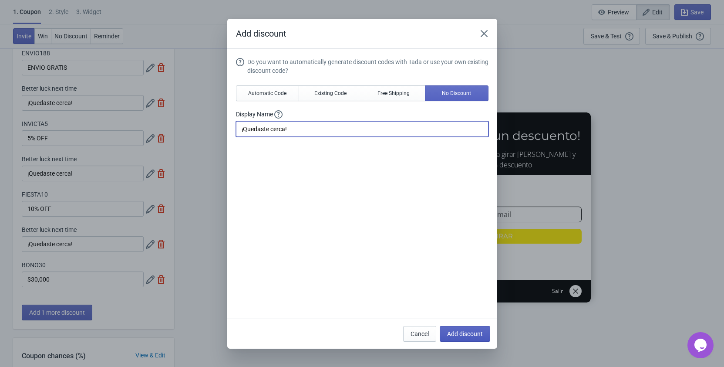
type input "12"
type input "13"
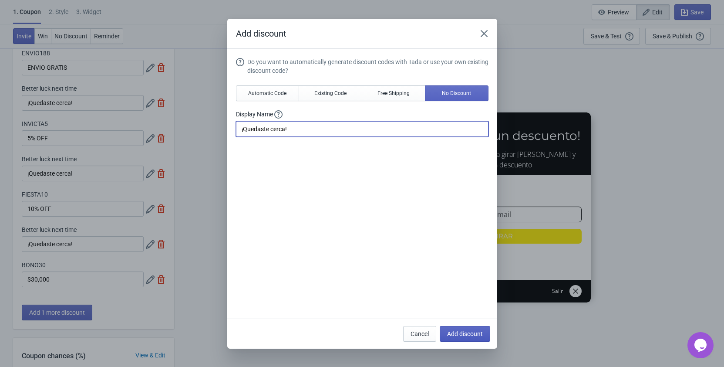
type input "13"
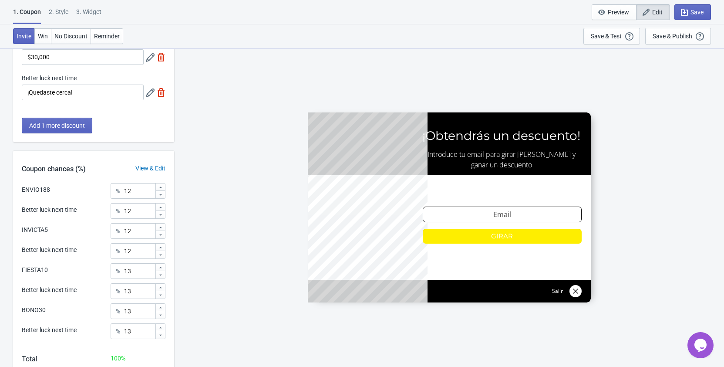
scroll to position [319, 0]
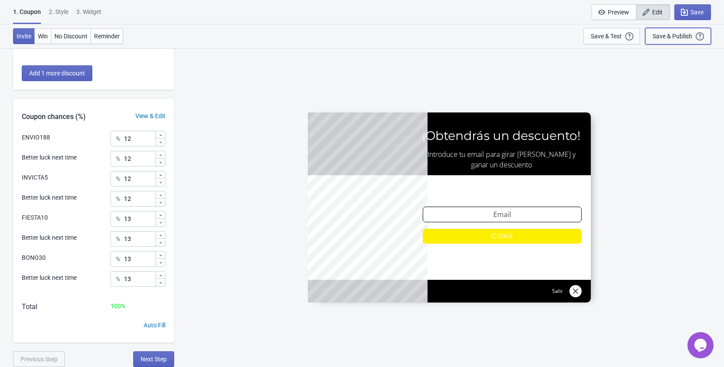
click at [661, 36] on div "Save & Publish" at bounding box center [673, 36] width 40 height 7
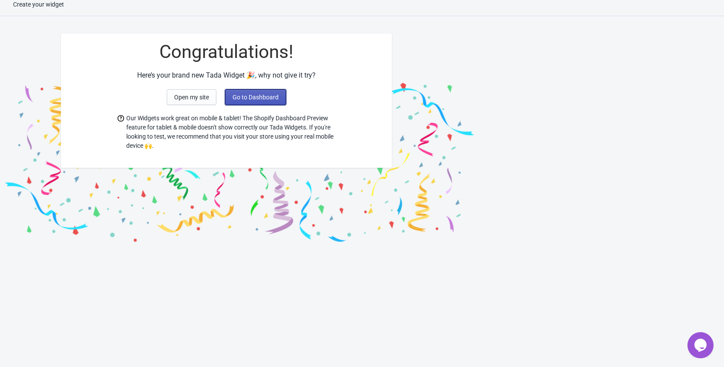
click at [263, 93] on button "Go to Dashboard" at bounding box center [255, 97] width 61 height 16
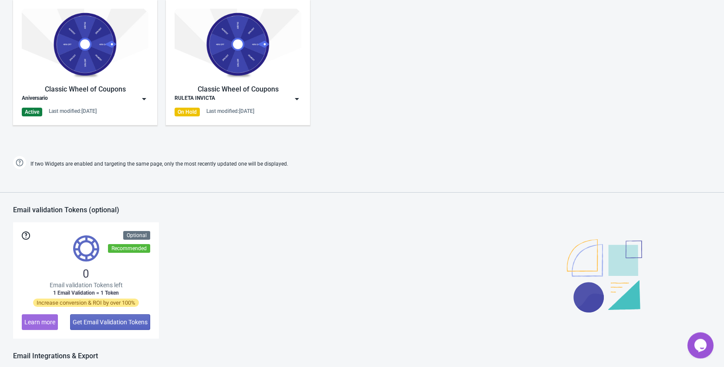
scroll to position [542, 0]
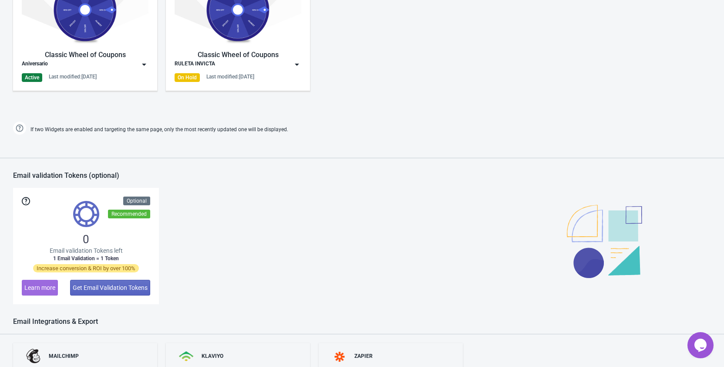
click at [88, 21] on img at bounding box center [85, 9] width 127 height 71
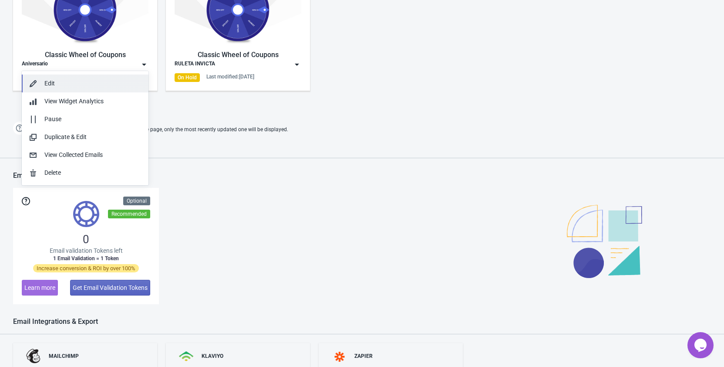
click at [81, 77] on button "Edit" at bounding box center [85, 83] width 127 height 18
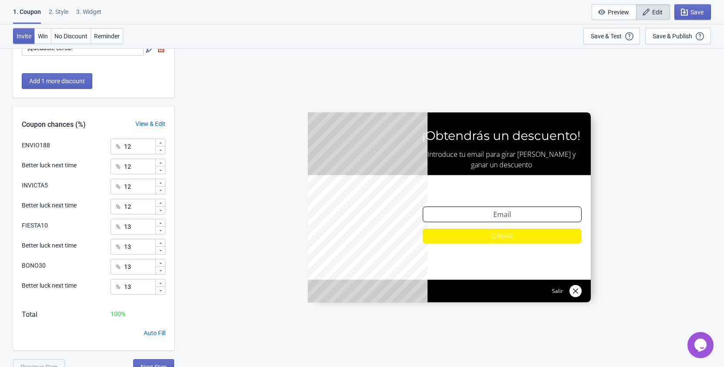
scroll to position [319, 0]
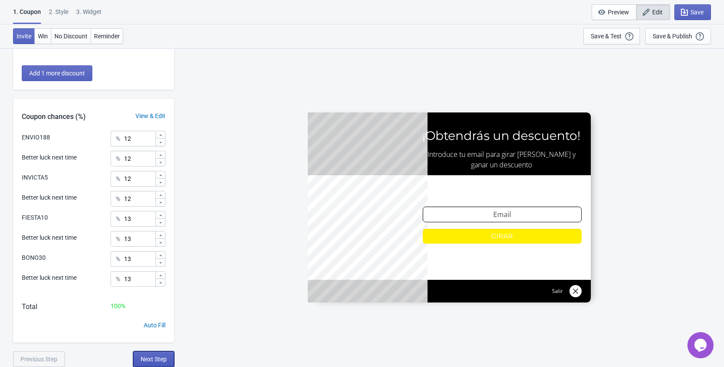
click at [164, 359] on span "Next Step" at bounding box center [154, 358] width 26 height 7
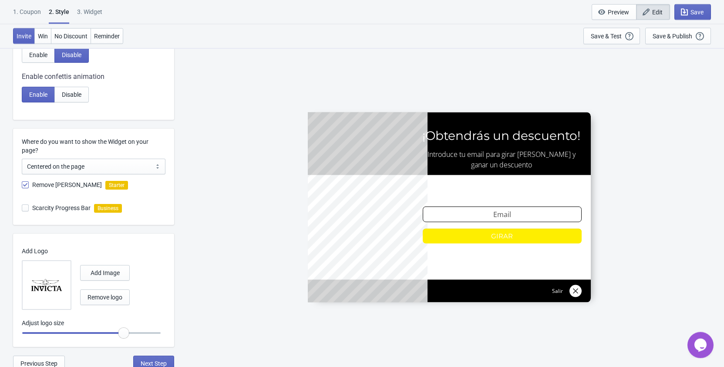
scroll to position [408, 0]
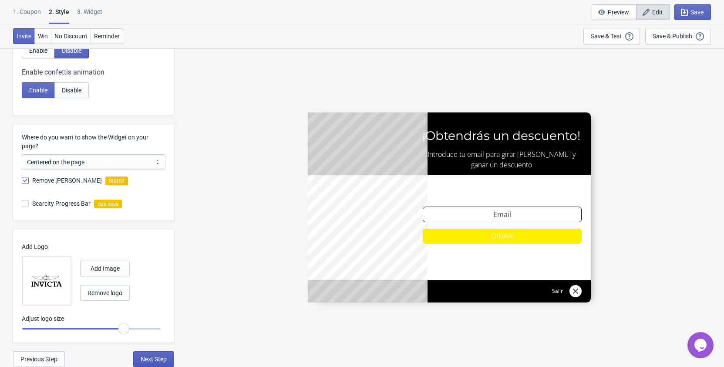
click at [155, 357] on span "Next Step" at bounding box center [154, 358] width 26 height 7
select select "once"
select select "1"
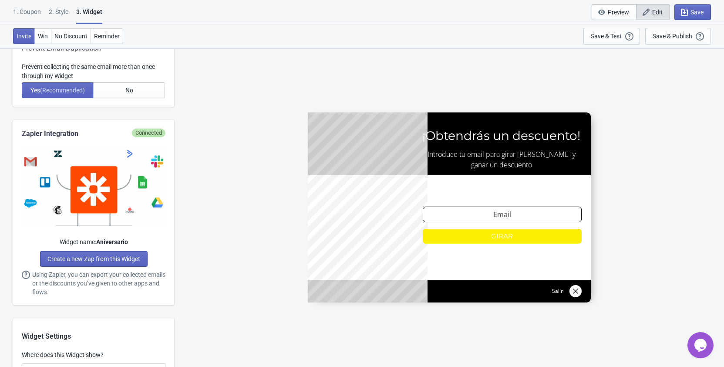
scroll to position [0, 0]
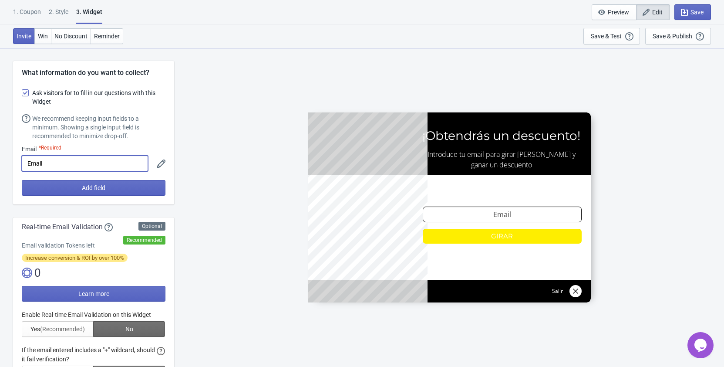
drag, startPoint x: 77, startPoint y: 160, endPoint x: 17, endPoint y: 155, distance: 59.4
click at [22, 155] on input "Email" at bounding box center [85, 163] width 126 height 16
paste input "Correo Electrónico"
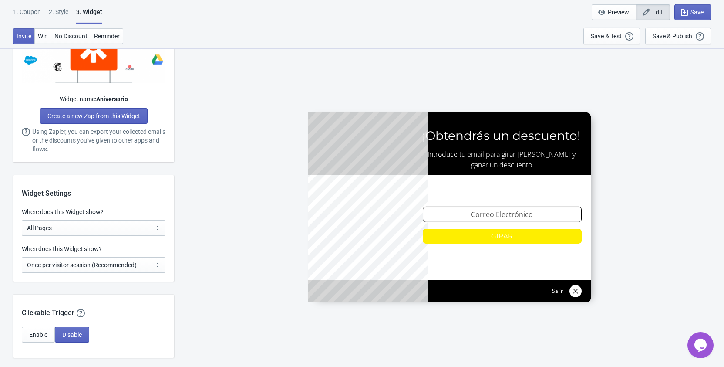
scroll to position [577, 0]
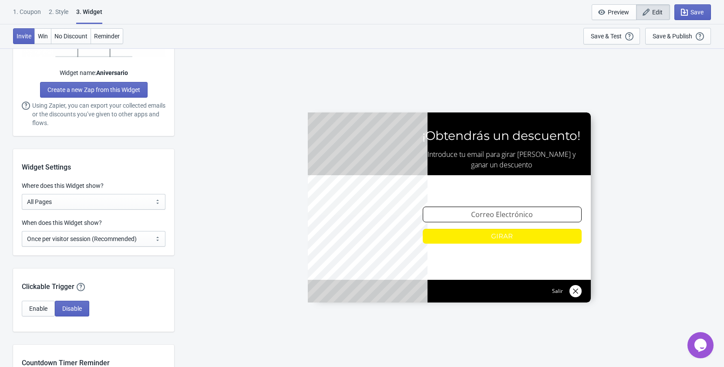
type input "Correo Electrónico"
click at [22, 231] on select "Every new visit of page Once every period of time Once per visitor session (Rec…" at bounding box center [94, 239] width 144 height 16
select select "every"
click option "Every new visit of page" at bounding box center [0, 0] width 0 height 0
click at [157, 269] on div "Clickable Trigger Our handy clickable trigger allow your visitors to re-trigger…" at bounding box center [93, 280] width 161 height 24
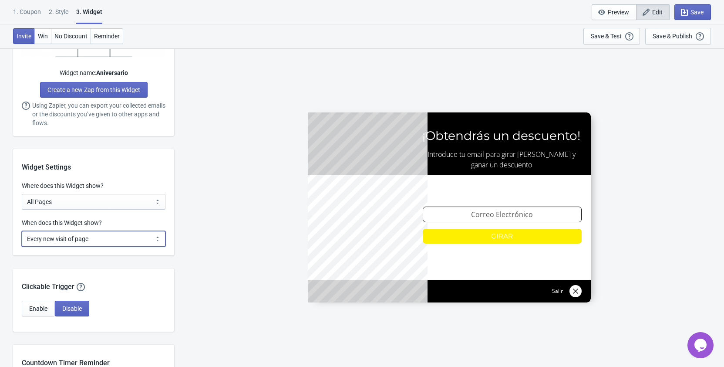
click at [22, 231] on select "Every new visit of page Once every period of time Once per visitor session (Rec…" at bounding box center [94, 239] width 144 height 16
click at [155, 235] on select "Every new visit of page Once every period of time Once per visitor session (Rec…" at bounding box center [94, 239] width 144 height 16
click at [135, 289] on div "Clickable Trigger Our handy clickable trigger allow your visitors to re-trigger…" at bounding box center [93, 280] width 161 height 24
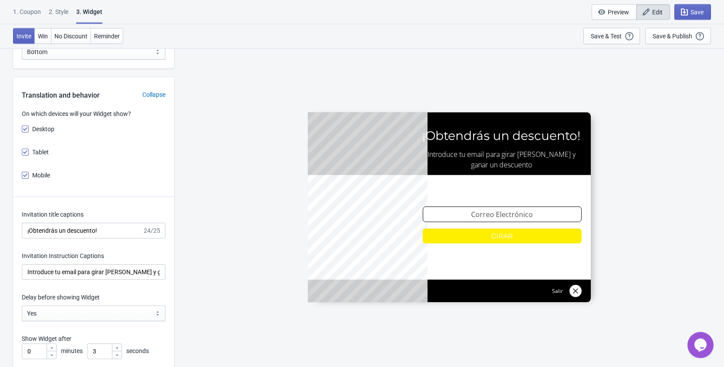
scroll to position [1154, 0]
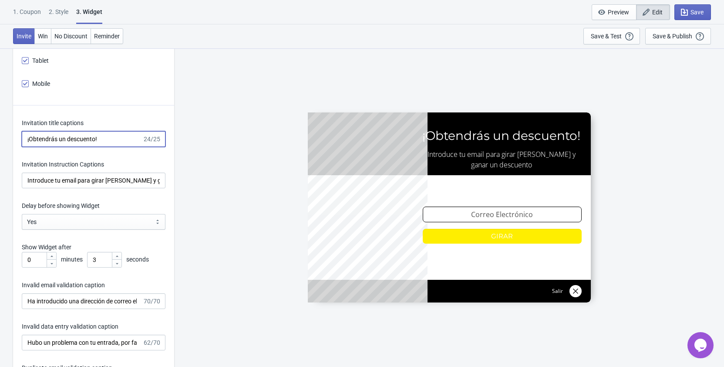
drag, startPoint x: 105, startPoint y: 135, endPoint x: -22, endPoint y: 135, distance: 127.1
click at [22, 135] on input "¡Obtendrás un descuento!" at bounding box center [82, 139] width 121 height 16
paste input "Gana con OndadeMar"
click at [67, 139] on input "¡Gana con OndadeMar!" at bounding box center [82, 139] width 121 height 16
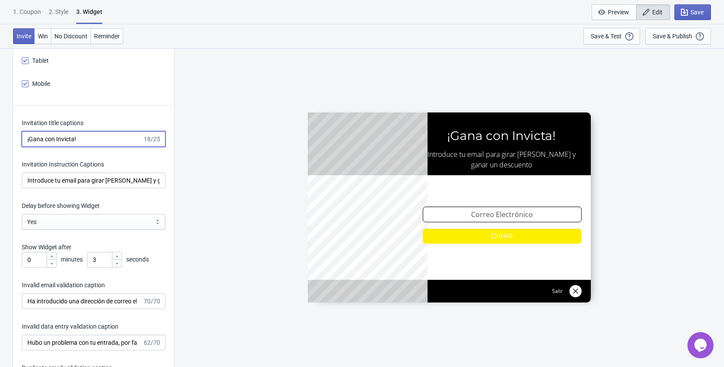
type input "¡Gana con Invicta!"
click at [69, 180] on input "Introduce tu email para girar [PERSON_NAME] y ganar un descuento" at bounding box center [94, 180] width 144 height 16
paste input "La experiencia OndadeMar comienza aquí, ¡Pon a prueba tu suerte y gana descuent…"
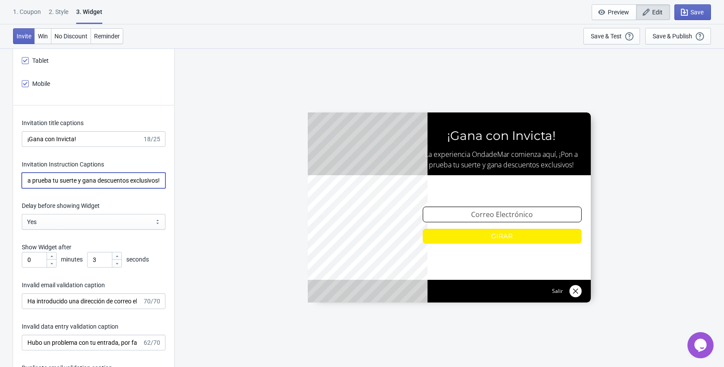
scroll to position [0, 0]
drag, startPoint x: 81, startPoint y: 179, endPoint x: -17, endPoint y: 175, distance: 98.0
click at [22, 175] on input "La experiencia OndadeMar comienza aquí, ¡Pon a prueba tu suerte y gana descuent…" at bounding box center [94, 180] width 144 height 16
click at [91, 178] on input "La experiencia OndadeMar comienza aquí, ¡Pon a prueba tu suerte y gana descuent…" at bounding box center [94, 180] width 144 height 16
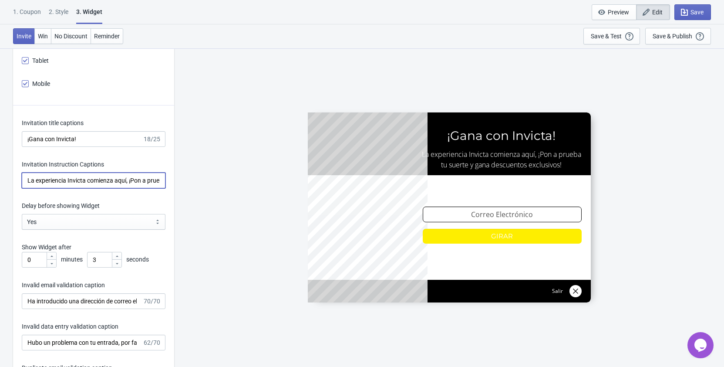
scroll to position [1199, 0]
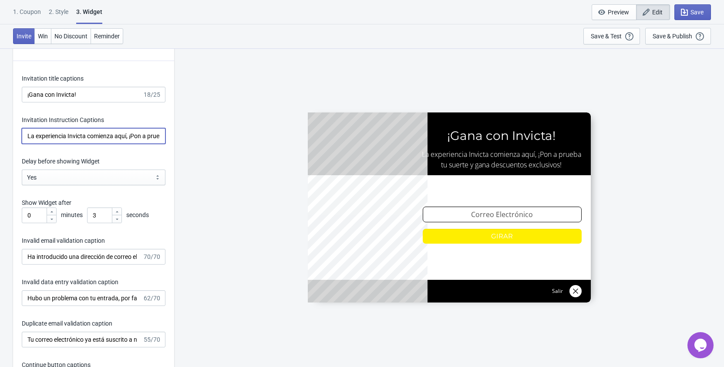
type input "La experiencia Invicta comienza aquí, ¡Pon a prueba tu suerte y gana descuentos…"
click at [22, 169] on select "Yes No" at bounding box center [94, 177] width 144 height 16
select select "left"
click option "No" at bounding box center [0, 0] width 0 height 0
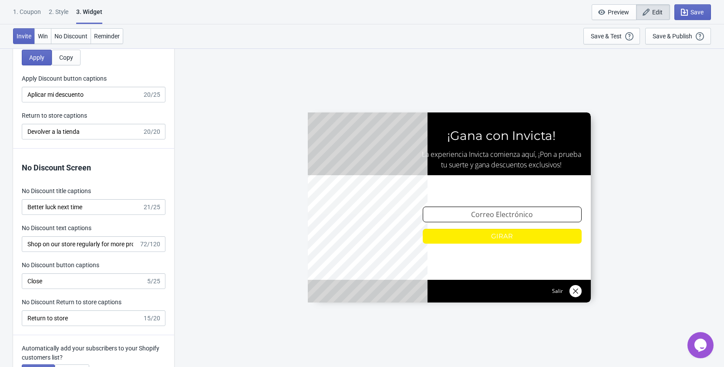
scroll to position [1821, 0]
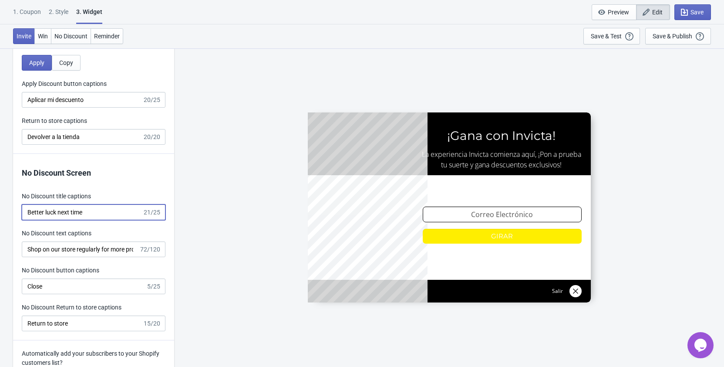
type input "no_code"
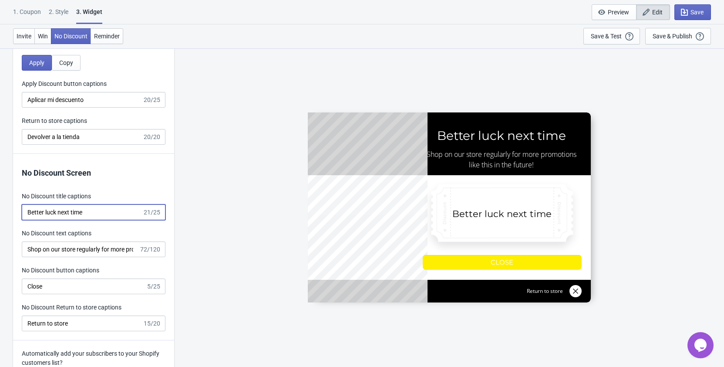
drag, startPoint x: 92, startPoint y: 214, endPoint x: -13, endPoint y: 202, distance: 105.5
click at [22, 204] on input "Better luck next time" at bounding box center [82, 212] width 121 height 16
paste input "¡[PERSON_NAME]!"
type input "¡[PERSON_NAME]!"
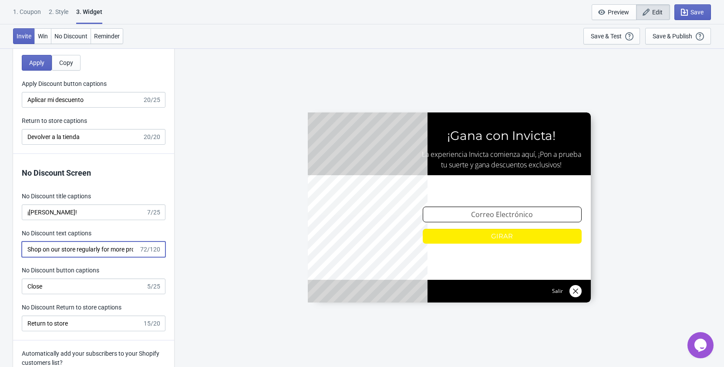
type input "no_code"
click at [57, 250] on input "Shop on our store regularly for more promotions like this in the future!" at bounding box center [80, 249] width 117 height 16
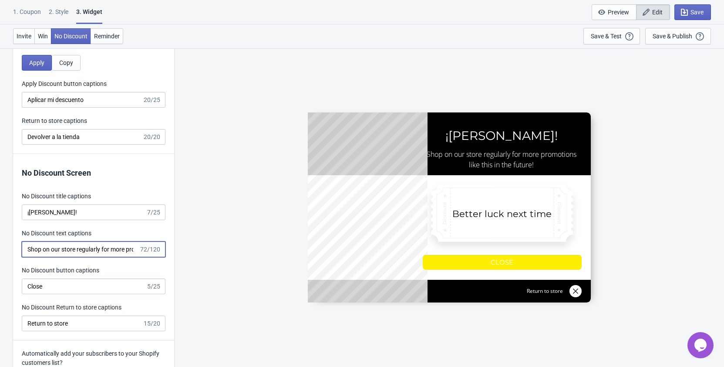
click at [57, 250] on input "Shop on our store regularly for more promotions like this in the future!" at bounding box center [80, 249] width 117 height 16
paste input "Aún hay sorpresas esperándote dentro de nuestra tienda online."
type input "Aún hay sorpresas esperándote dentro de nuestra tienda online."
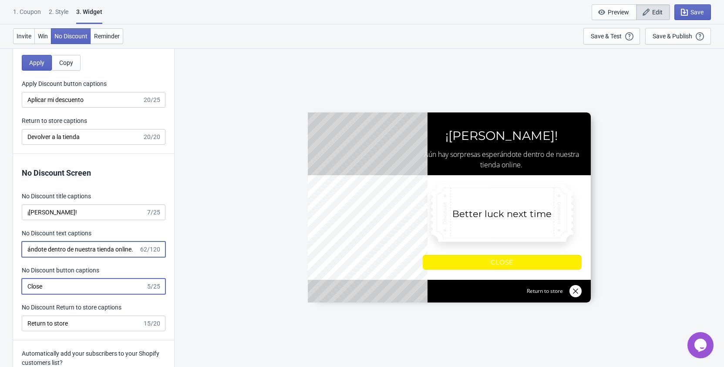
type input "no_code"
click at [39, 285] on input "Close" at bounding box center [84, 286] width 124 height 16
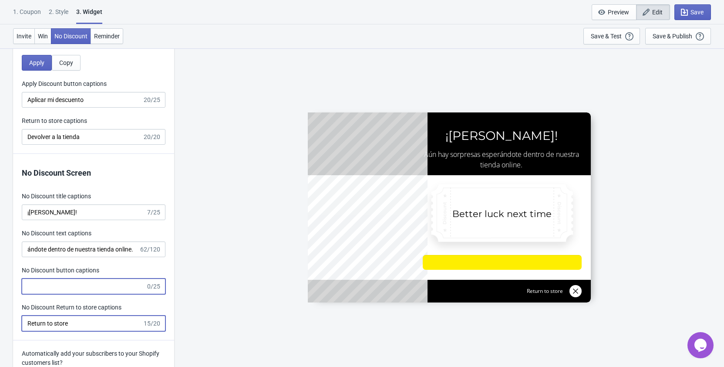
type input "no_code"
click at [45, 320] on input "Return to store" at bounding box center [82, 323] width 121 height 16
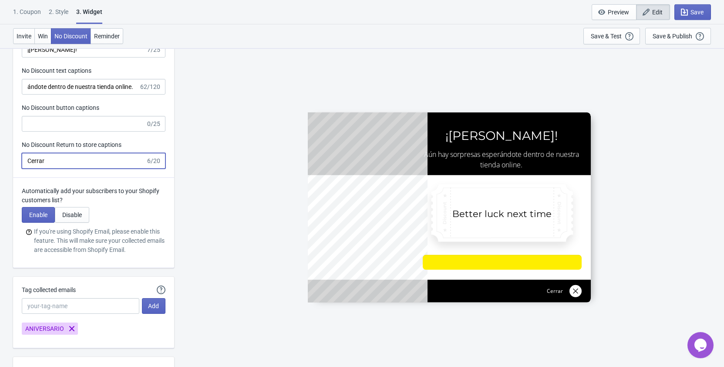
scroll to position [1998, 0]
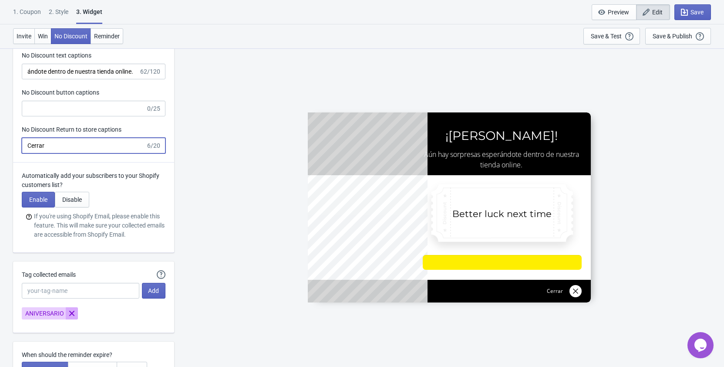
type input "Cerrar"
type input "ENVIO188"
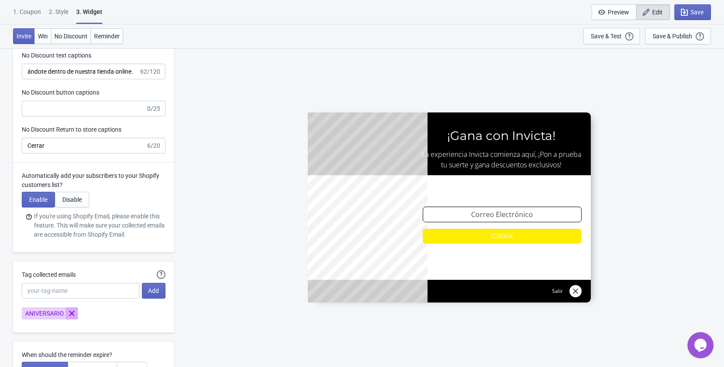
click at [69, 312] on icon "Remove ANIVERSARIO" at bounding box center [71, 313] width 9 height 9
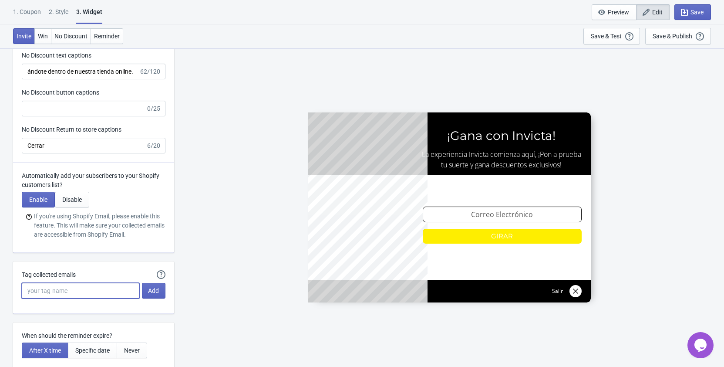
click at [68, 293] on input "Tag collected emails" at bounding box center [81, 291] width 118 height 16
type input "a"
type input "A"
type input "RULETA-ANIVERSARIO"
click at [158, 290] on span "Add" at bounding box center [153, 290] width 11 height 7
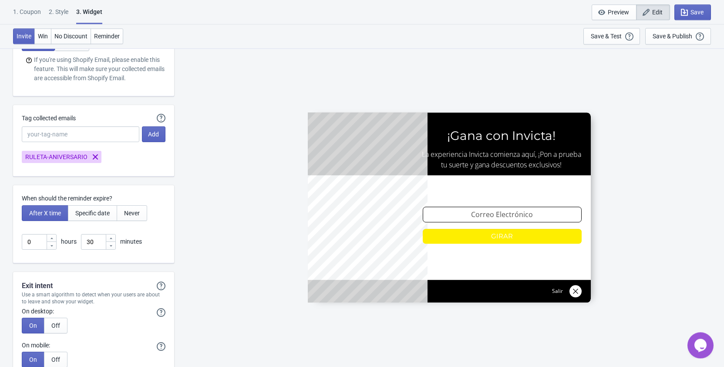
scroll to position [2220, 0]
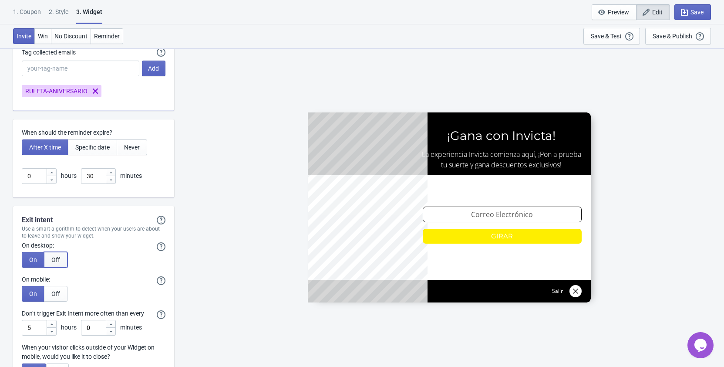
click at [60, 256] on button "Off" at bounding box center [56, 260] width 24 height 16
click at [60, 289] on button "Off" at bounding box center [56, 294] width 24 height 16
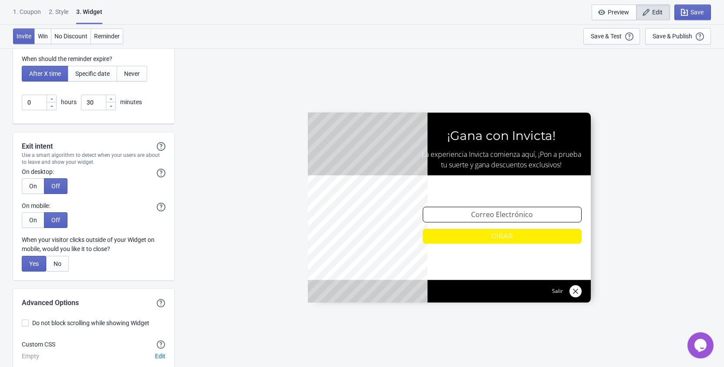
scroll to position [2309, 0]
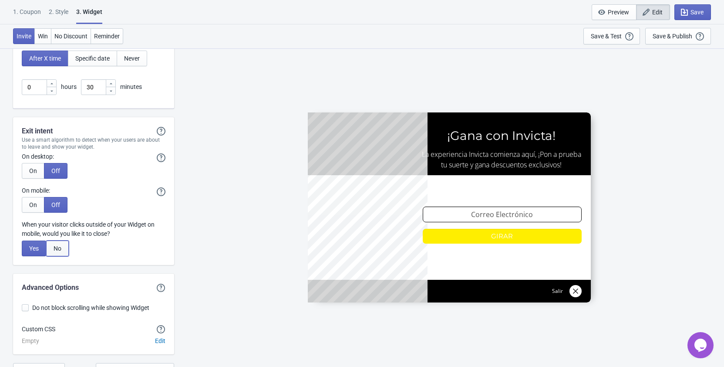
click at [63, 249] on button "No" at bounding box center [57, 248] width 23 height 16
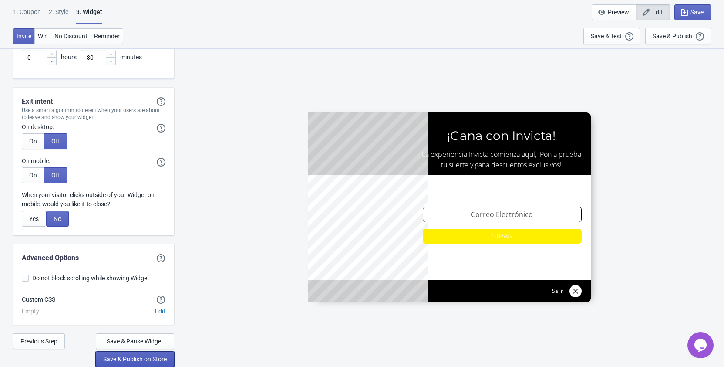
click at [146, 354] on button "Save & Publish on Store" at bounding box center [135, 359] width 78 height 16
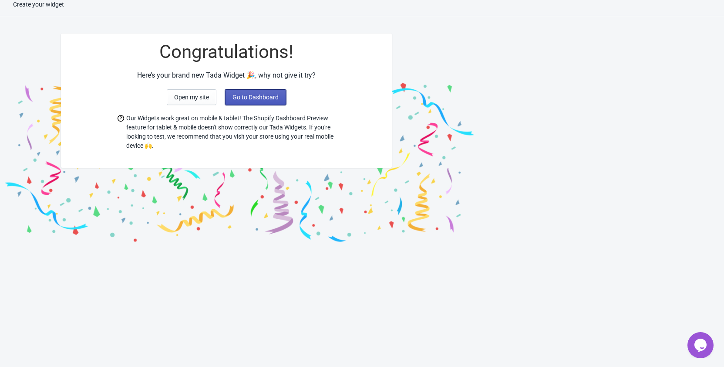
click at [239, 98] on span "Go to Dashboard" at bounding box center [255, 97] width 46 height 7
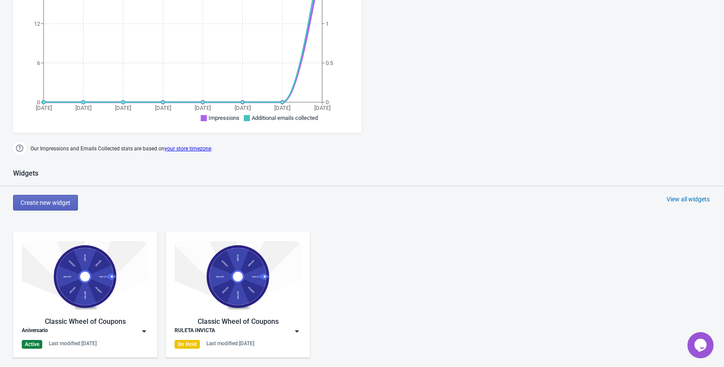
scroll to position [497, 0]
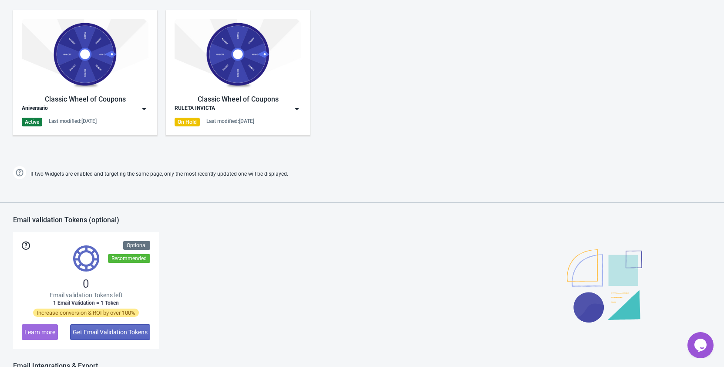
click at [145, 111] on img at bounding box center [144, 108] width 9 height 9
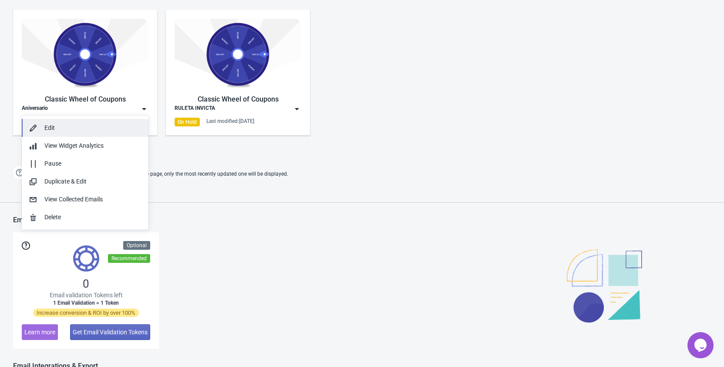
click at [111, 125] on div "Edit" at bounding box center [92, 127] width 97 height 9
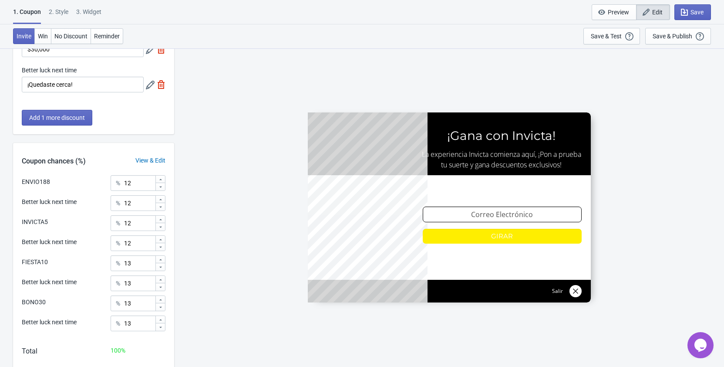
scroll to position [319, 0]
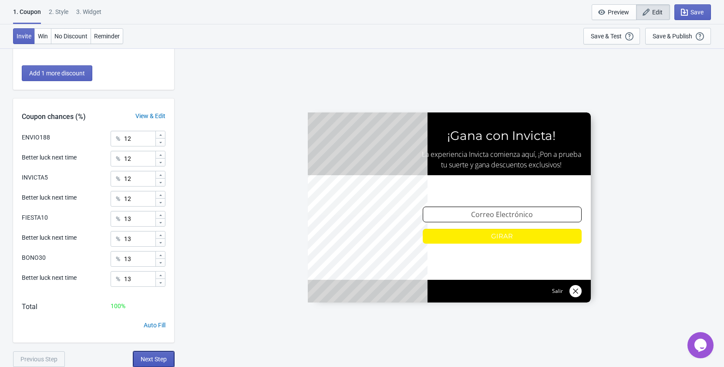
click at [146, 359] on span "Next Step" at bounding box center [154, 358] width 26 height 7
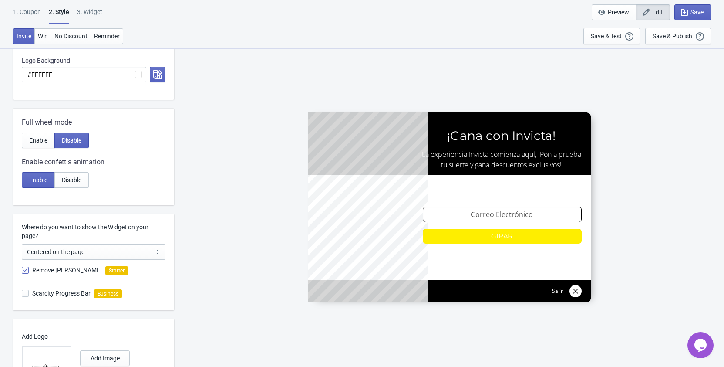
scroll to position [0, 0]
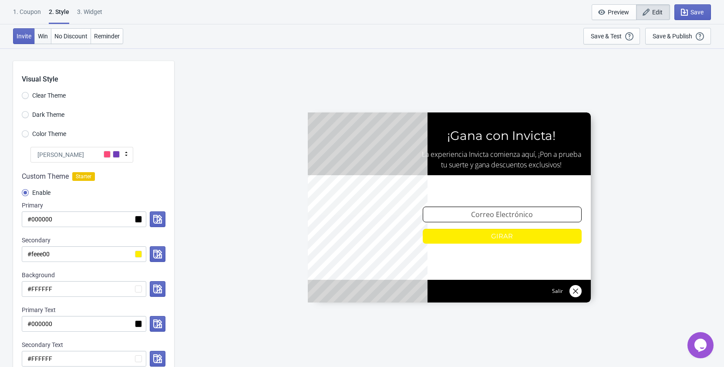
click at [44, 36] on span "Win" at bounding box center [43, 36] width 10 height 7
radio input "true"
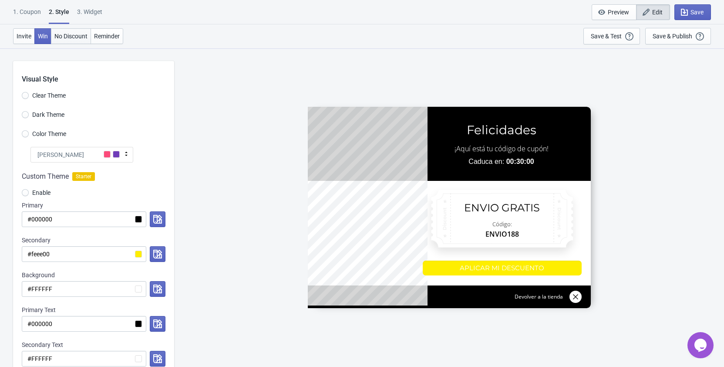
click at [60, 34] on span "No Discount" at bounding box center [70, 36] width 33 height 7
type input "no_code"
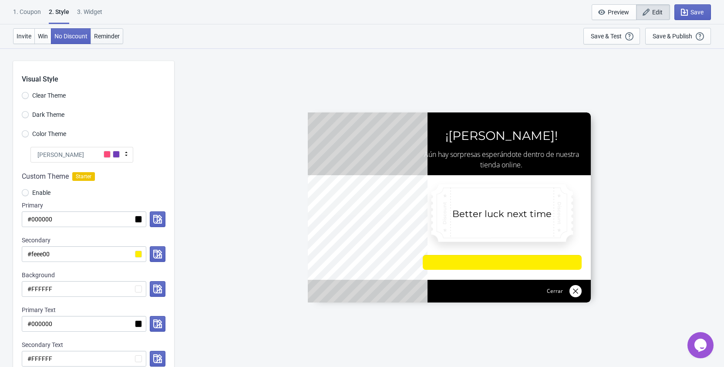
click at [118, 39] on span "Reminder" at bounding box center [107, 36] width 26 height 7
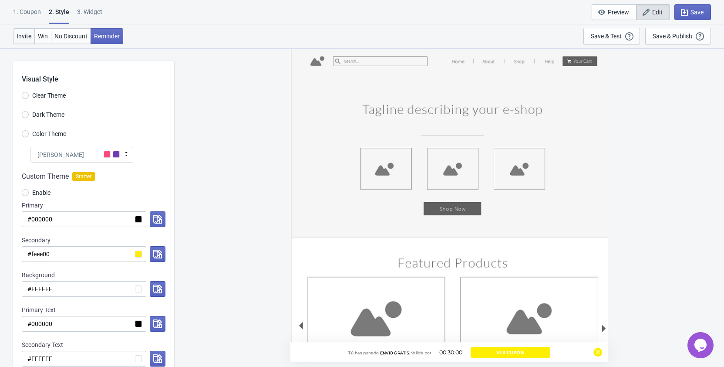
click at [28, 35] on span "Invite" at bounding box center [24, 36] width 15 height 7
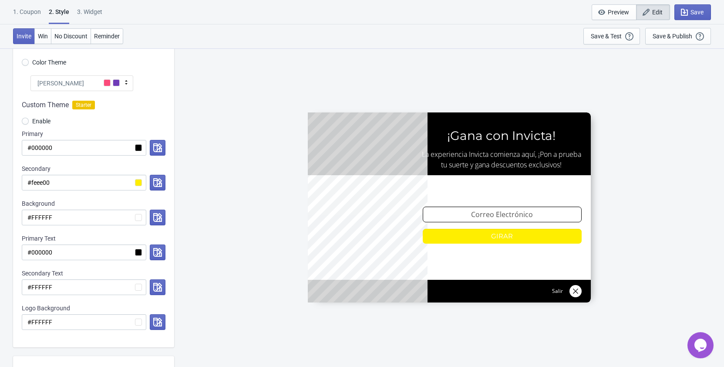
scroll to position [89, 0]
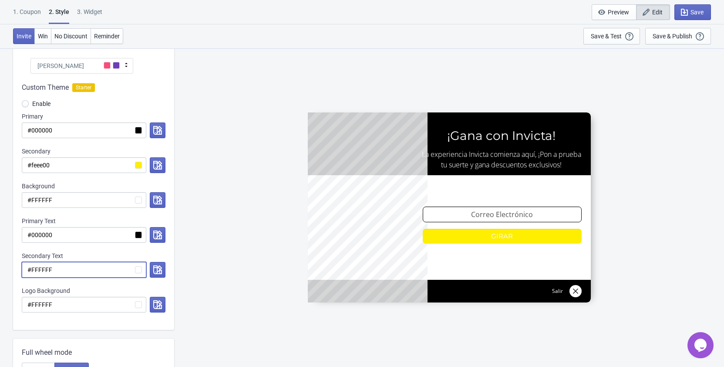
click at [110, 271] on input "#FFFFFF" at bounding box center [84, 270] width 125 height 16
click at [139, 268] on input "#FFFFFF" at bounding box center [84, 270] width 125 height 16
drag, startPoint x: 63, startPoint y: 266, endPoint x: 32, endPoint y: 268, distance: 31.4
click at [32, 268] on input "#FFFFFF" at bounding box center [84, 270] width 125 height 16
radio input "true"
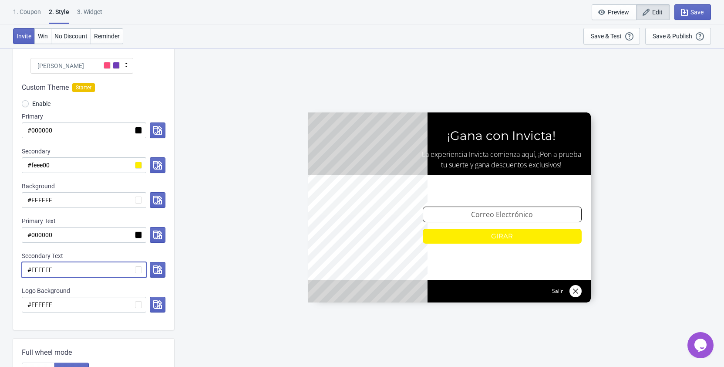
type input "#0"
radio input "true"
type input "#00"
radio input "true"
type input "#000"
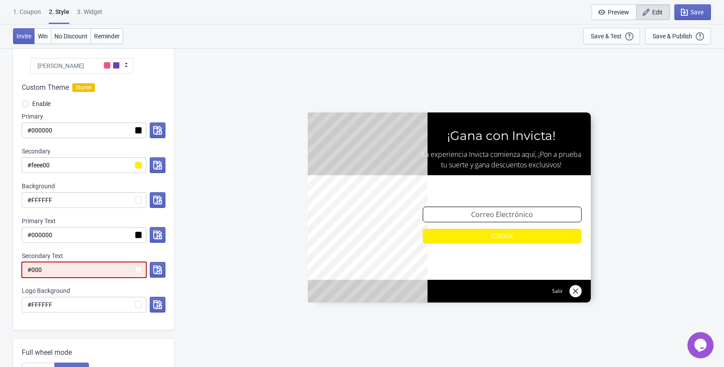
radio input "true"
type input "#0000"
radio input "true"
type input "#00000"
radio input "true"
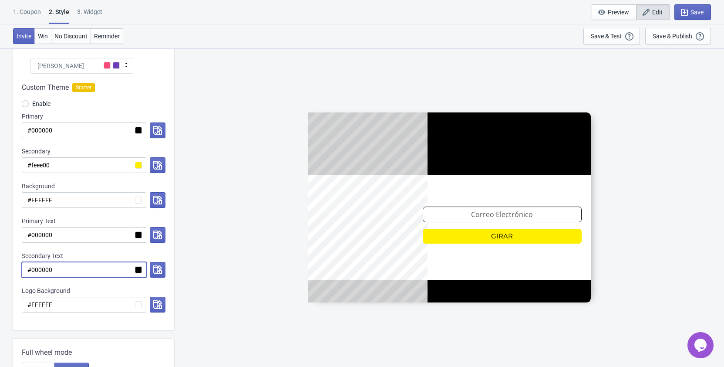
type input "#000000"
click at [154, 278] on div "Custom Theme Starter Enable Primary #000000 Secondary #feee00 Background #FFFFF…" at bounding box center [93, 202] width 161 height 256
drag, startPoint x: 61, startPoint y: 304, endPoint x: -12, endPoint y: 299, distance: 72.9
click at [22, 299] on input "#FFFFFF" at bounding box center [84, 304] width 125 height 16
radio input "true"
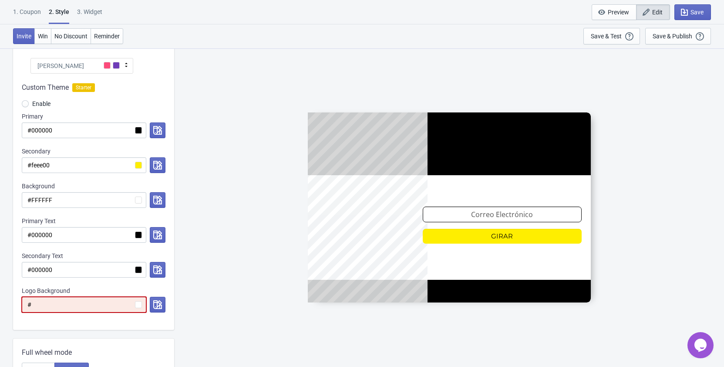
type input "#"
click at [99, 290] on div "Logo Background" at bounding box center [94, 290] width 144 height 9
click at [79, 305] on input "#" at bounding box center [84, 304] width 125 height 16
radio input "true"
type input "#F"
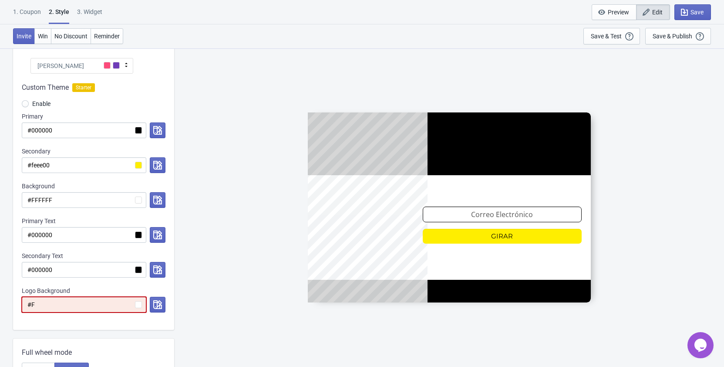
radio input "true"
type input "#FF"
radio input "true"
type input "#FFF"
radio input "true"
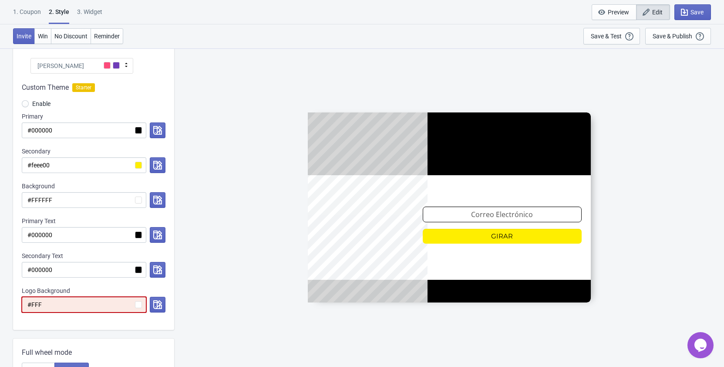
type input "#FFFF"
radio input "true"
type input "#FFFFF"
radio input "true"
type input "#FFFFFF"
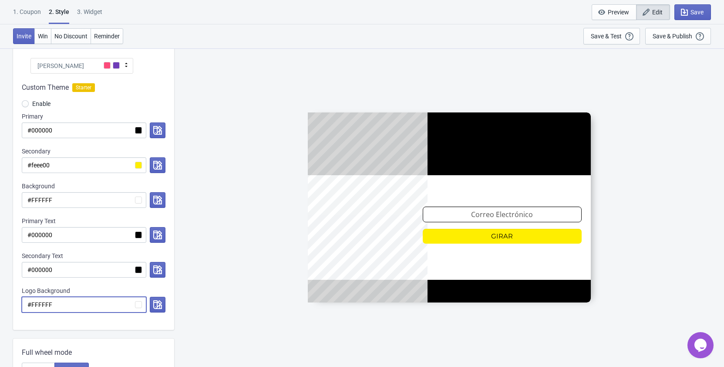
click at [108, 287] on div "Logo Background" at bounding box center [94, 290] width 144 height 9
click at [695, 11] on span "Save" at bounding box center [696, 12] width 13 height 7
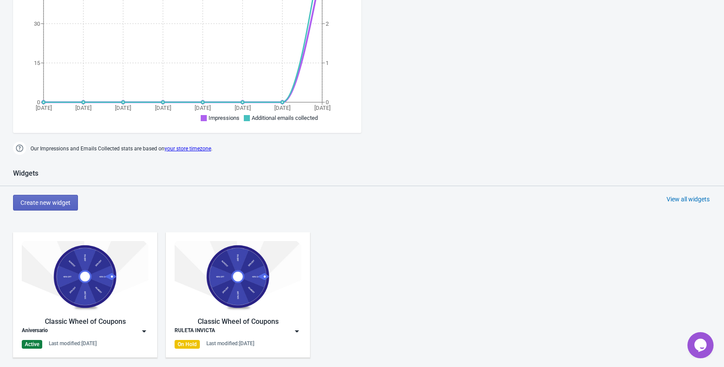
scroll to position [408, 0]
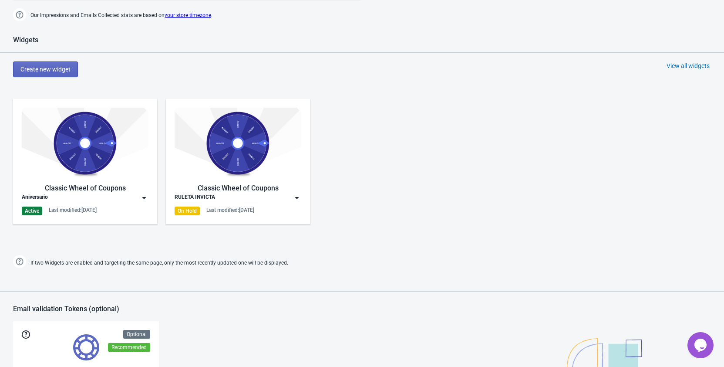
click at [98, 167] on img at bounding box center [85, 143] width 127 height 71
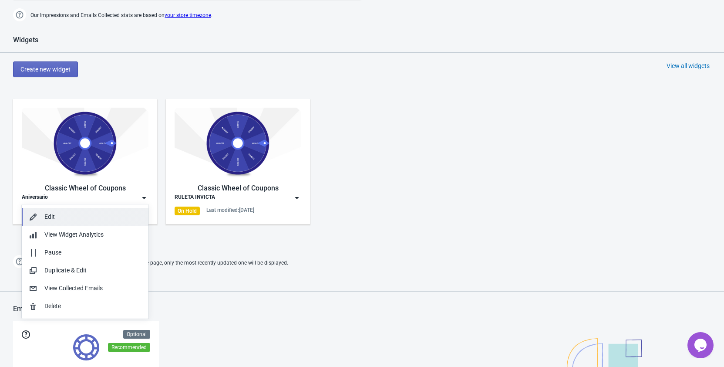
click at [94, 219] on div "Edit" at bounding box center [92, 216] width 97 height 9
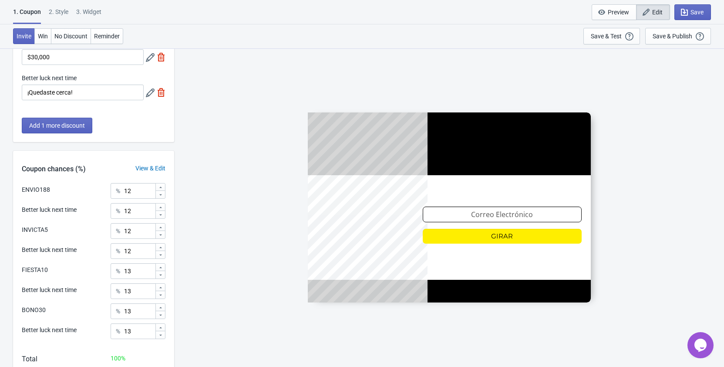
scroll to position [319, 0]
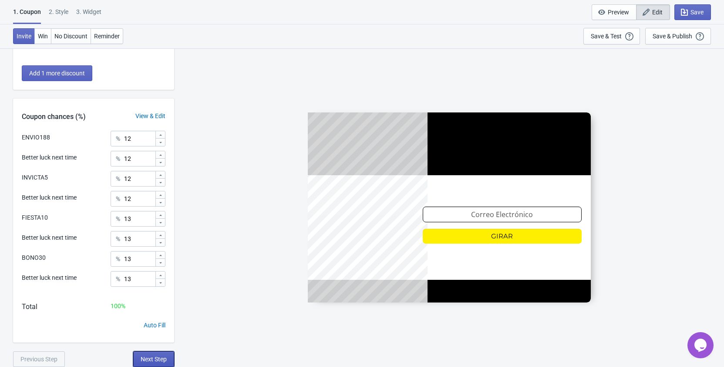
click at [144, 362] on span "Next Step" at bounding box center [154, 358] width 26 height 7
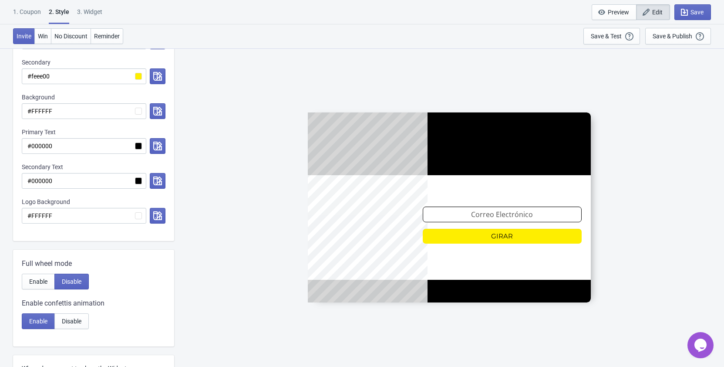
scroll to position [133, 0]
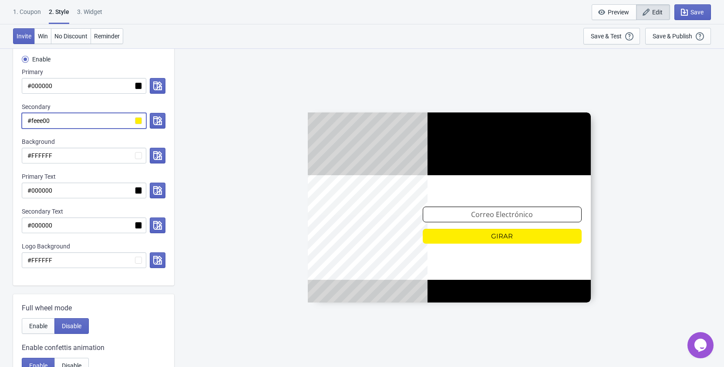
drag, startPoint x: 57, startPoint y: 121, endPoint x: 31, endPoint y: 119, distance: 26.2
click at [31, 119] on input "#feee00" at bounding box center [84, 121] width 125 height 16
radio input "true"
type input "#0"
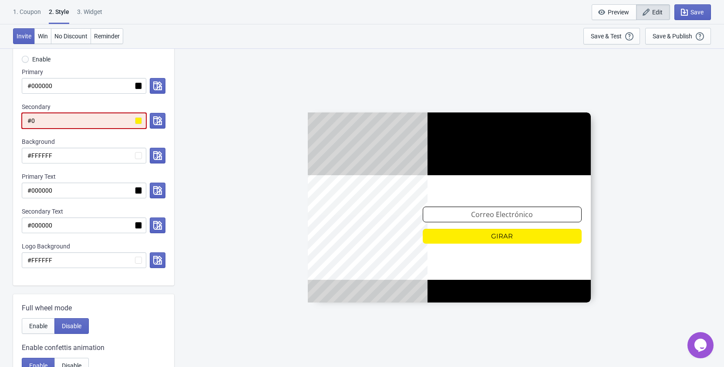
radio input "true"
type input "#00"
radio input "true"
type input "#000"
radio input "true"
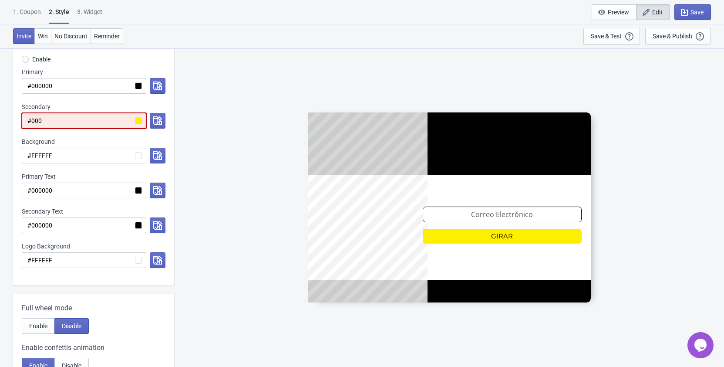
type input "#0000"
radio input "true"
type input "#00000"
radio input "true"
type input "#000000"
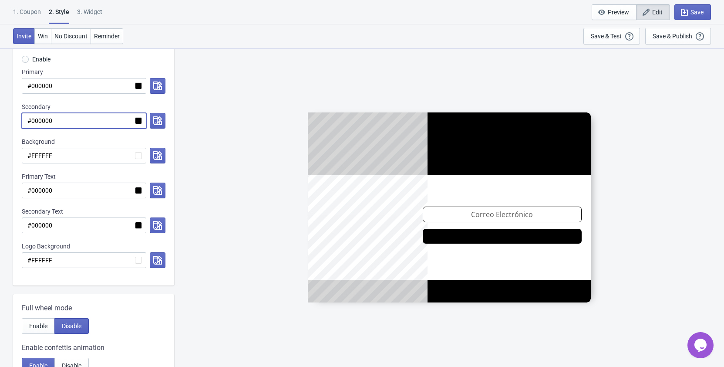
radio input "true"
type input "#feee00"
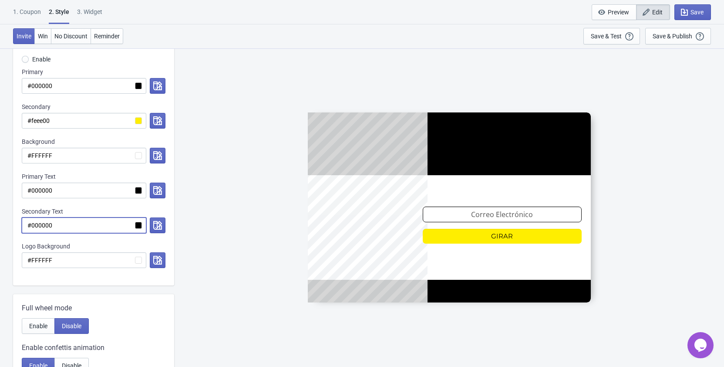
click at [96, 228] on input "#000000" at bounding box center [84, 225] width 125 height 16
drag, startPoint x: 64, startPoint y: 186, endPoint x: 31, endPoint y: 188, distance: 32.3
click at [31, 188] on input "#000000" at bounding box center [84, 190] width 125 height 16
radio input "true"
type input "#F"
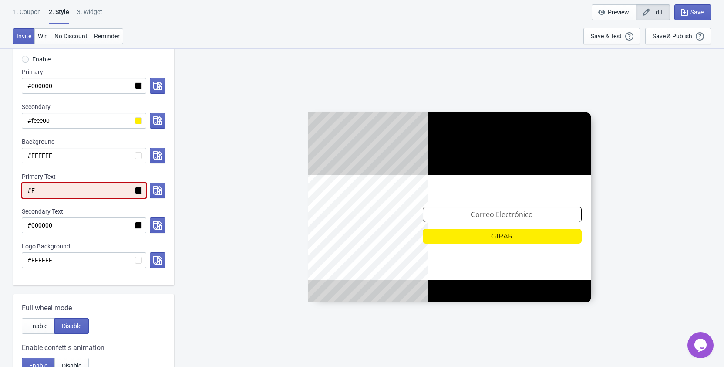
radio input "true"
type input "#FF"
radio input "true"
type input "#FFF"
radio input "true"
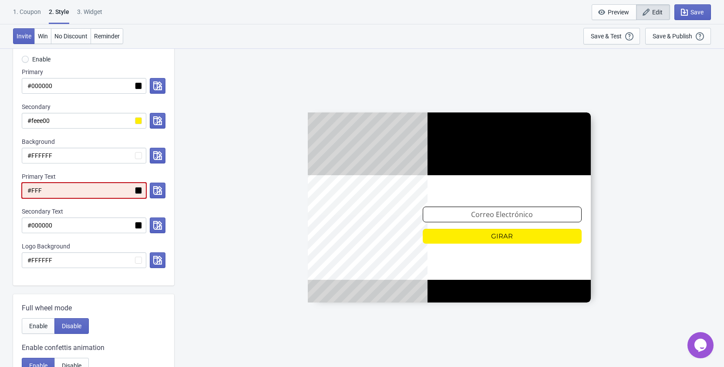
type input "#FFFF"
radio input "true"
type input "#FFFFF"
radio input "true"
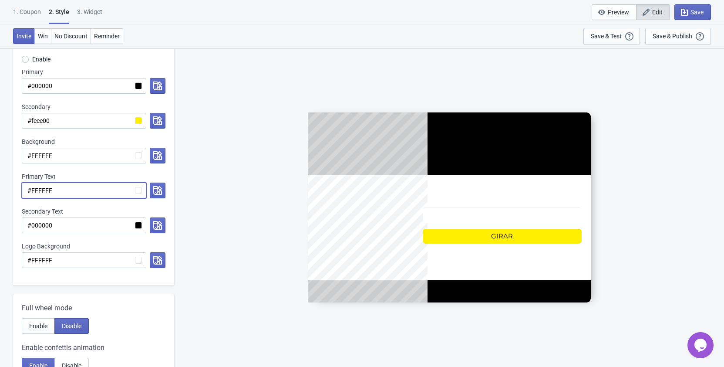
type input "#FFFFFF"
click at [98, 173] on div "Primary Text" at bounding box center [94, 176] width 144 height 9
click at [44, 32] on button "Win" at bounding box center [42, 36] width 17 height 16
radio input "true"
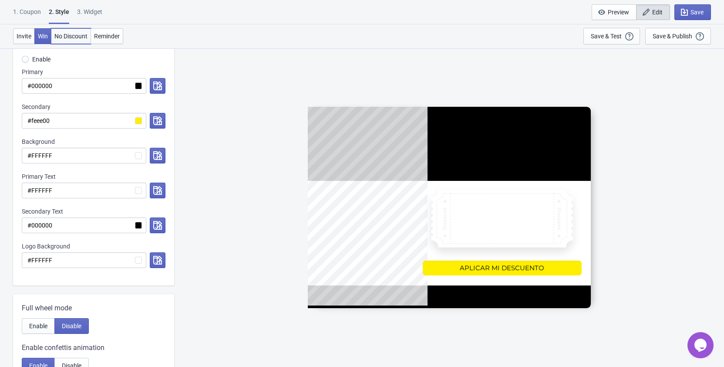
click at [59, 34] on span "No Discount" at bounding box center [70, 36] width 33 height 7
type input "no_code"
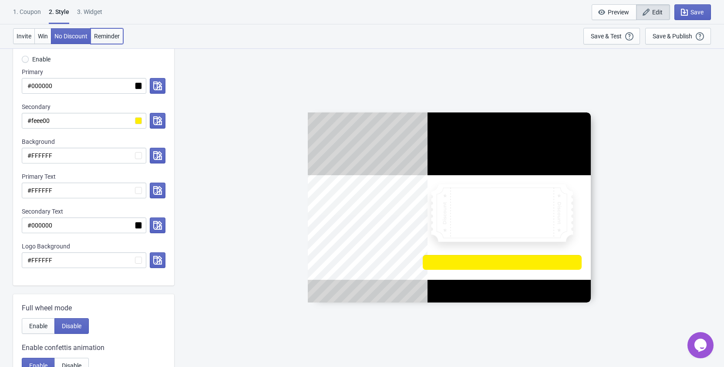
click at [97, 36] on span "Reminder" at bounding box center [107, 36] width 26 height 7
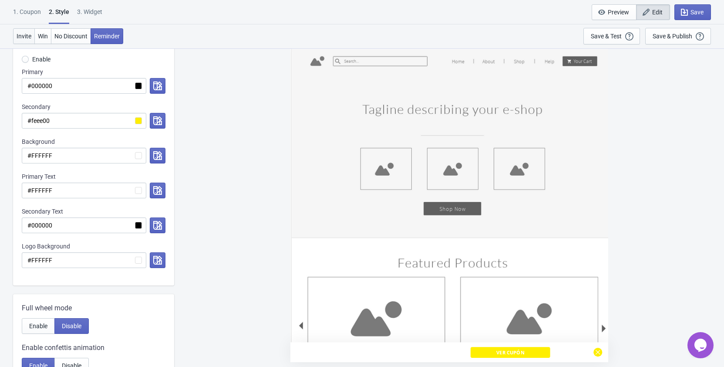
click at [17, 35] on span "Invite" at bounding box center [24, 36] width 15 height 7
radio input "true"
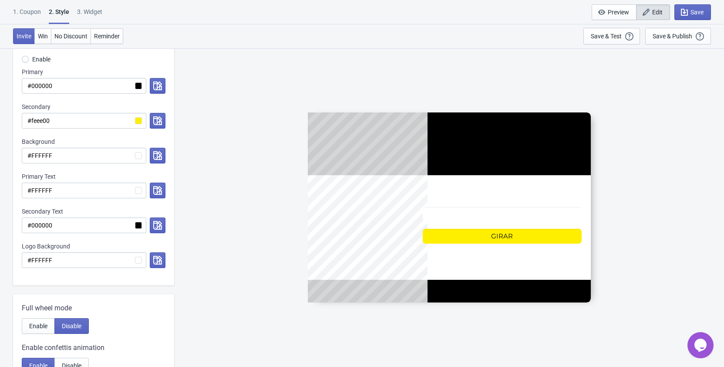
click at [506, 213] on div at bounding box center [449, 207] width 283 height 190
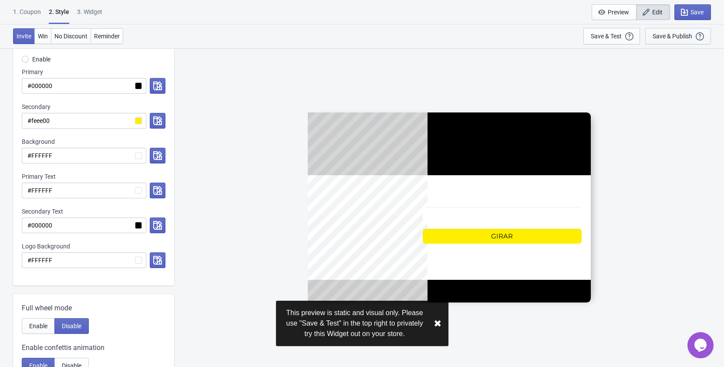
click at [682, 37] on div "Save & Publish" at bounding box center [673, 36] width 40 height 7
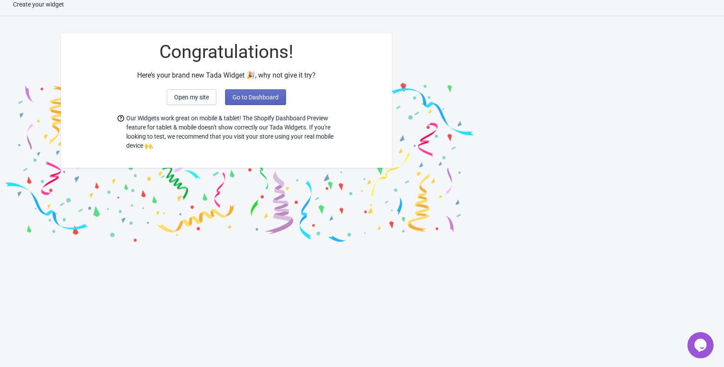
scroll to position [9, 0]
click at [257, 95] on span "Go to Dashboard" at bounding box center [255, 97] width 46 height 7
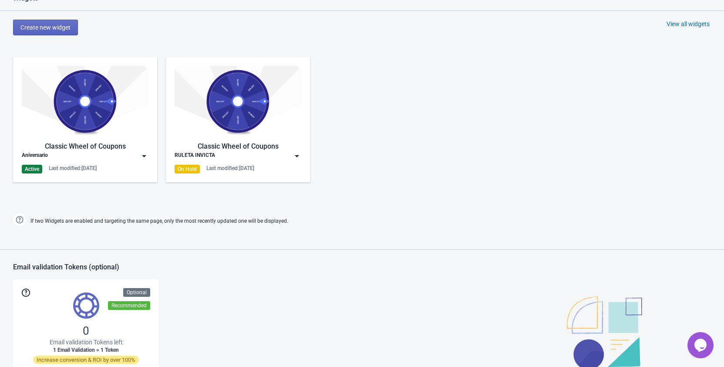
scroll to position [453, 0]
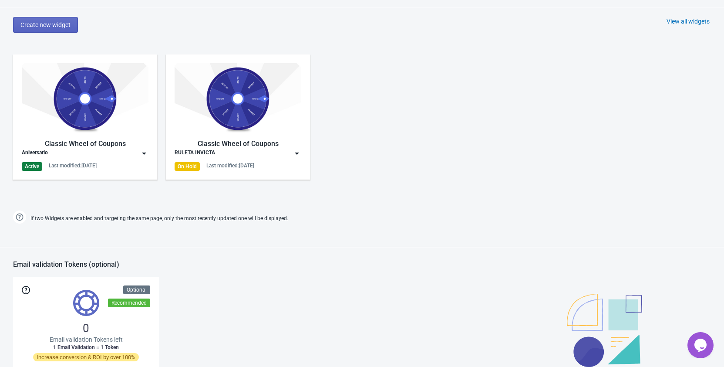
click at [136, 159] on div "Classic Wheel of Coupons Aniversario Active Last modified: [DATE]" at bounding box center [85, 117] width 127 height 108
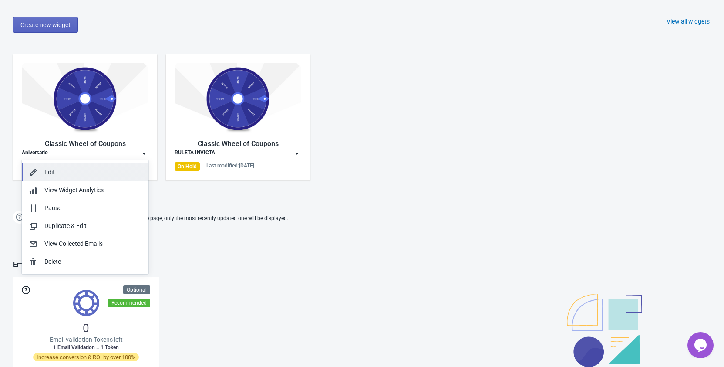
click at [108, 172] on div "Edit" at bounding box center [92, 172] width 97 height 9
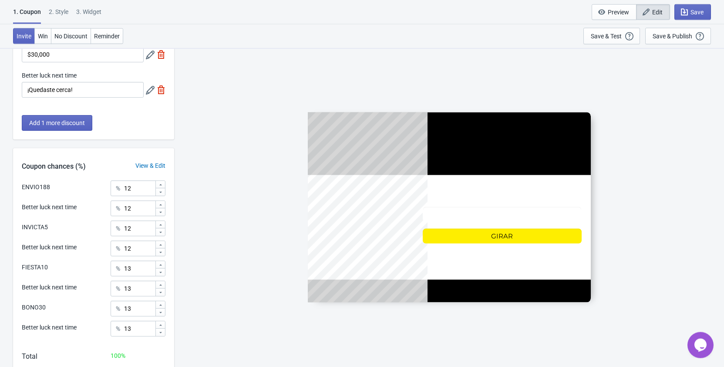
scroll to position [319, 0]
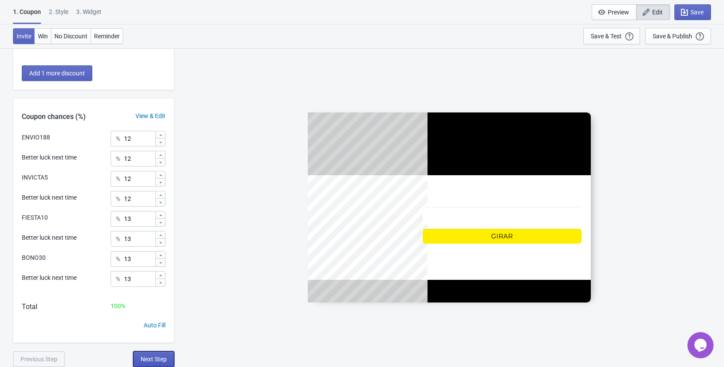
click at [153, 354] on button "Next Step" at bounding box center [153, 359] width 41 height 16
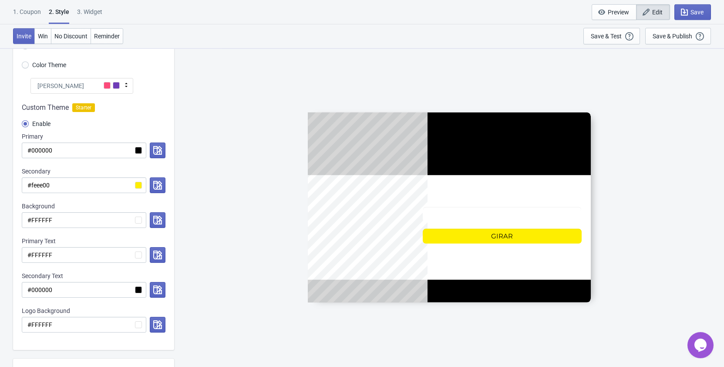
scroll to position [89, 0]
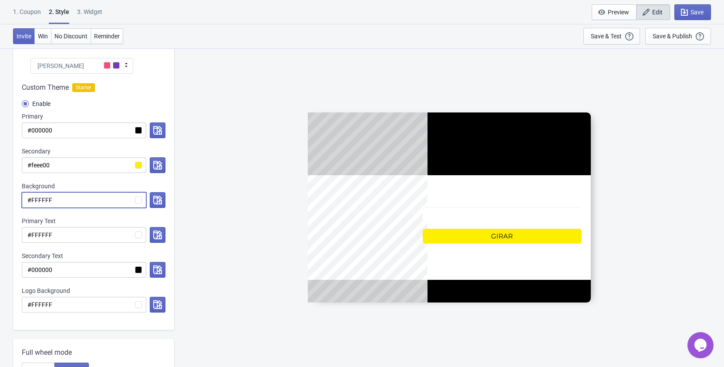
click at [78, 202] on input "#FFFFFF" at bounding box center [84, 200] width 125 height 16
drag, startPoint x: 55, startPoint y: 268, endPoint x: 30, endPoint y: 270, distance: 24.9
click at [30, 270] on input "#000000" at bounding box center [84, 270] width 125 height 16
radio input "true"
type input "#F"
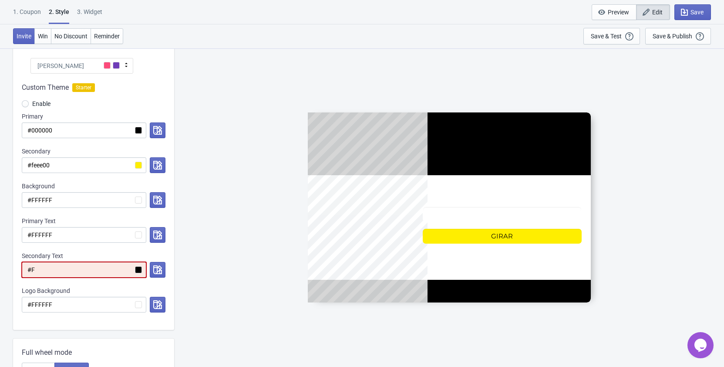
radio input "true"
type input "#FF"
radio input "true"
type input "#FFF"
radio input "true"
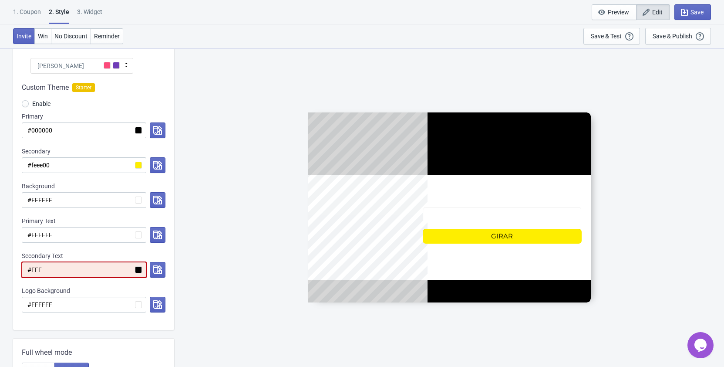
type input "#FFFF"
radio input "true"
type input "#FFFFF"
radio input "true"
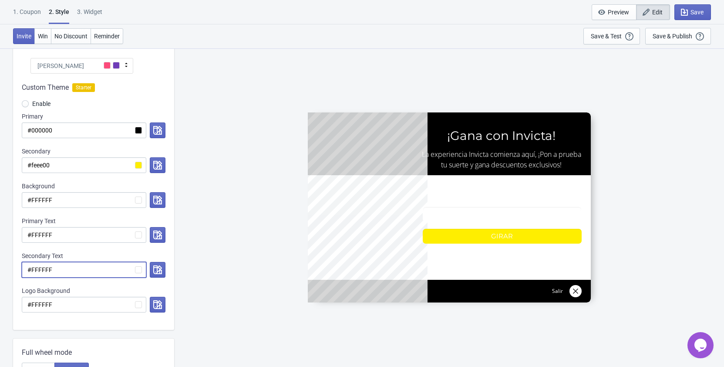
type input "#FFFFFF"
click at [118, 253] on div "Secondary Text" at bounding box center [94, 255] width 144 height 9
click at [160, 267] on icon "button" at bounding box center [157, 269] width 9 height 9
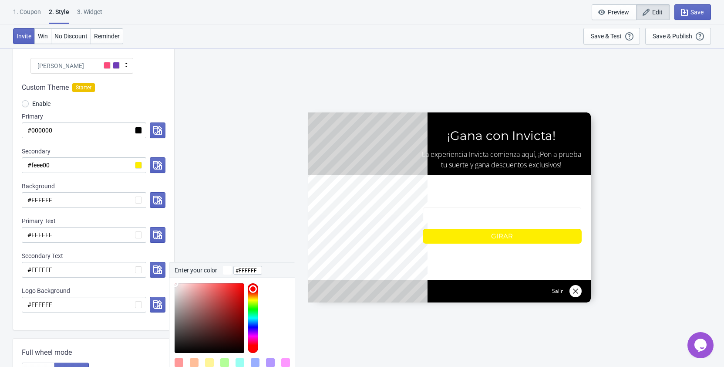
click at [158, 256] on div "Secondary Text" at bounding box center [94, 255] width 144 height 9
click at [96, 232] on input "#FFFFFF" at bounding box center [84, 235] width 125 height 16
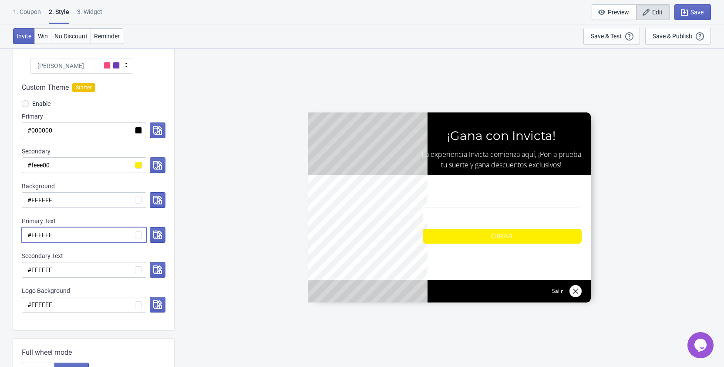
drag, startPoint x: 66, startPoint y: 235, endPoint x: 31, endPoint y: 233, distance: 34.9
click at [31, 233] on input "#FFFFFF" at bounding box center [84, 235] width 125 height 16
radio input "true"
type input "#0"
radio input "true"
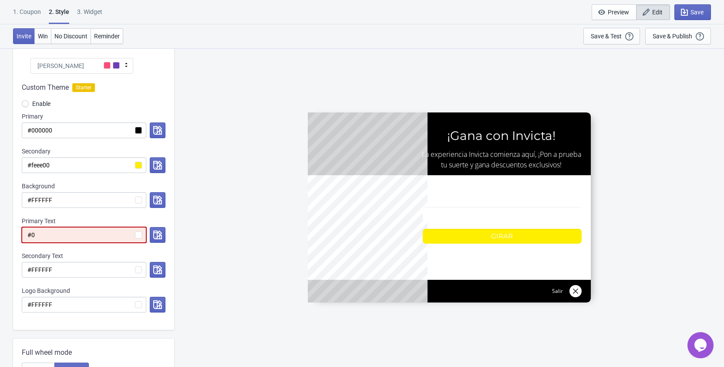
type input "#00"
radio input "true"
type input "#000"
radio input "true"
type input "#0000"
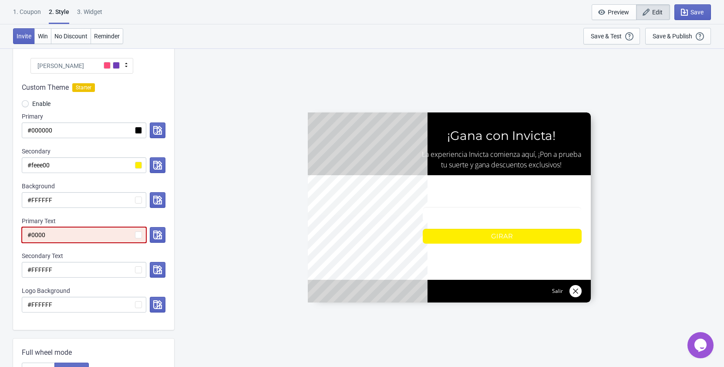
radio input "true"
type input "#00000"
radio input "true"
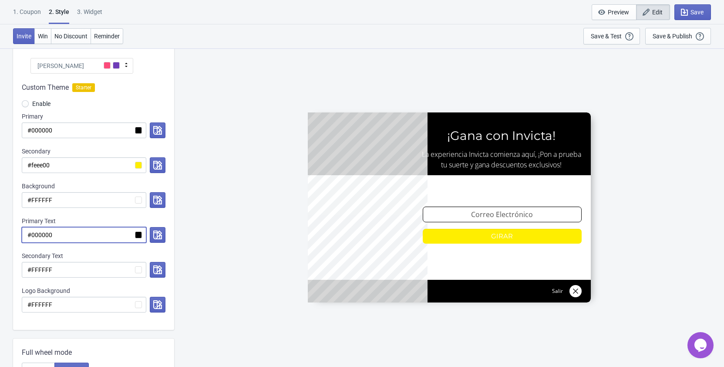
type input "#000000"
click at [141, 215] on div "Custom Theme Starter Enable Primary #000000 Secondary #feee00 Background #FFFFF…" at bounding box center [93, 202] width 161 height 256
click at [683, 33] on div "Save & Publish" at bounding box center [673, 36] width 40 height 7
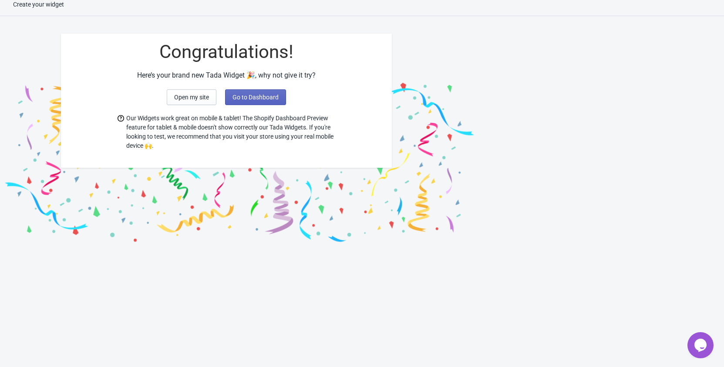
scroll to position [9, 0]
click at [263, 100] on span "Go to Dashboard" at bounding box center [255, 97] width 46 height 7
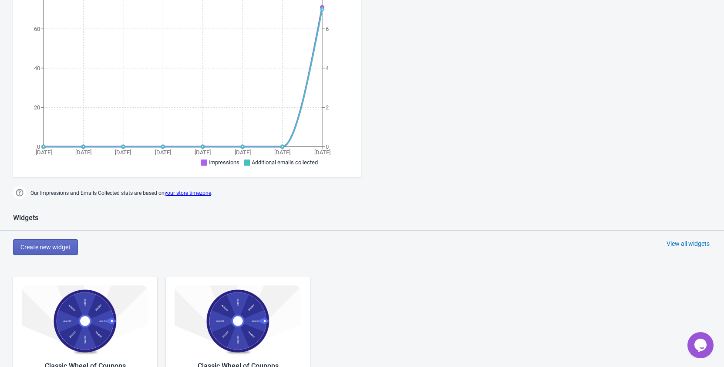
scroll to position [408, 0]
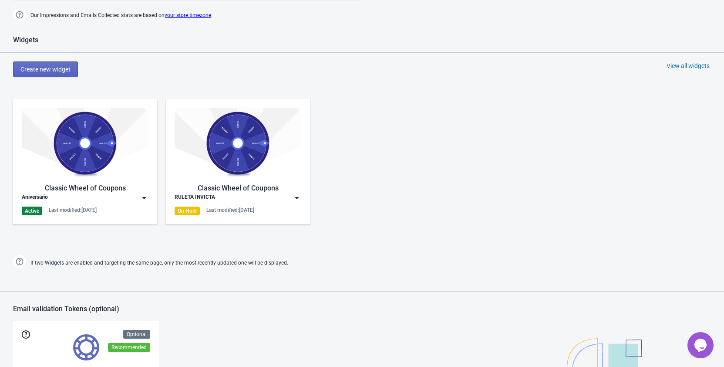
click at [145, 198] on img at bounding box center [144, 197] width 9 height 9
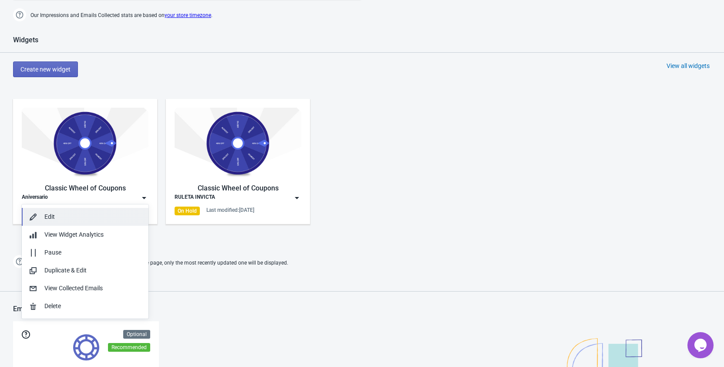
click at [107, 212] on div "Edit" at bounding box center [92, 216] width 97 height 9
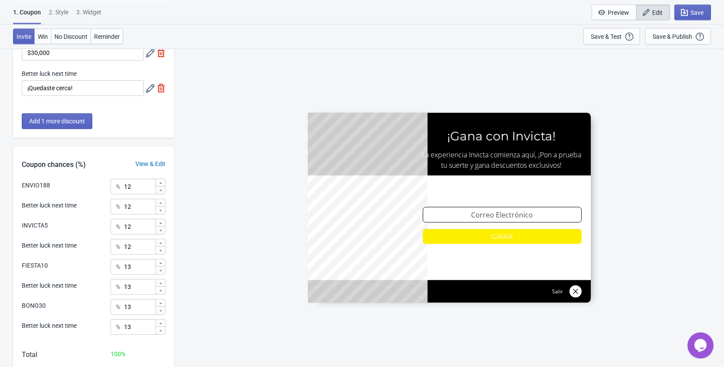
scroll to position [319, 0]
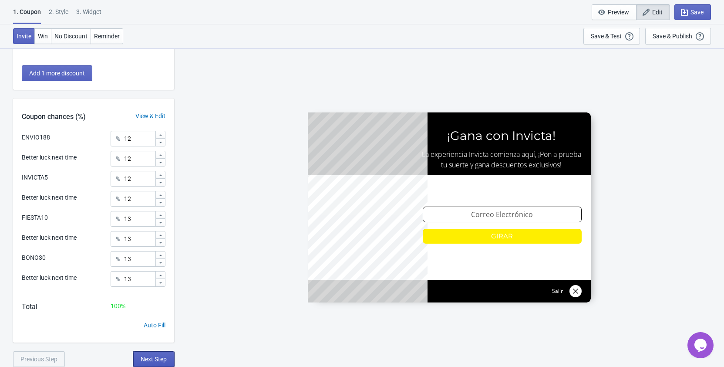
click at [159, 358] on span "Next Step" at bounding box center [154, 358] width 26 height 7
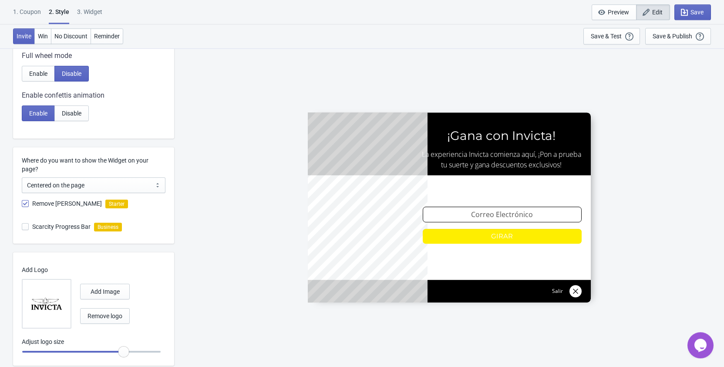
scroll to position [408, 0]
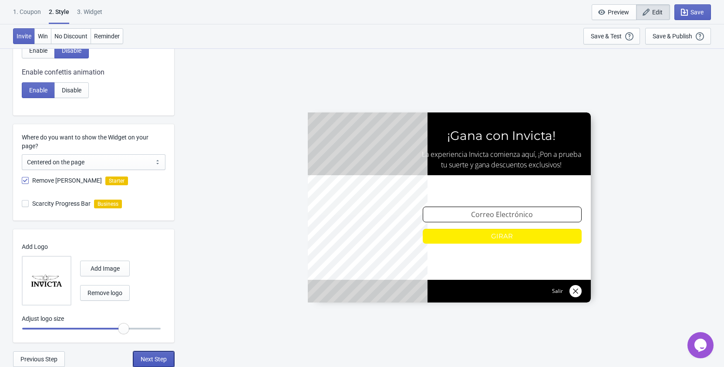
click at [154, 358] on span "Next Step" at bounding box center [154, 358] width 26 height 7
select select "1"
select select "left"
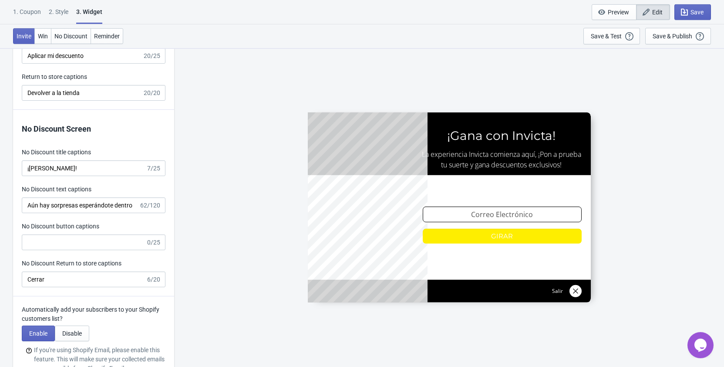
scroll to position [1865, 0]
type input "no_code"
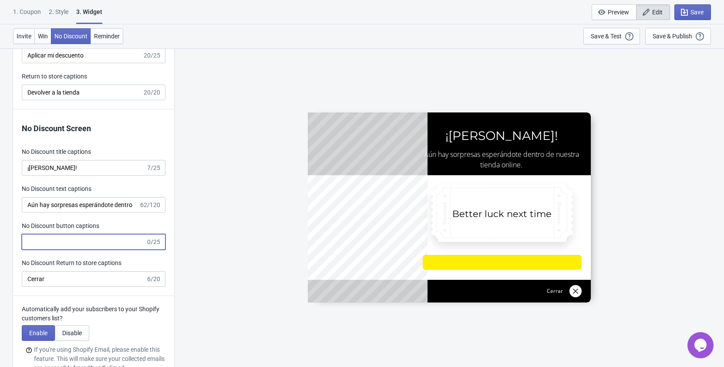
click at [82, 238] on input "No Discount button captions" at bounding box center [84, 242] width 124 height 16
click at [31, 240] on input "cerrar" at bounding box center [84, 242] width 124 height 16
type input "Cerrar"
type input "ENVIO188"
click at [141, 223] on div "No Discount button captions" at bounding box center [94, 226] width 144 height 11
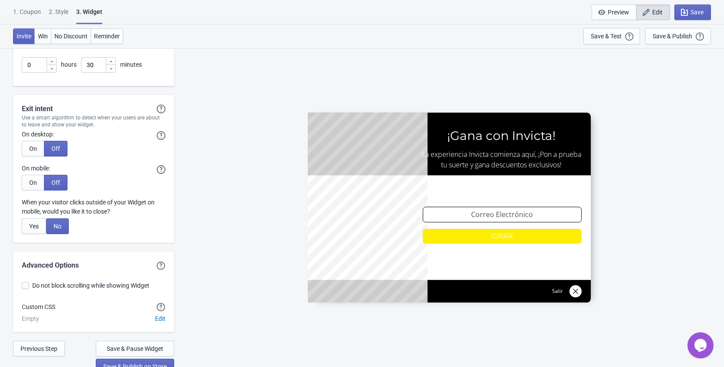
scroll to position [2339, 0]
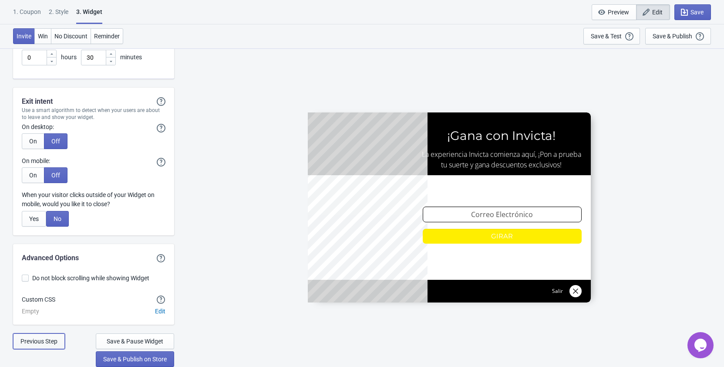
click at [40, 341] on span "Previous Step" at bounding box center [38, 340] width 37 height 7
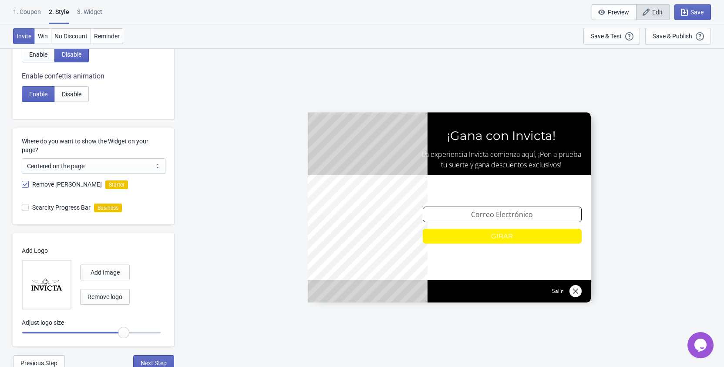
scroll to position [408, 0]
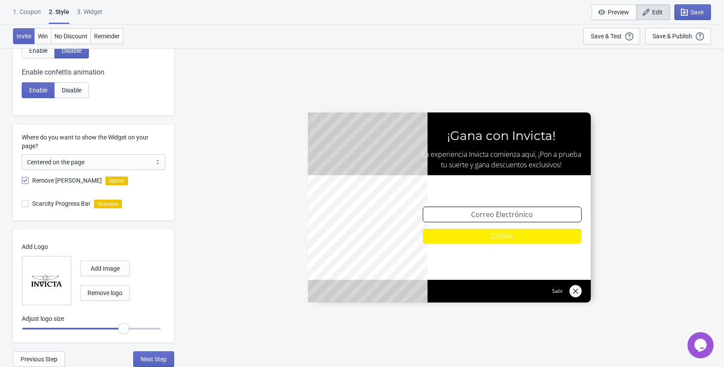
radio input "true"
type input "0.95"
radio input "true"
type input "0.9"
radio input "true"
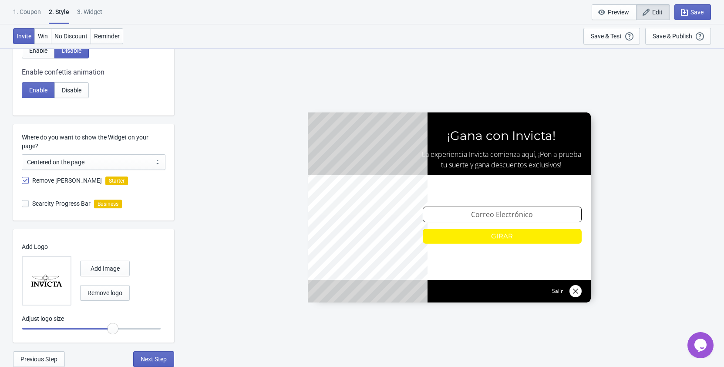
type input "0.85"
radio input "true"
drag, startPoint x: 123, startPoint y: 328, endPoint x: 113, endPoint y: 328, distance: 10.0
type input "0.9"
click at [113, 328] on input "range" at bounding box center [91, 328] width 139 height 16
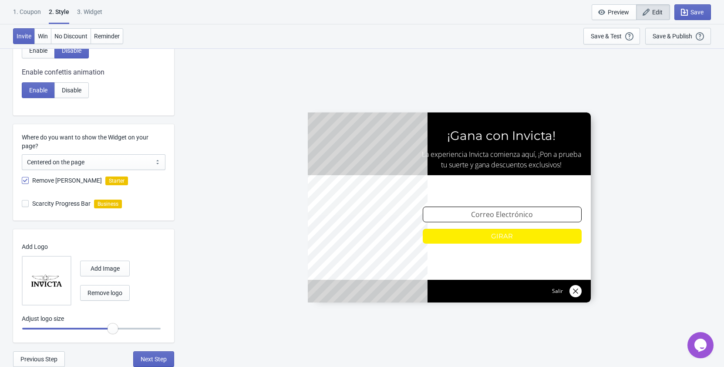
click at [670, 34] on div "Save & Publish" at bounding box center [673, 36] width 40 height 7
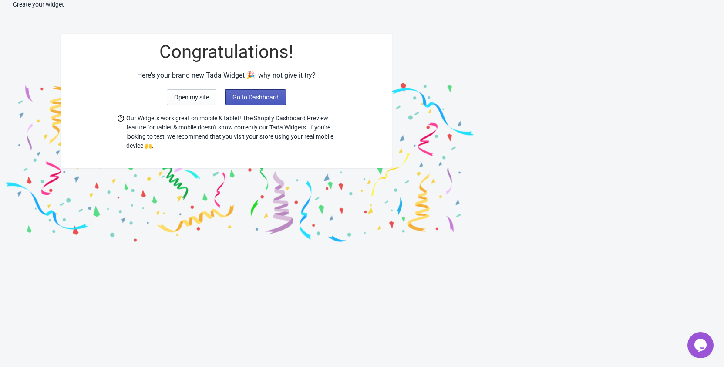
click at [263, 94] on span "Go to Dashboard" at bounding box center [255, 97] width 46 height 7
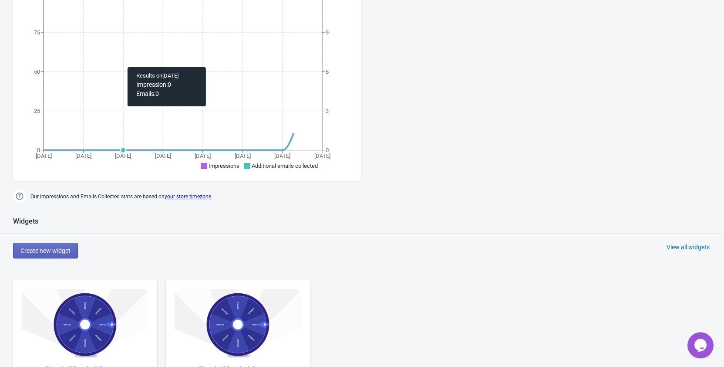
scroll to position [275, 0]
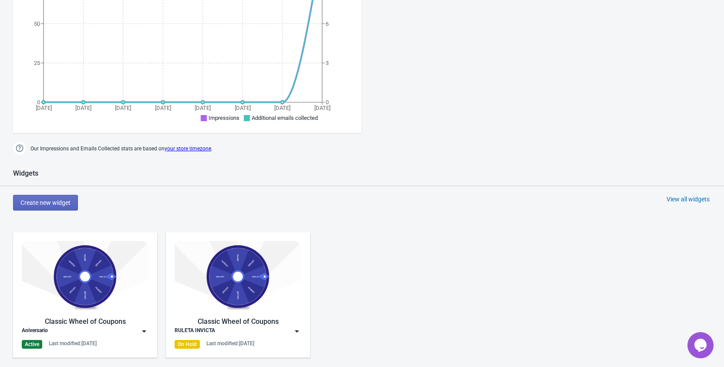
click at [144, 331] on img at bounding box center [144, 330] width 9 height 9
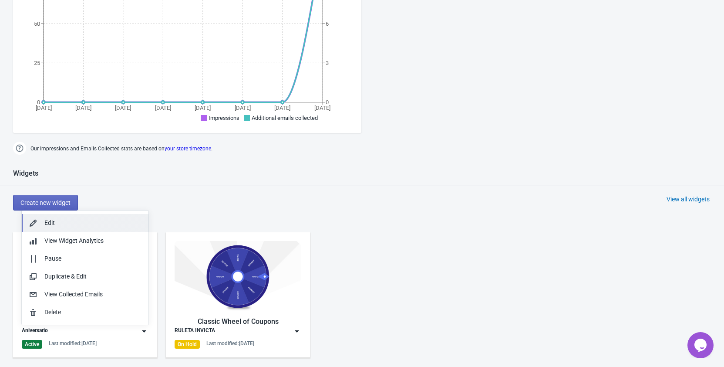
click at [78, 224] on div "Edit" at bounding box center [92, 222] width 97 height 9
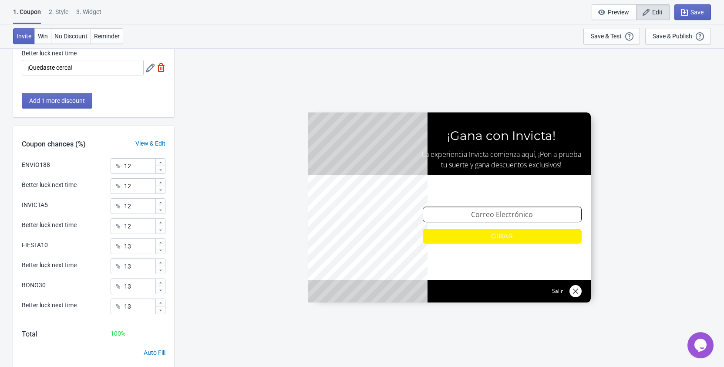
scroll to position [319, 0]
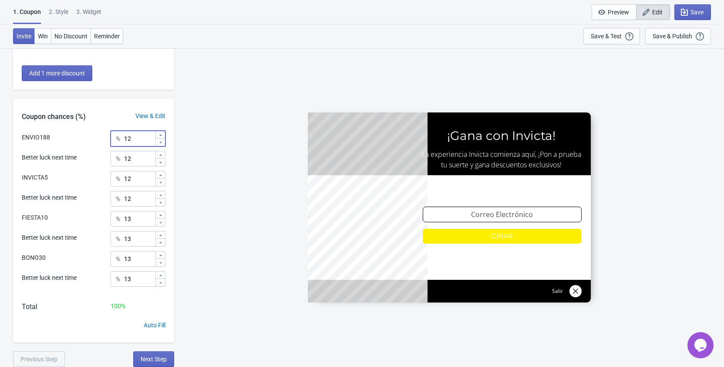
drag, startPoint x: 138, startPoint y: 138, endPoint x: 125, endPoint y: 136, distance: 14.1
click at [125, 136] on input "12" at bounding box center [139, 139] width 31 height 16
type input "50"
drag, startPoint x: 136, startPoint y: 159, endPoint x: 124, endPoint y: 158, distance: 12.3
click at [124, 158] on input "12" at bounding box center [139, 159] width 31 height 16
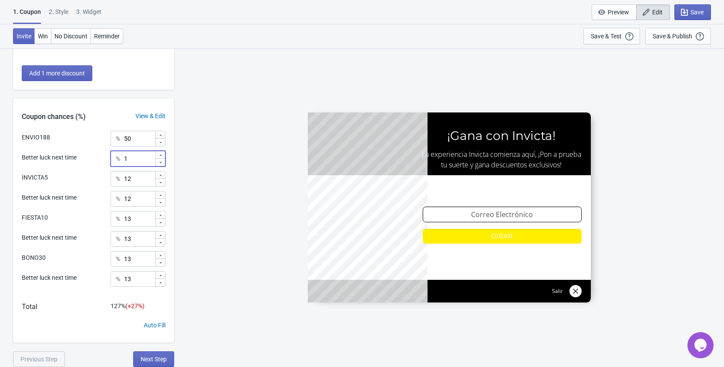
type input "1"
drag, startPoint x: 141, startPoint y: 196, endPoint x: 120, endPoint y: 195, distance: 21.3
click at [124, 195] on input "12" at bounding box center [139, 199] width 31 height 16
type input "1"
drag, startPoint x: 135, startPoint y: 241, endPoint x: 122, endPoint y: 238, distance: 13.3
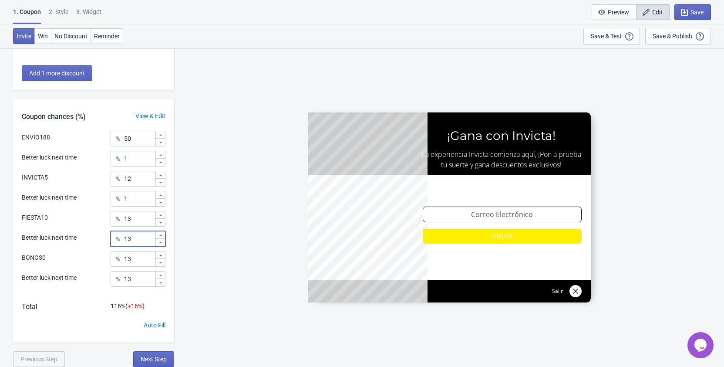
click at [124, 238] on input "13" at bounding box center [139, 239] width 31 height 16
type input "1"
drag, startPoint x: 137, startPoint y: 278, endPoint x: 126, endPoint y: 278, distance: 10.9
click at [126, 278] on input "13" at bounding box center [139, 279] width 31 height 16
type input "1"
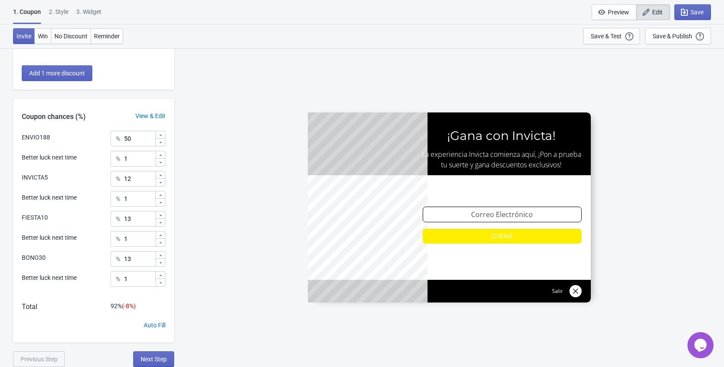
click at [143, 296] on div "ENVIO188 % 50 Better luck next time % 1 INVICTA5 % 12 Better luck next time % 1…" at bounding box center [93, 237] width 161 height 212
drag, startPoint x: 137, startPoint y: 177, endPoint x: 125, endPoint y: 177, distance: 12.2
click at [125, 177] on input "12" at bounding box center [139, 179] width 31 height 16
type input "8"
drag, startPoint x: 137, startPoint y: 215, endPoint x: 121, endPoint y: 214, distance: 15.8
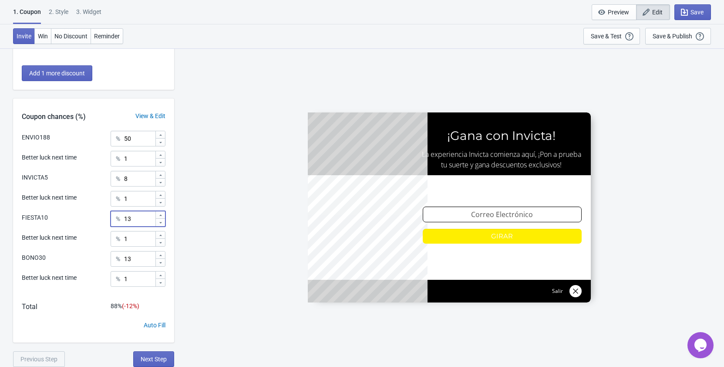
click at [124, 214] on input "13" at bounding box center [139, 219] width 31 height 16
type input "8"
drag, startPoint x: 140, startPoint y: 257, endPoint x: 122, endPoint y: 254, distance: 18.5
click at [124, 254] on input "13" at bounding box center [139, 259] width 31 height 16
click at [151, 297] on div "ENVIO188 % 50 Better luck next time % 1 INVICTA5 % 8 Better luck next time % 1 …" at bounding box center [93, 237] width 161 height 212
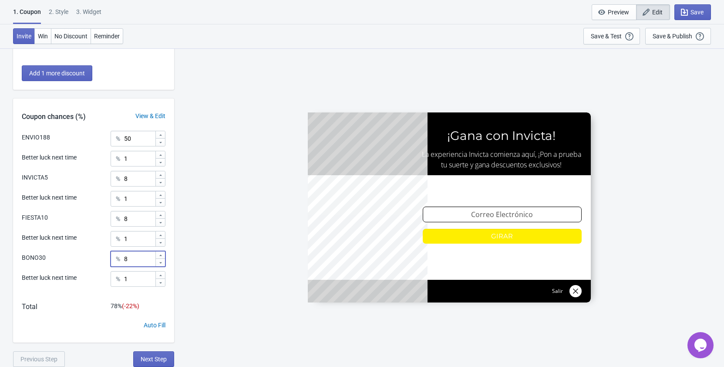
drag, startPoint x: 134, startPoint y: 255, endPoint x: 124, endPoint y: 255, distance: 9.6
click at [124, 255] on input "8" at bounding box center [139, 259] width 31 height 16
type input "10"
drag, startPoint x: 131, startPoint y: 219, endPoint x: 116, endPoint y: 216, distance: 15.6
click at [124, 216] on input "8" at bounding box center [139, 219] width 31 height 16
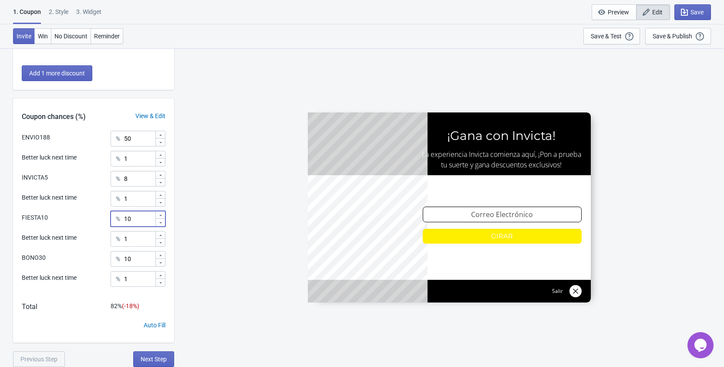
type input "10"
drag, startPoint x: 135, startPoint y: 176, endPoint x: 117, endPoint y: 177, distance: 17.9
click at [124, 177] on input "1" at bounding box center [139, 179] width 31 height 16
type input "12"
click at [138, 218] on input "10" at bounding box center [139, 219] width 31 height 16
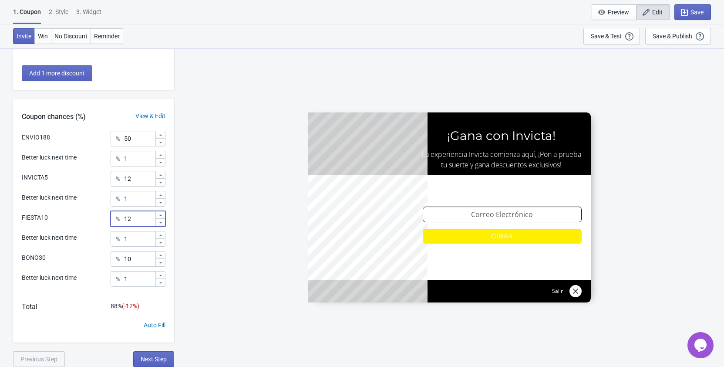
type input "12"
click at [138, 256] on input "10" at bounding box center [139, 259] width 31 height 16
type input "12"
click at [134, 179] on input "12" at bounding box center [139, 179] width 31 height 16
type input "14"
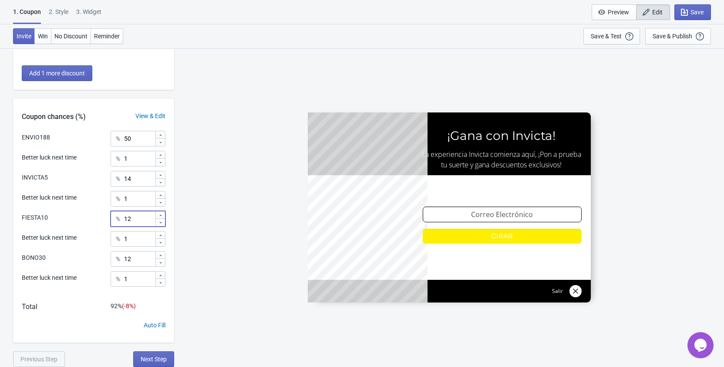
click at [134, 220] on input "12" at bounding box center [139, 219] width 31 height 16
type input "14"
click at [136, 257] on input "12" at bounding box center [139, 259] width 31 height 16
click at [137, 180] on input "14" at bounding box center [139, 179] width 31 height 16
click at [137, 222] on input "14" at bounding box center [139, 219] width 31 height 16
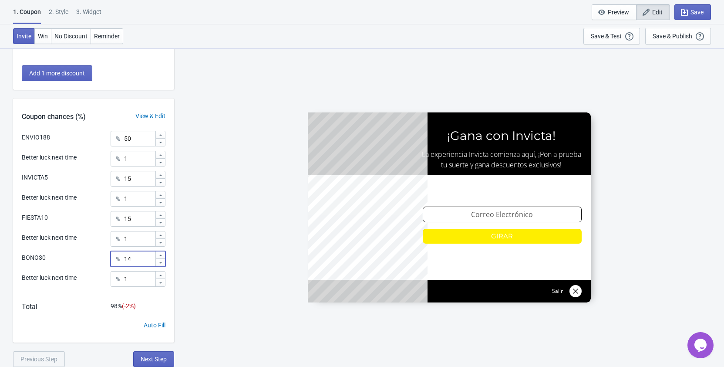
click at [140, 256] on input "14" at bounding box center [139, 259] width 31 height 16
click at [146, 295] on div "ENVIO188 % 50 Better luck next time % 1 INVICTA5 % 15 Better luck next time % 1…" at bounding box center [93, 237] width 161 height 212
click at [662, 35] on div "Save & Publish" at bounding box center [673, 36] width 40 height 7
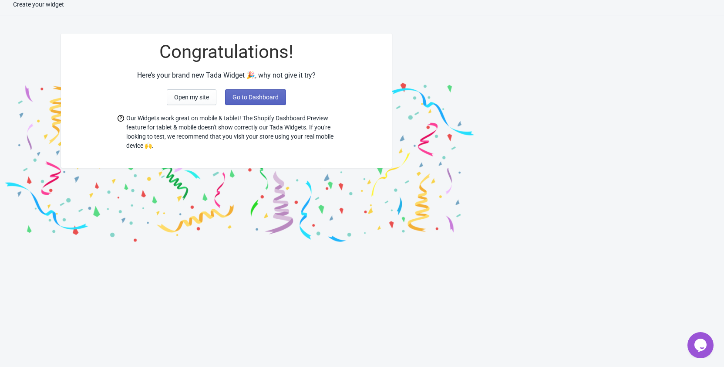
scroll to position [9, 0]
click at [269, 92] on button "Go to Dashboard" at bounding box center [255, 97] width 61 height 16
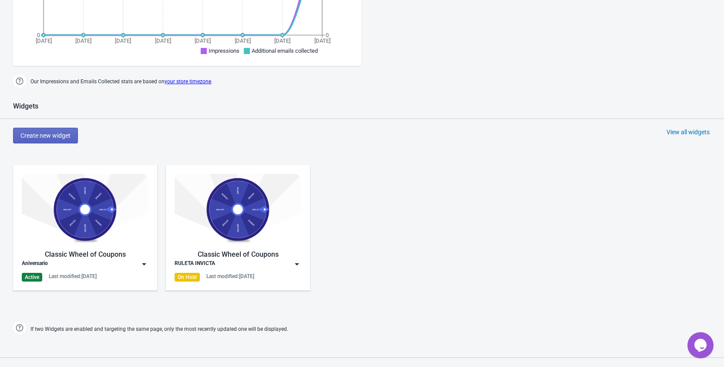
scroll to position [364, 0]
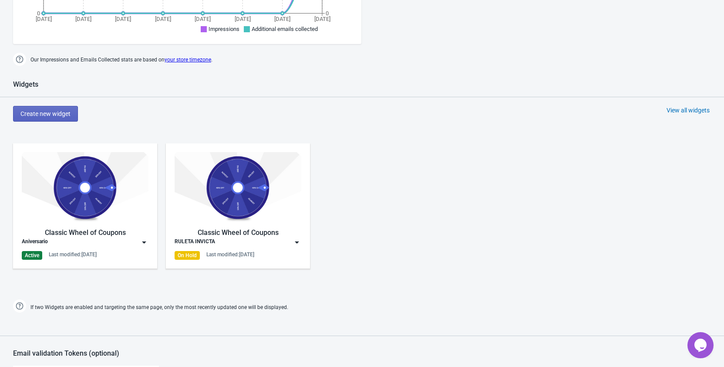
click at [145, 241] on img at bounding box center [144, 242] width 9 height 9
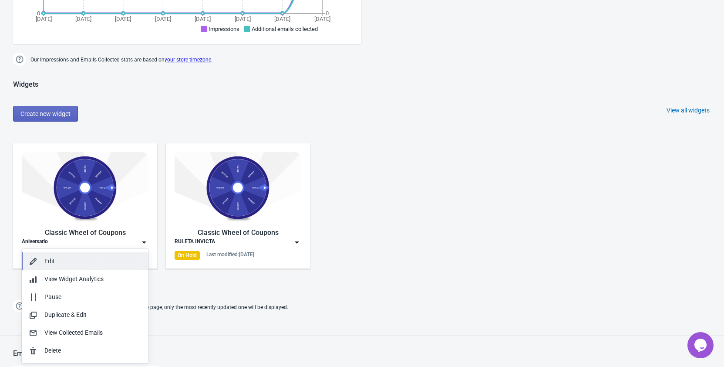
click at [90, 258] on div "Edit" at bounding box center [92, 260] width 97 height 9
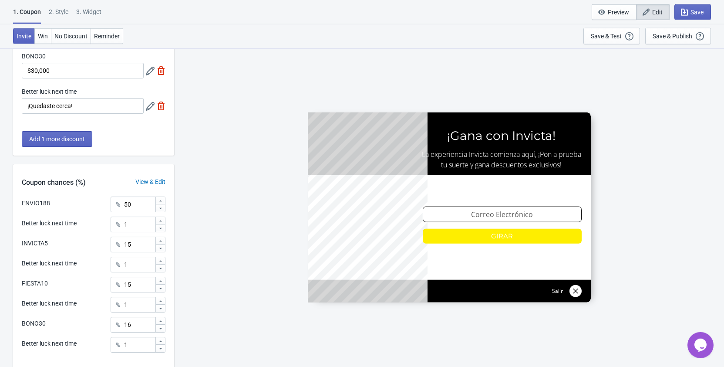
scroll to position [319, 0]
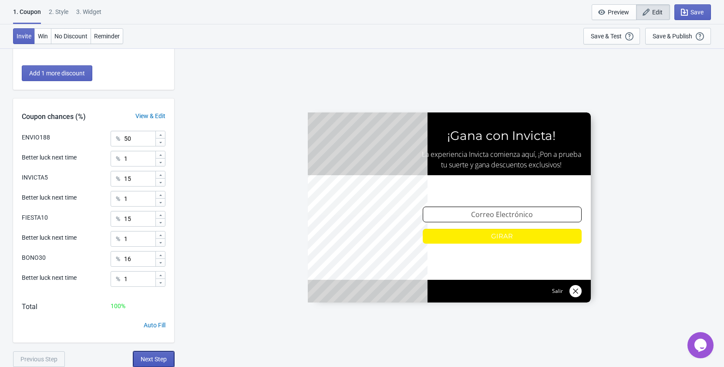
click at [160, 365] on button "Next Step" at bounding box center [153, 359] width 41 height 16
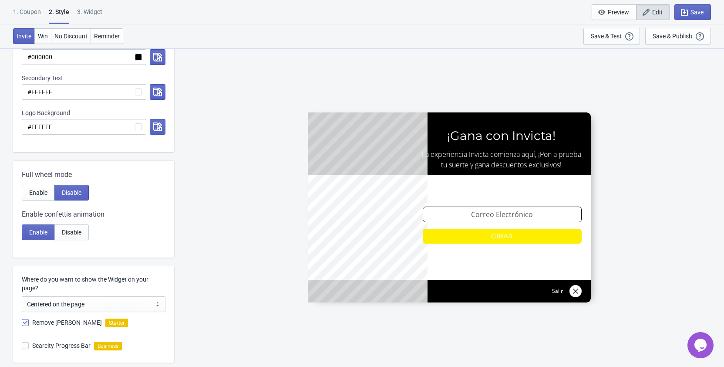
scroll to position [408, 0]
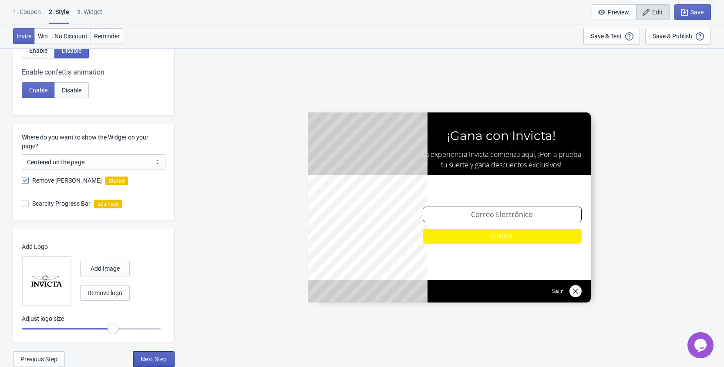
click at [167, 360] on button "Next Step" at bounding box center [153, 359] width 41 height 16
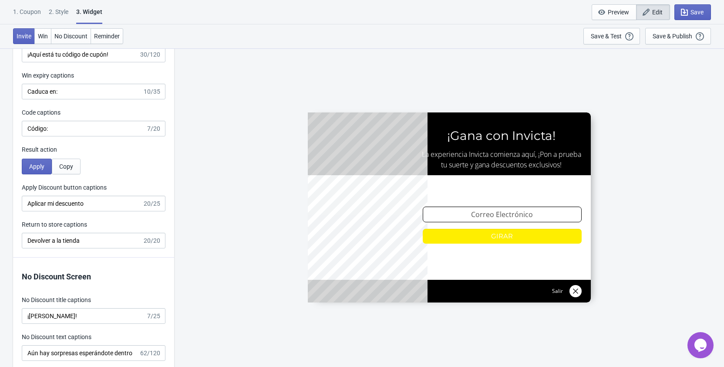
scroll to position [1761, 0]
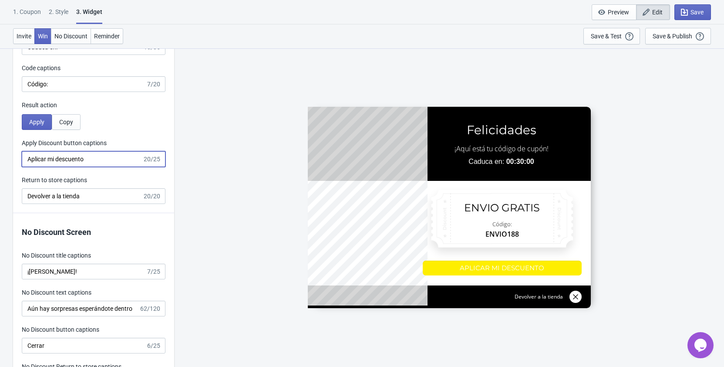
click at [90, 160] on input "Aplicar mi descuento" at bounding box center [82, 159] width 121 height 16
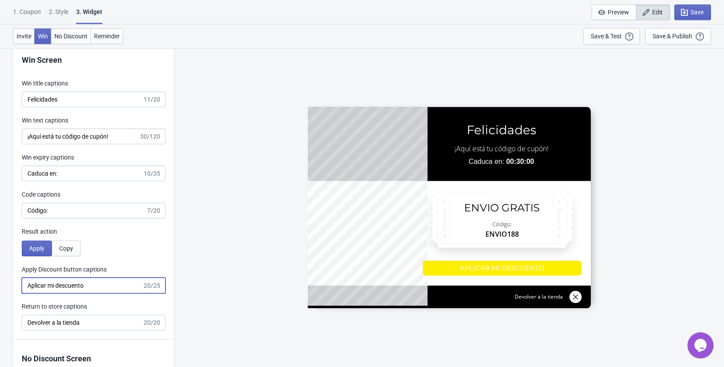
scroll to position [1628, 0]
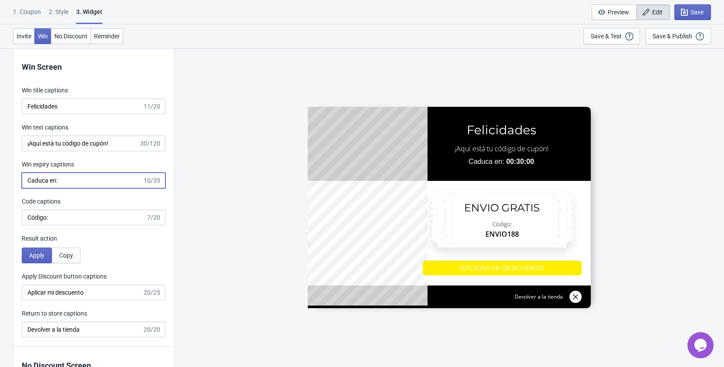
click at [91, 185] on input "Caduca en:" at bounding box center [82, 180] width 121 height 16
click at [125, 143] on input "¡Aquí está tu código de cupón!" at bounding box center [80, 143] width 117 height 16
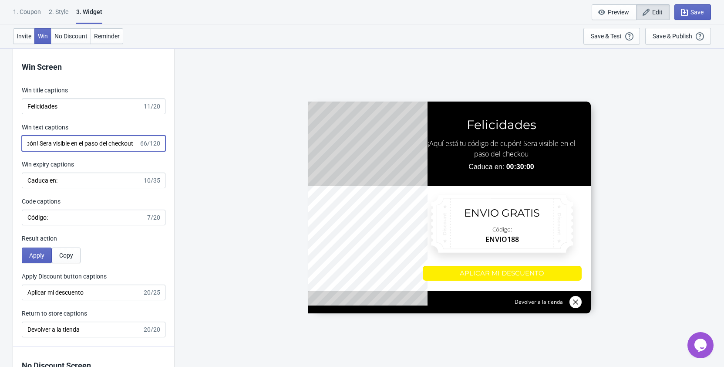
scroll to position [0, 74]
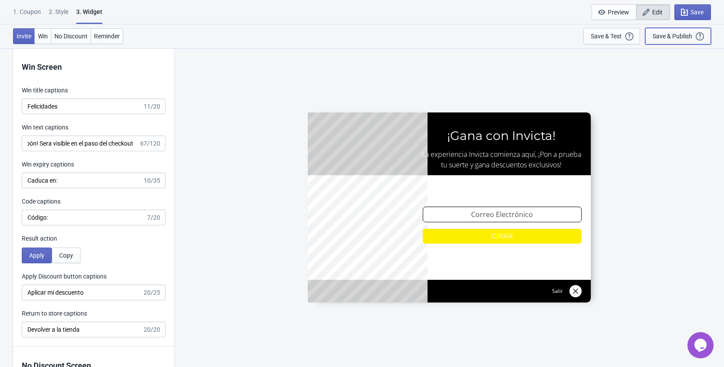
click at [667, 32] on div "Save & Publish This option will save your Widget so that it will be visible to …" at bounding box center [678, 36] width 51 height 10
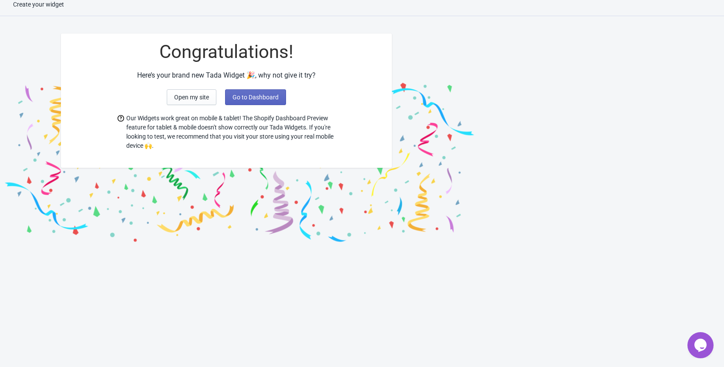
scroll to position [9, 0]
